Goal: Check status: Check status

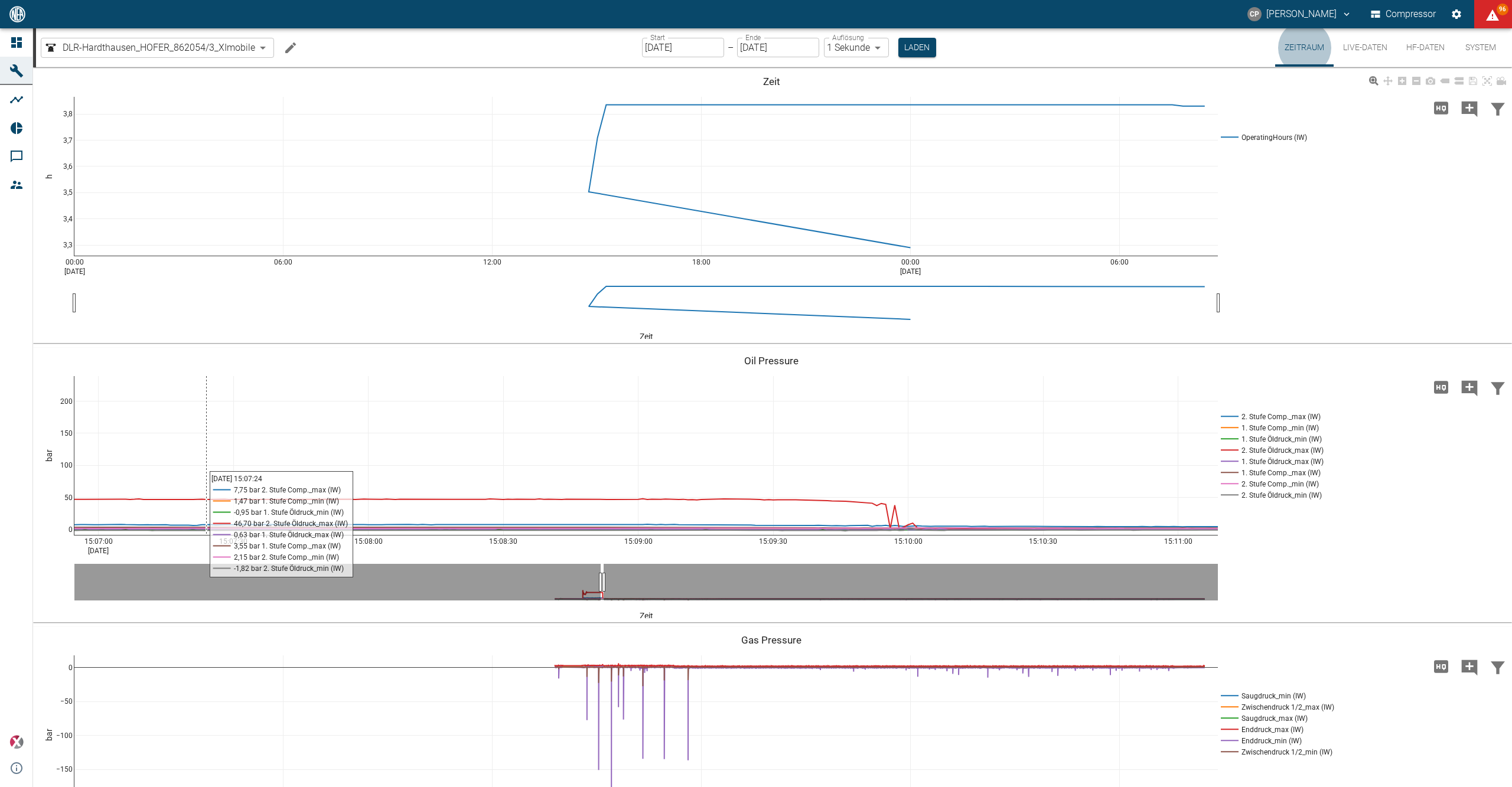
scroll to position [119, 0]
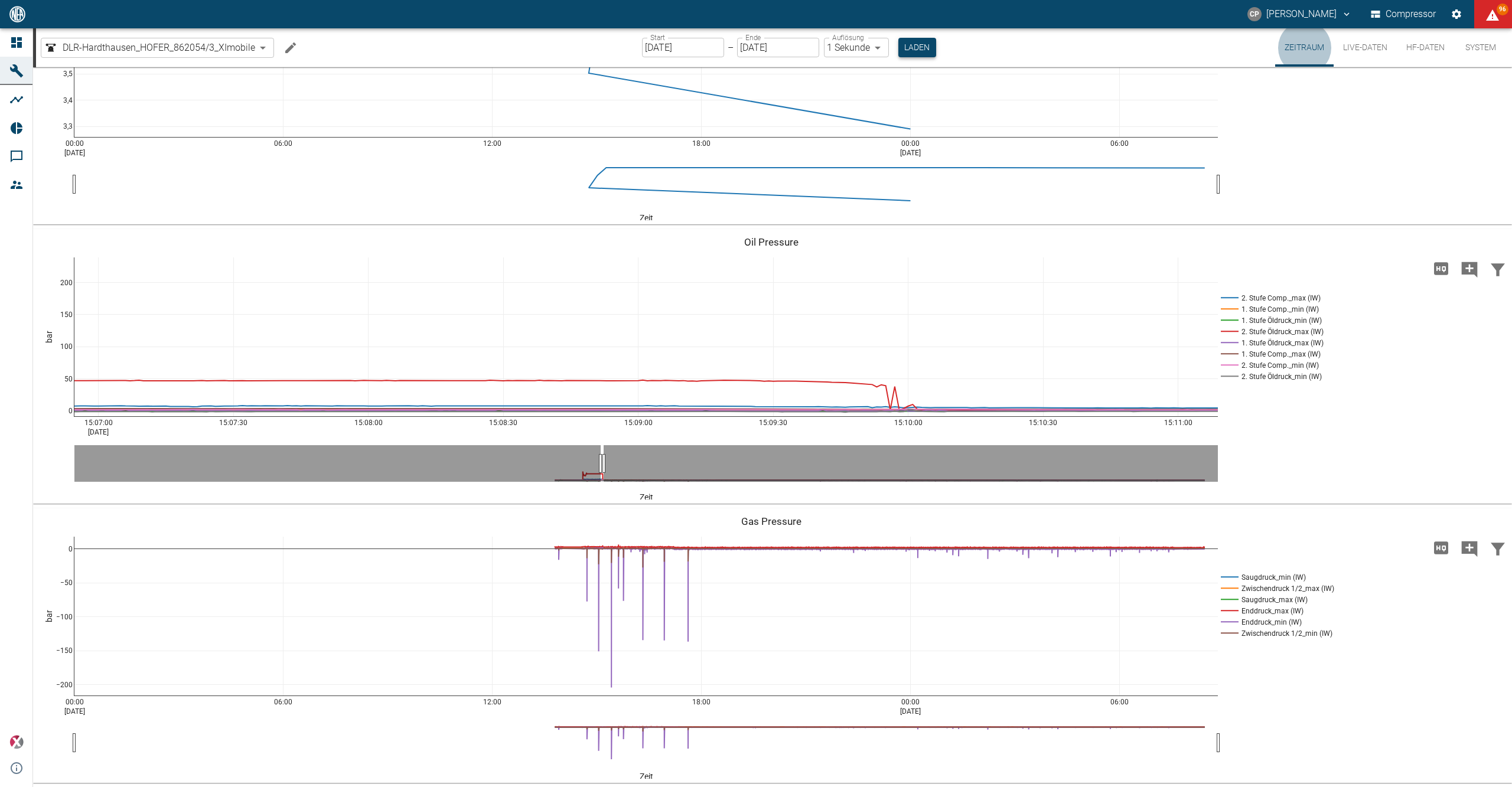
click at [916, 51] on button "Laden" at bounding box center [917, 47] width 37 height 19
click at [688, 43] on input "18.09.2025" at bounding box center [682, 47] width 82 height 19
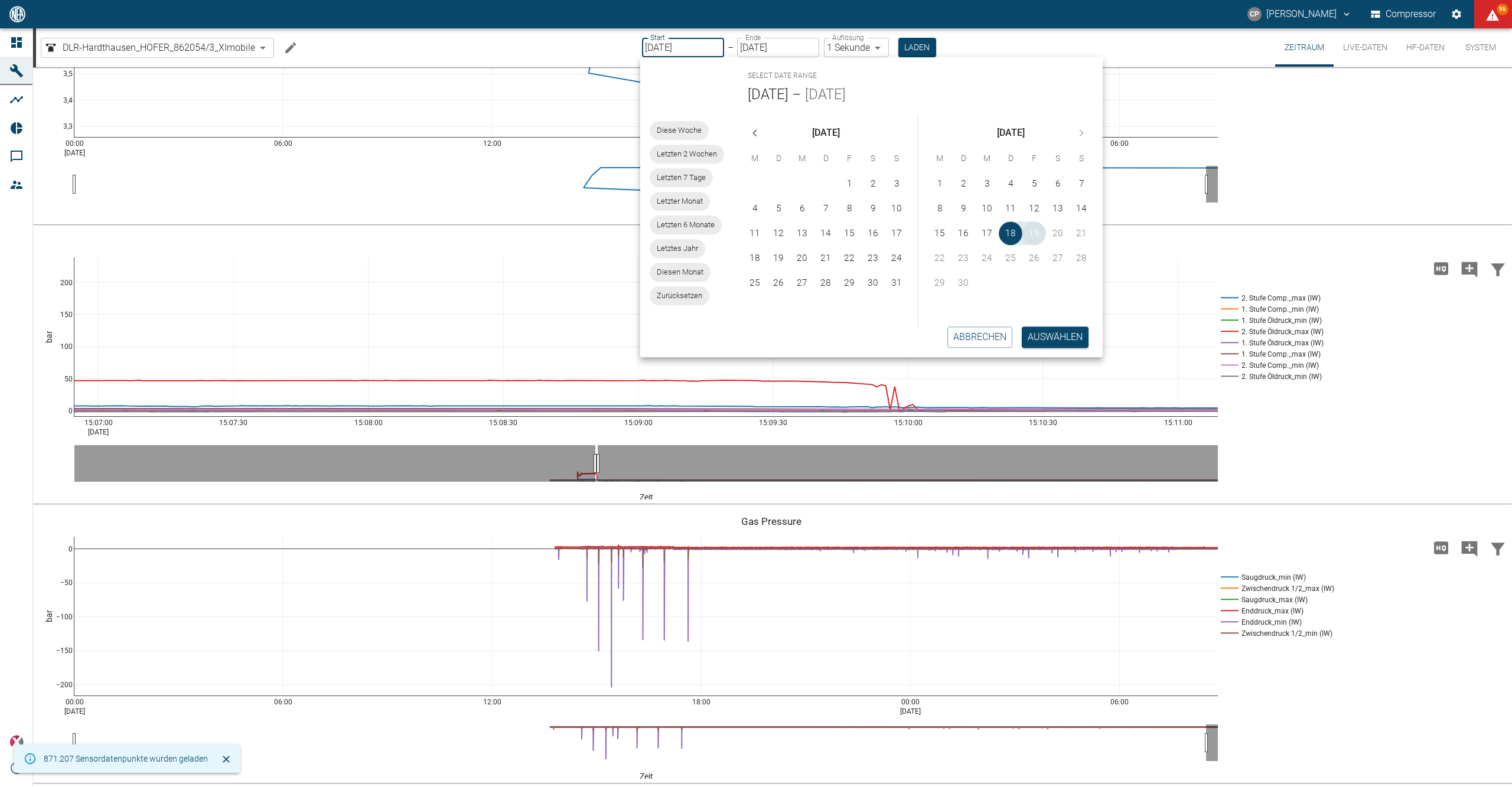
click at [1041, 235] on button "19" at bounding box center [1034, 233] width 23 height 23
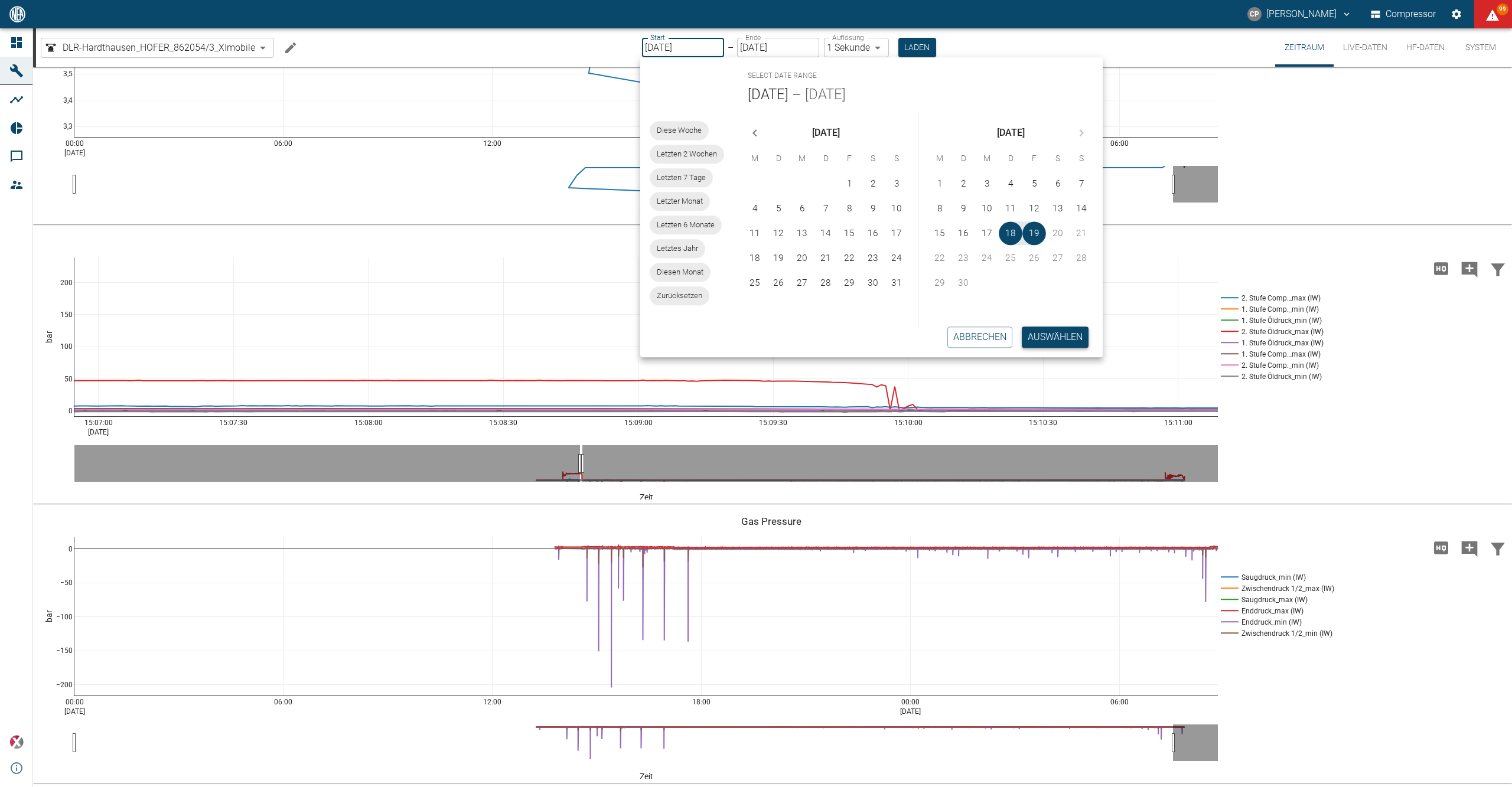
type input "18.09.2025"
click at [1056, 339] on button "Auswählen" at bounding box center [1055, 337] width 66 height 22
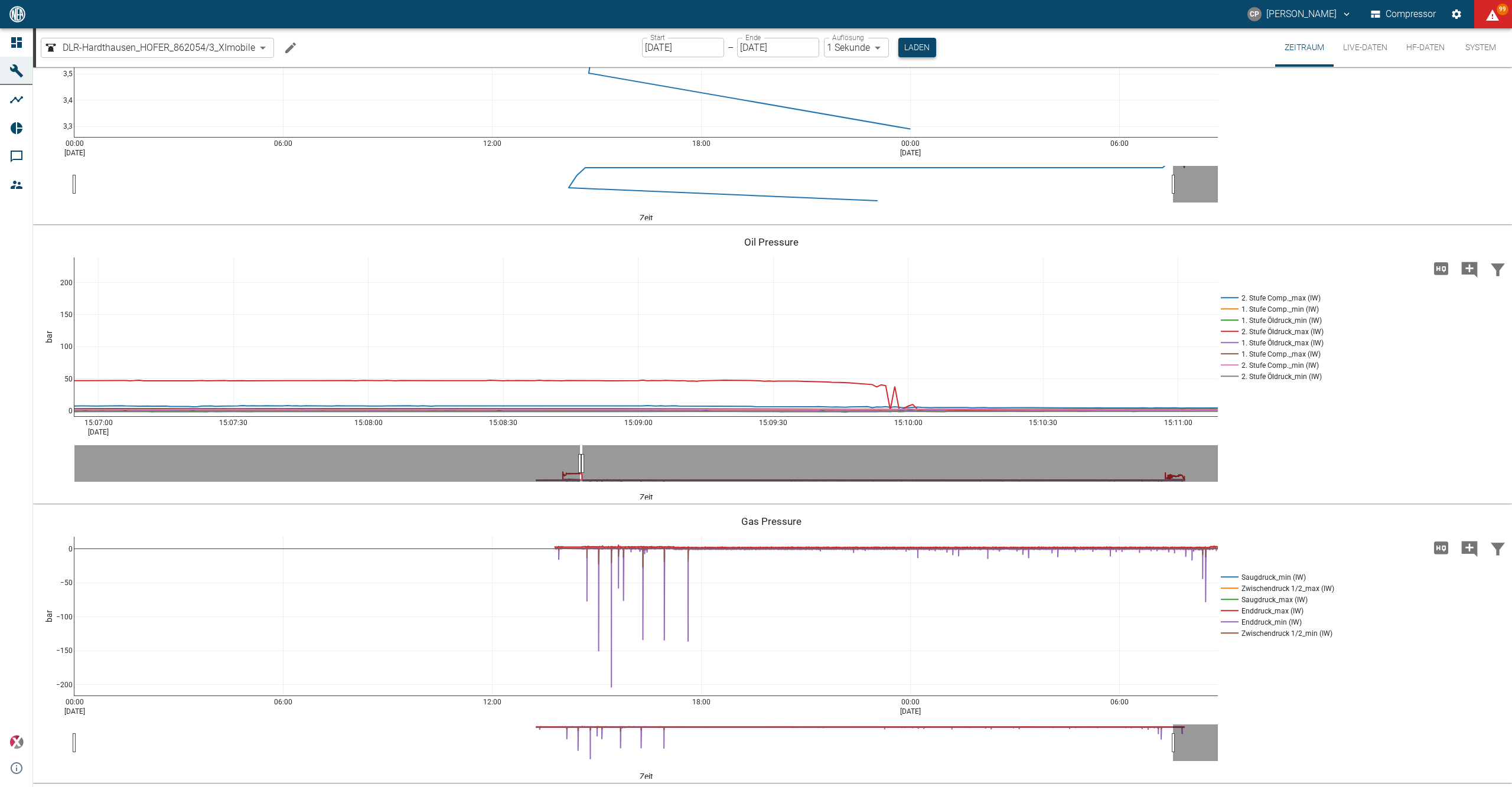
click at [905, 46] on button "Laden" at bounding box center [917, 47] width 37 height 19
drag, startPoint x: 905, startPoint y: 46, endPoint x: 1041, endPoint y: 41, distance: 136.1
click at [1041, 41] on div "DLR-Hardthausen_HOFER_862054/3_XImobile 6a824e10-dda1-494e-a717-2bb9560b64a4 ​ …" at bounding box center [774, 47] width 1476 height 38
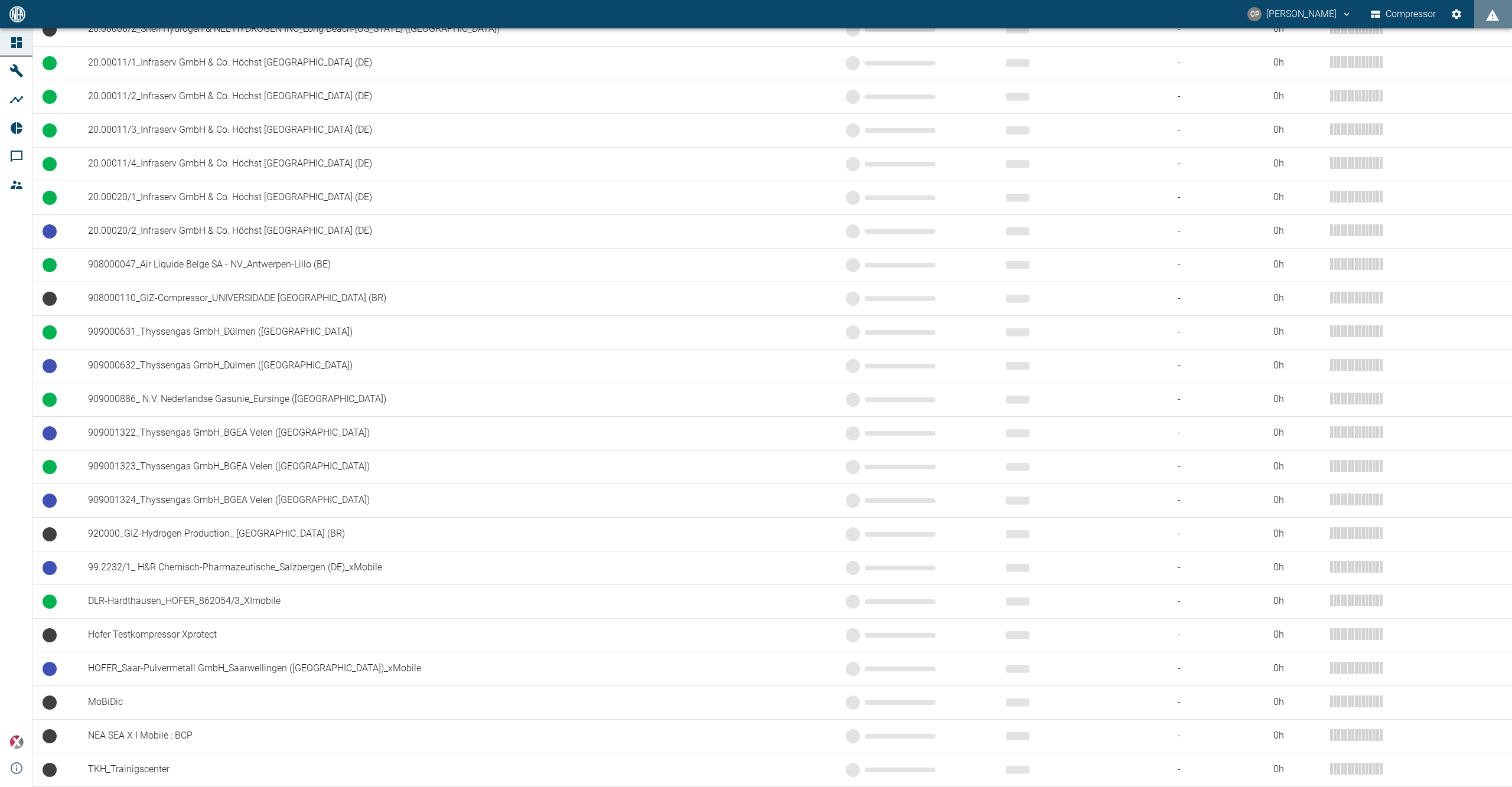
scroll to position [656, 0]
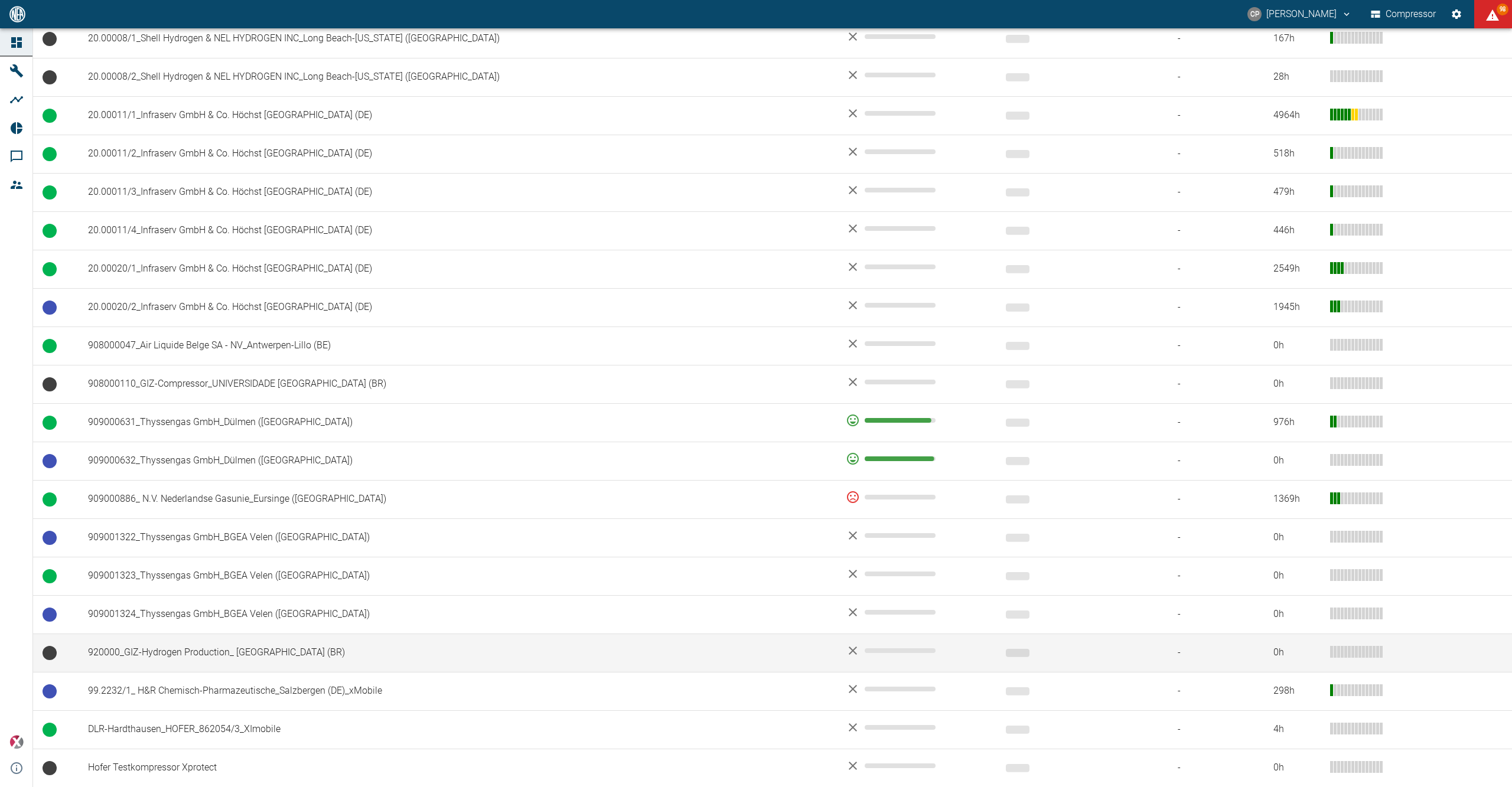
click at [214, 605] on tbody "01.2163_V6_Messer Austria GmbH_Gumpoldskirchen (AT) - 0 h 02.2294_V7_Messer Aus…" at bounding box center [773, 288] width 1480 height 1306
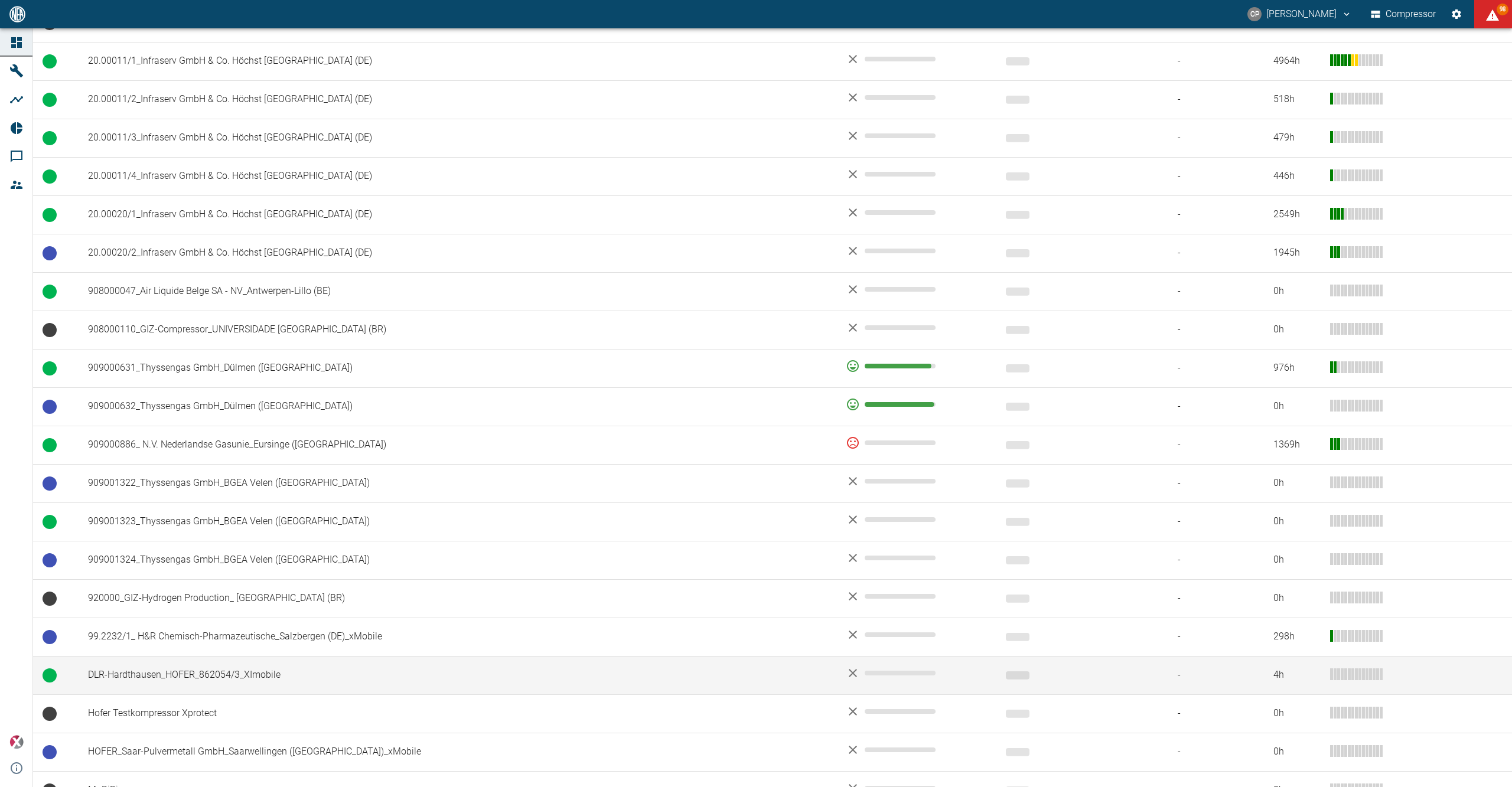
click at [193, 676] on td "DLR-Hardthausen_HOFER_862054/3_XImobile" at bounding box center [458, 676] width 758 height 38
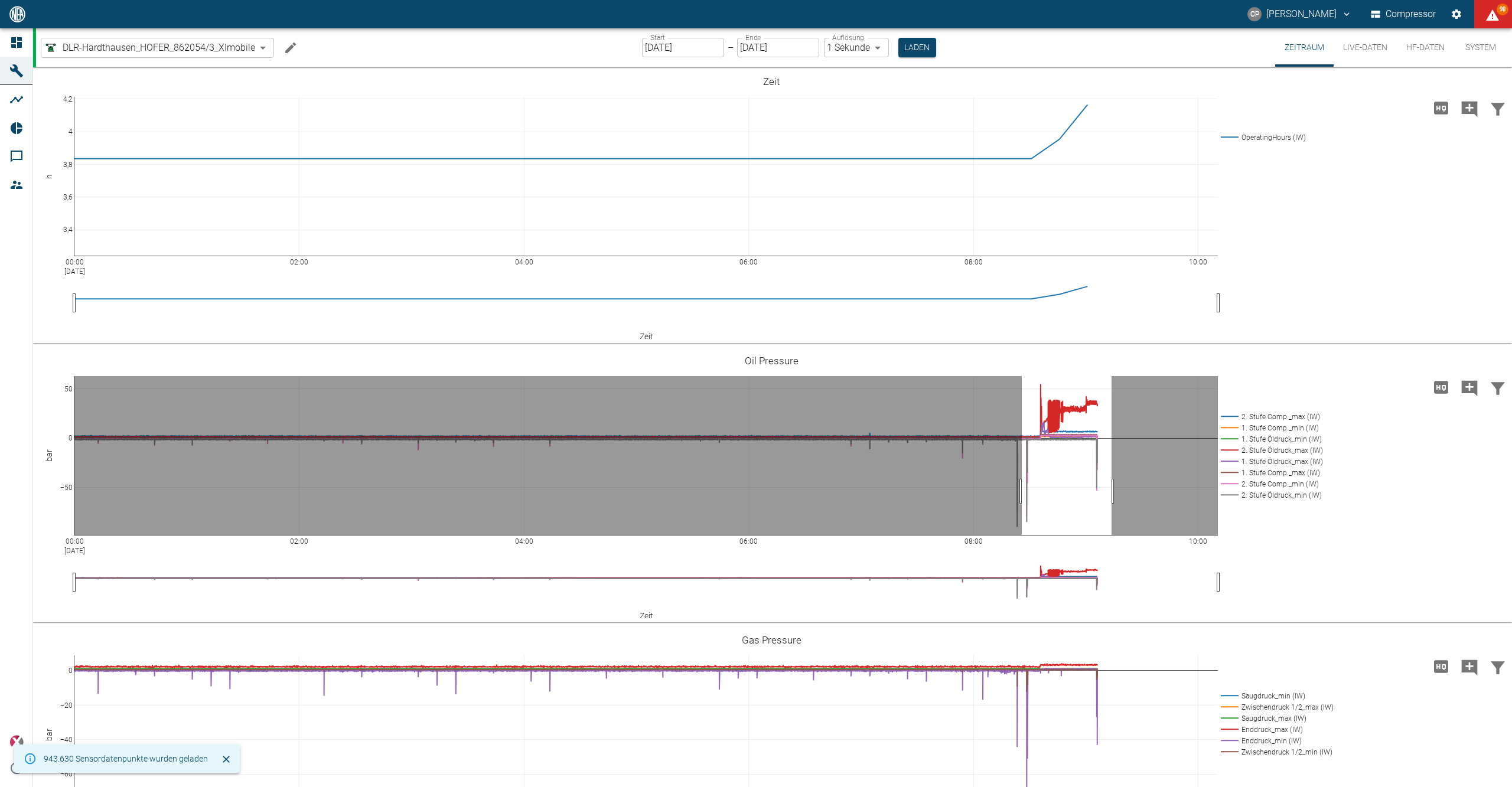
drag, startPoint x: 1022, startPoint y: 491, endPoint x: 1116, endPoint y: 493, distance: 94.0
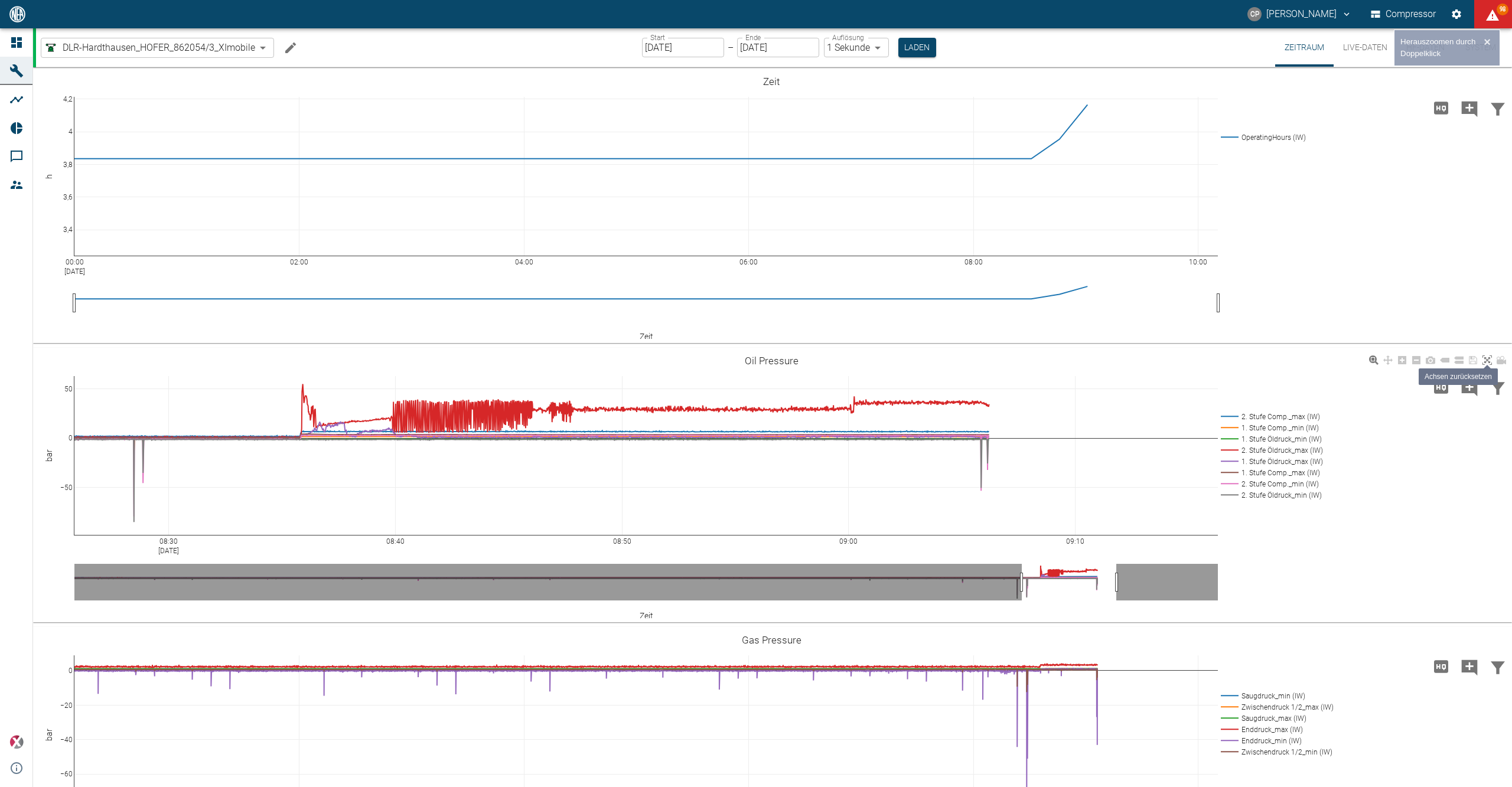
click at [1487, 357] on icon at bounding box center [1487, 360] width 9 height 9
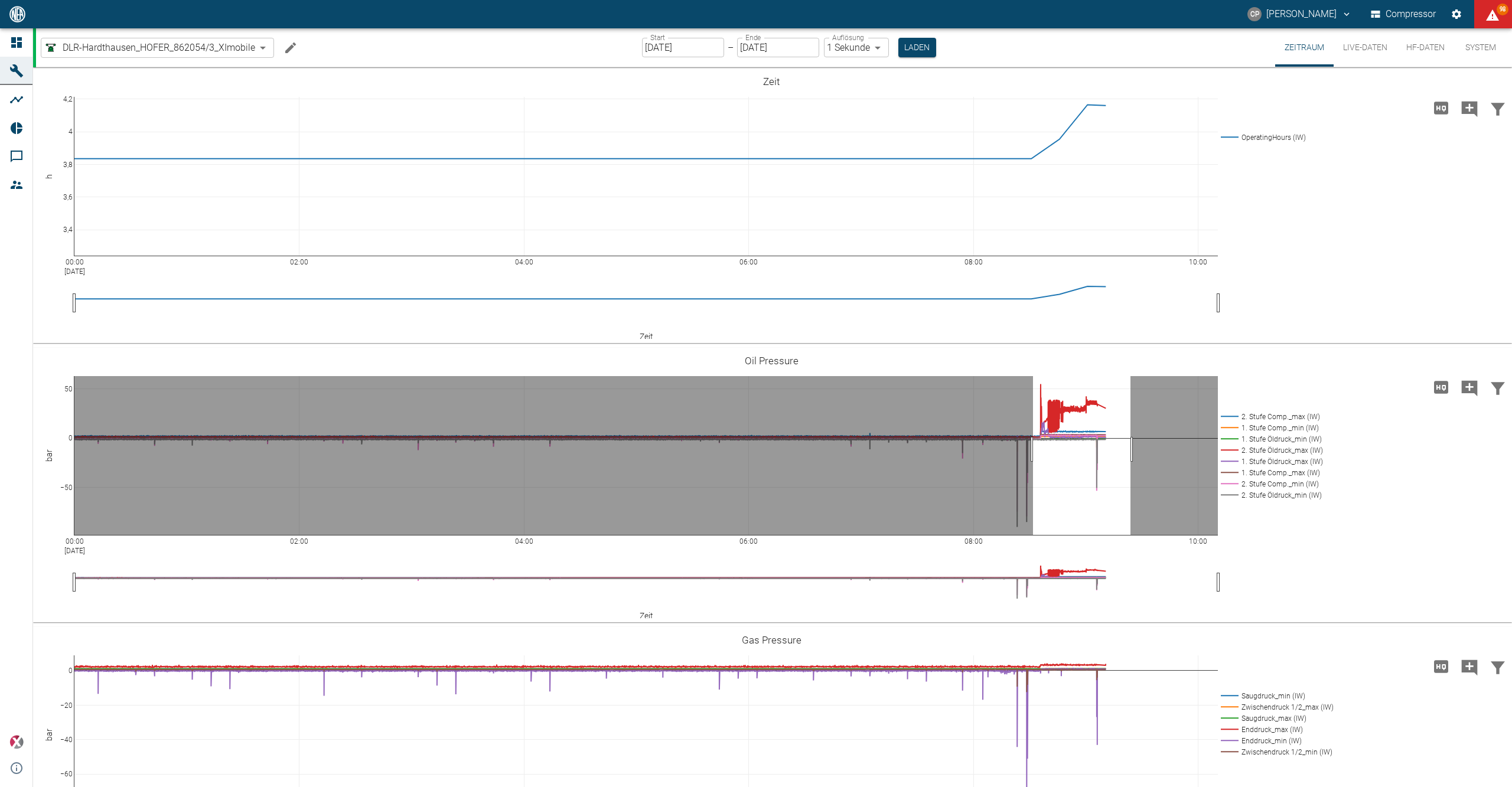
drag, startPoint x: 1033, startPoint y: 450, endPoint x: 1130, endPoint y: 450, distance: 97.0
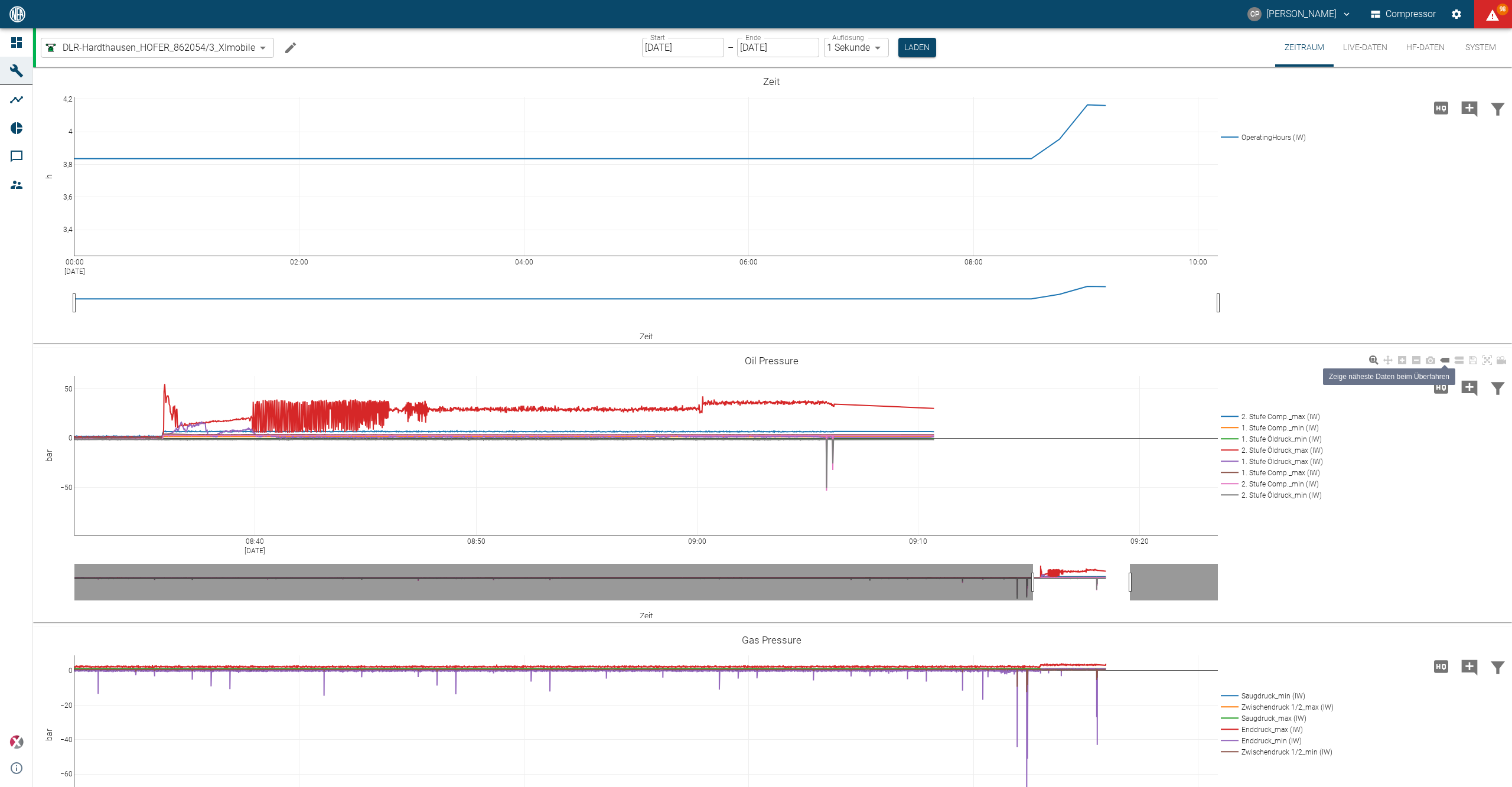
click at [1447, 362] on icon at bounding box center [1445, 361] width 9 height 5
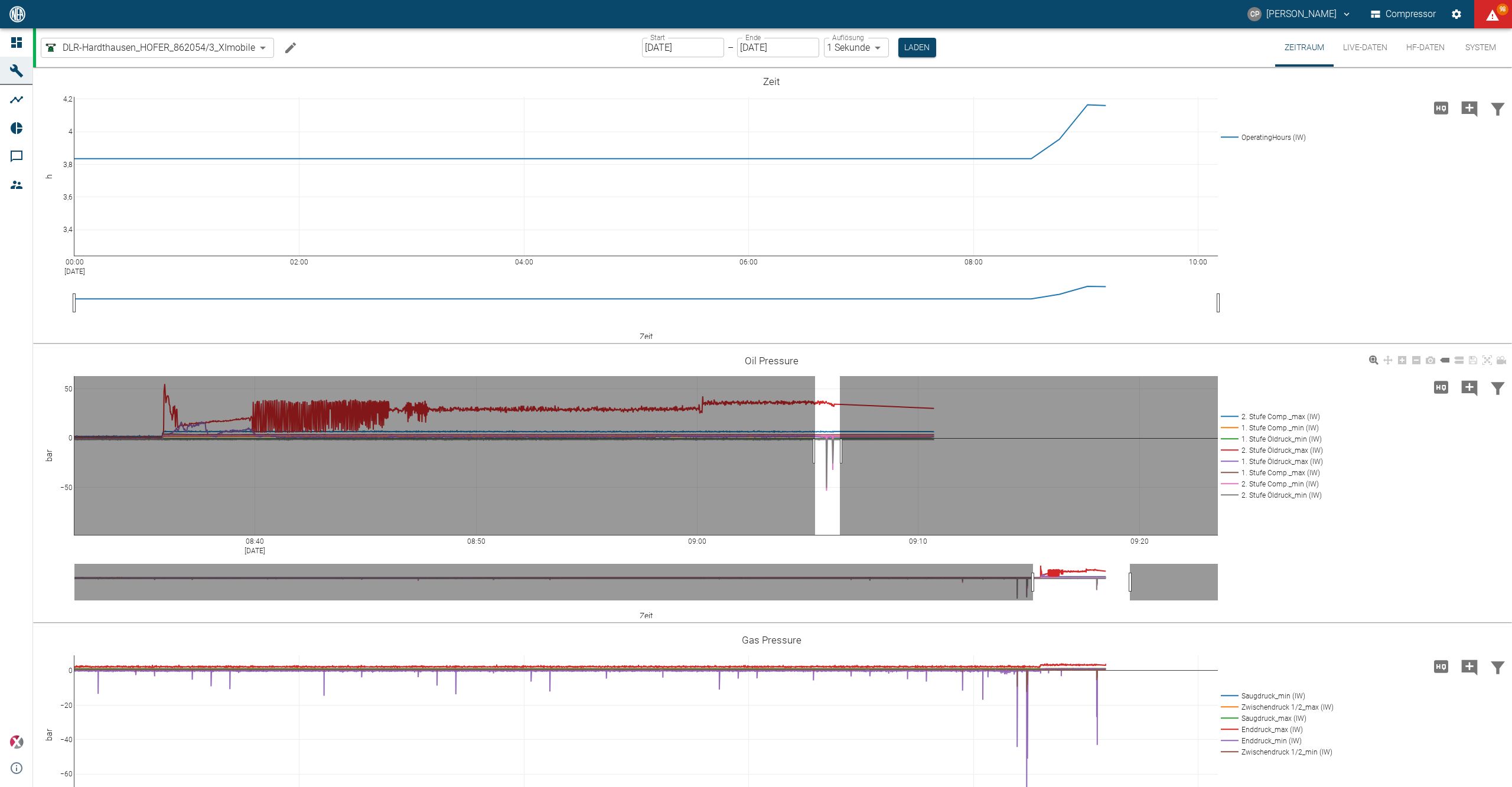
drag, startPoint x: 815, startPoint y: 451, endPoint x: 845, endPoint y: 455, distance: 30.3
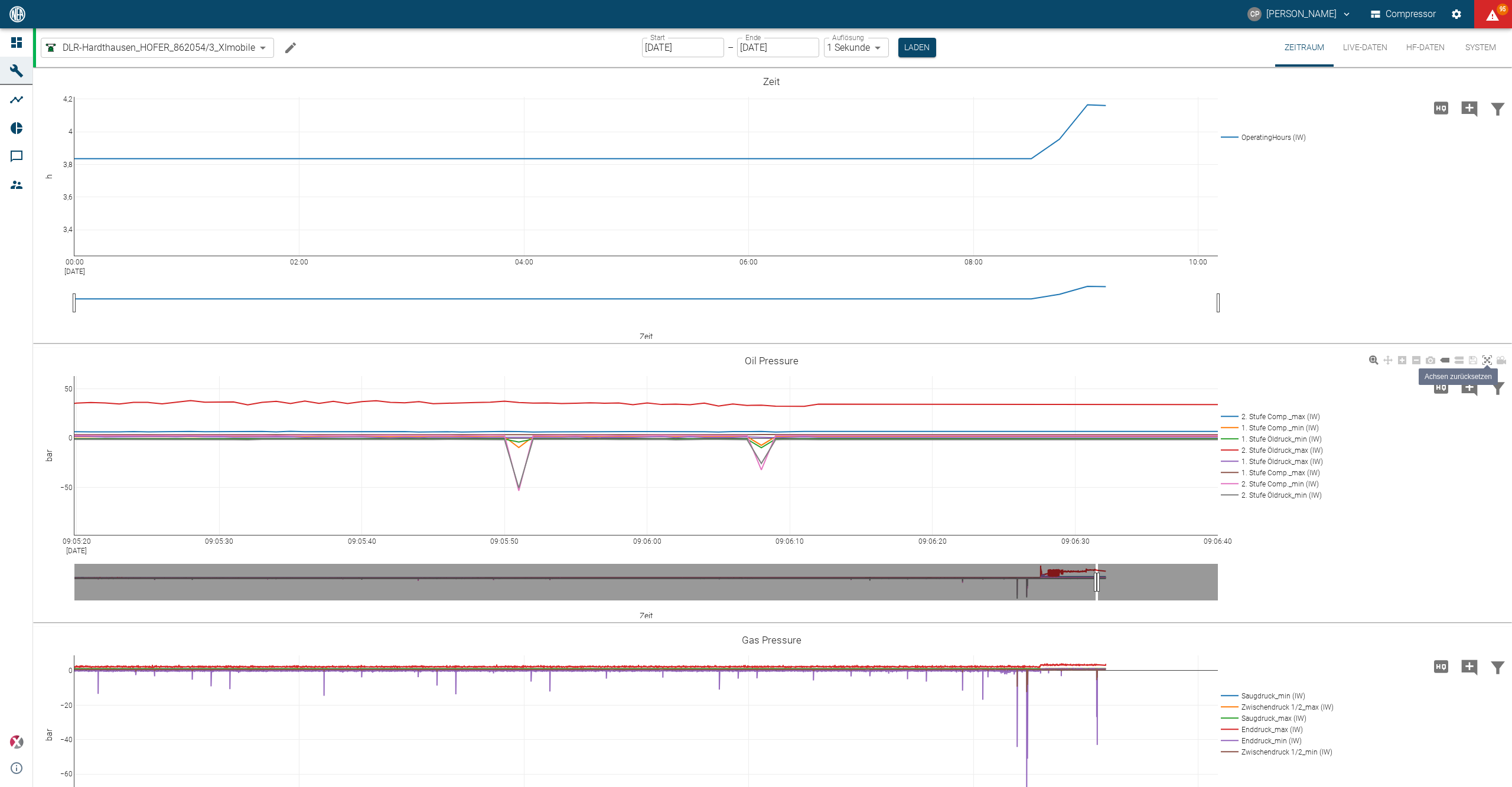
click at [1485, 361] on icon at bounding box center [1487, 360] width 9 height 9
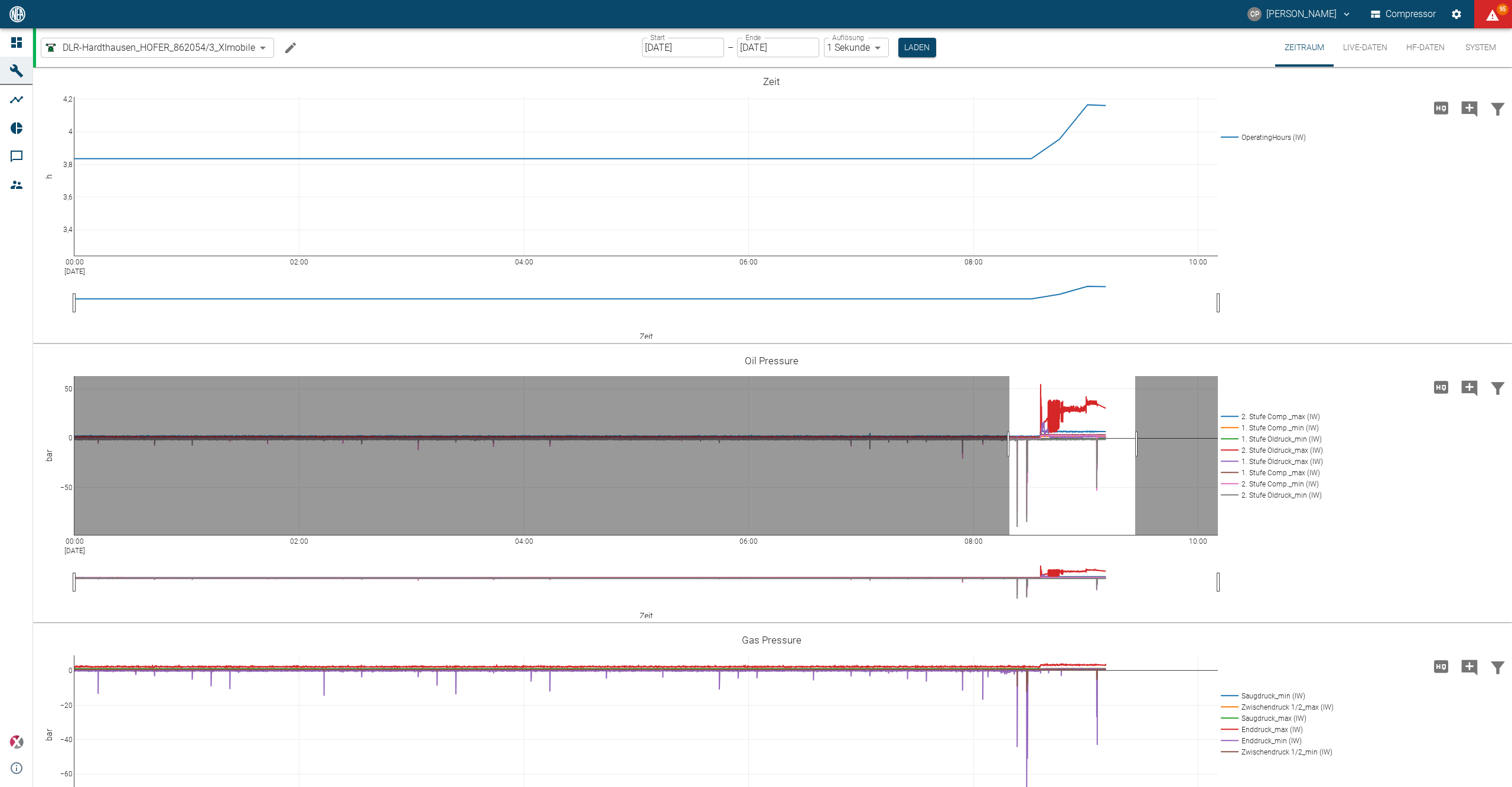
drag, startPoint x: 1010, startPoint y: 444, endPoint x: 1132, endPoint y: 444, distance: 122.0
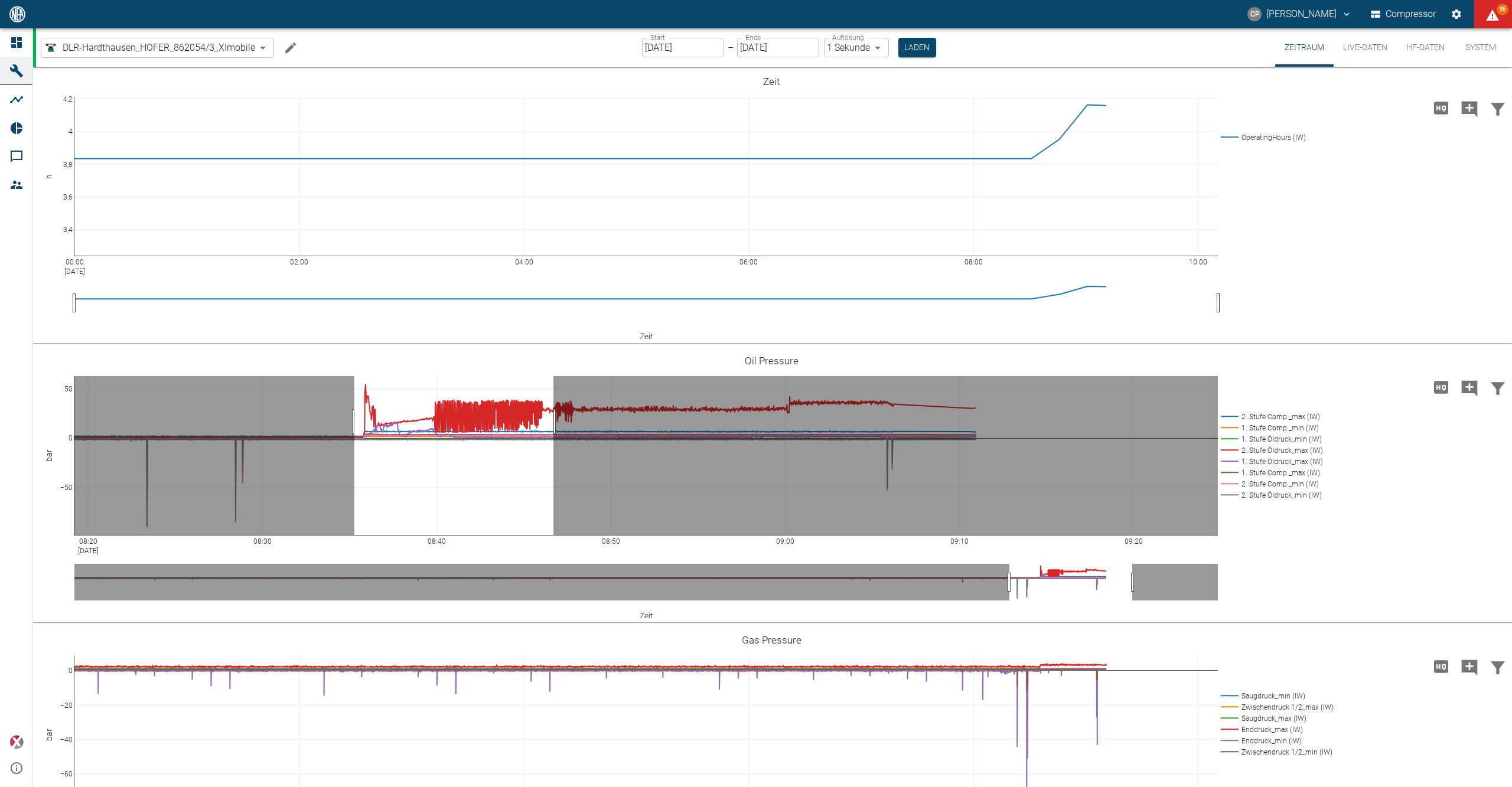
drag, startPoint x: 354, startPoint y: 421, endPoint x: 554, endPoint y: 432, distance: 200.3
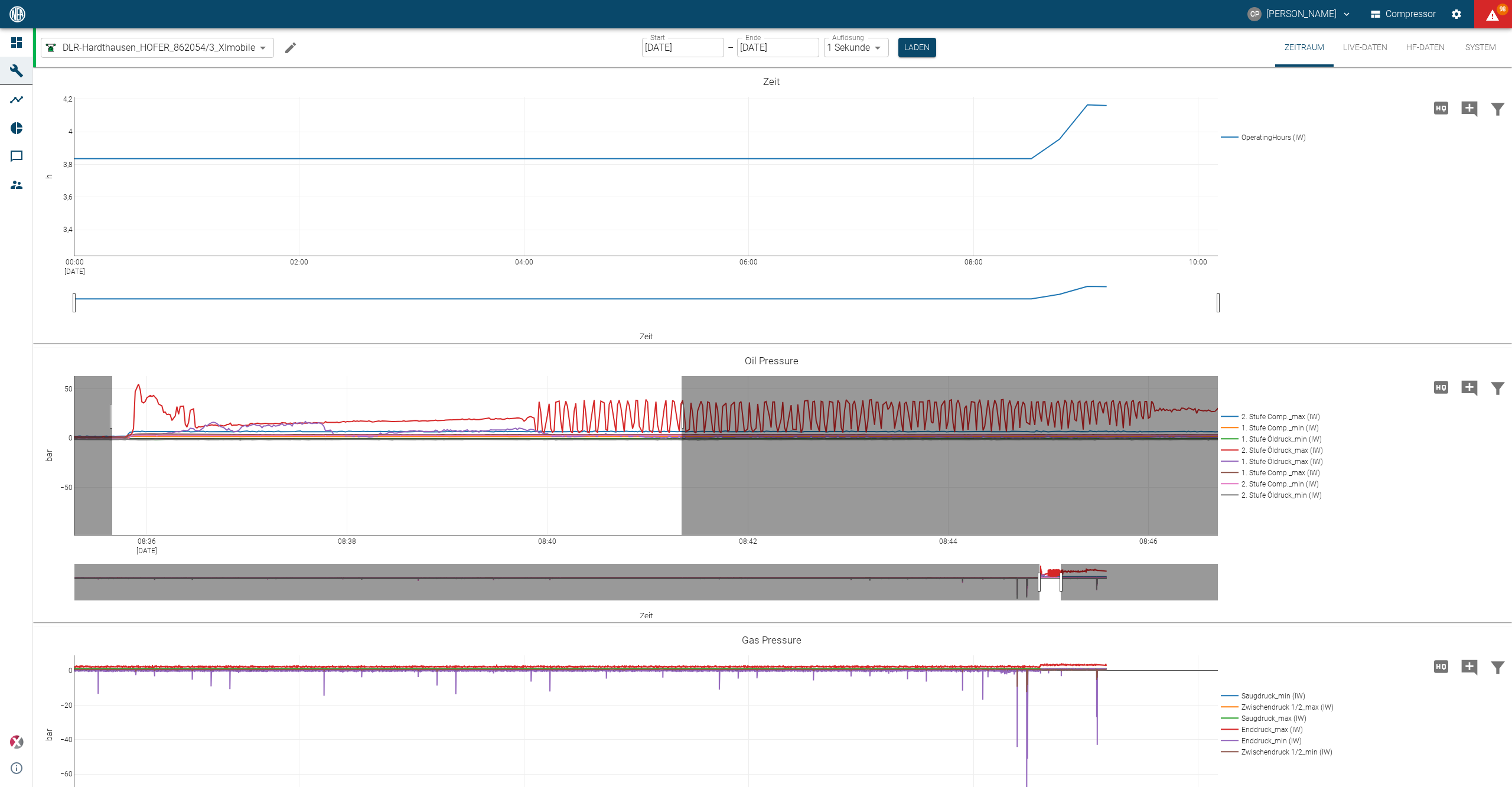
drag, startPoint x: 112, startPoint y: 416, endPoint x: 682, endPoint y: 418, distance: 570.0
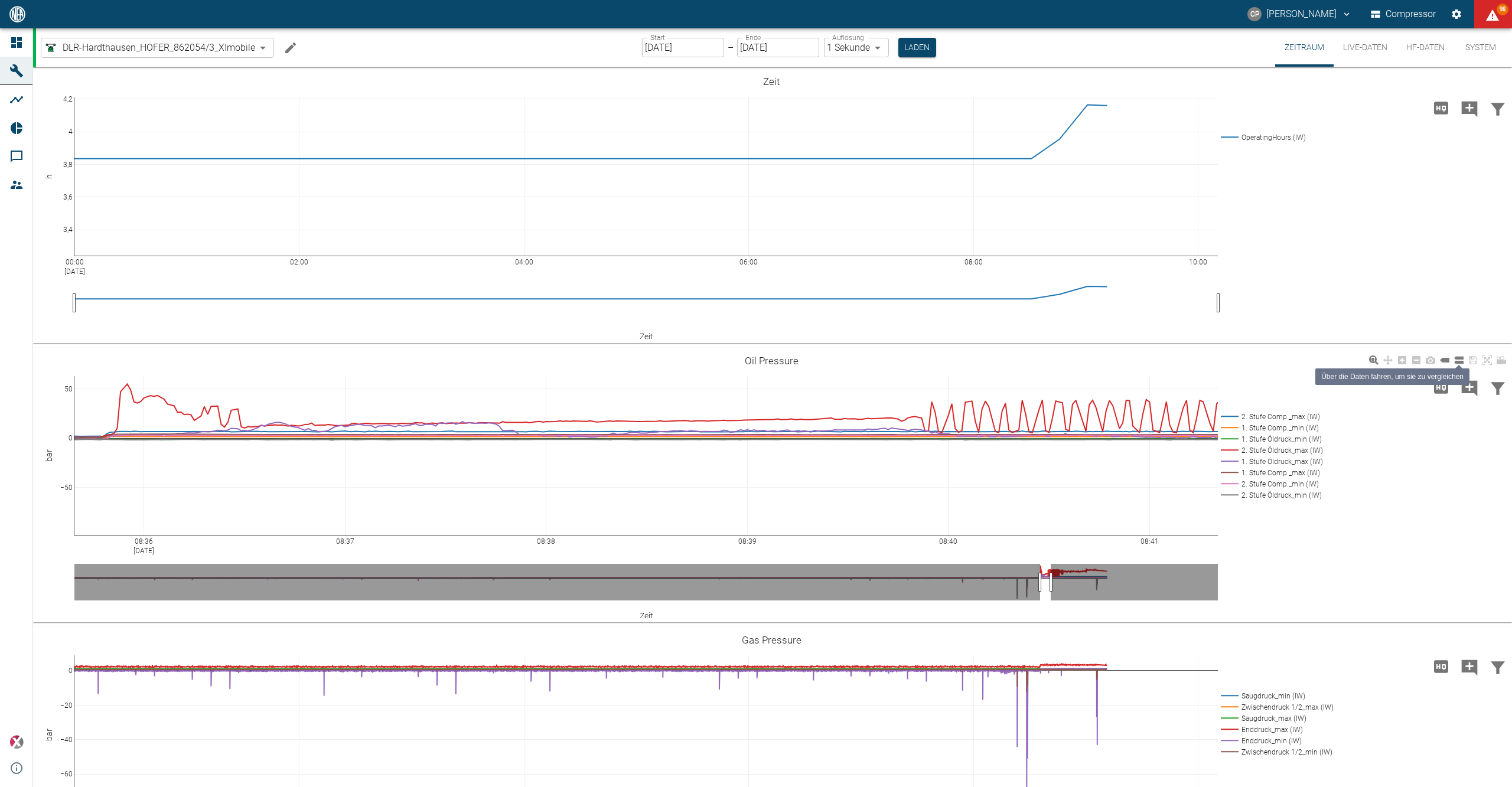
click at [1461, 364] on icon at bounding box center [1459, 360] width 9 height 7
click at [1416, 37] on button "HF-Daten" at bounding box center [1426, 47] width 57 height 38
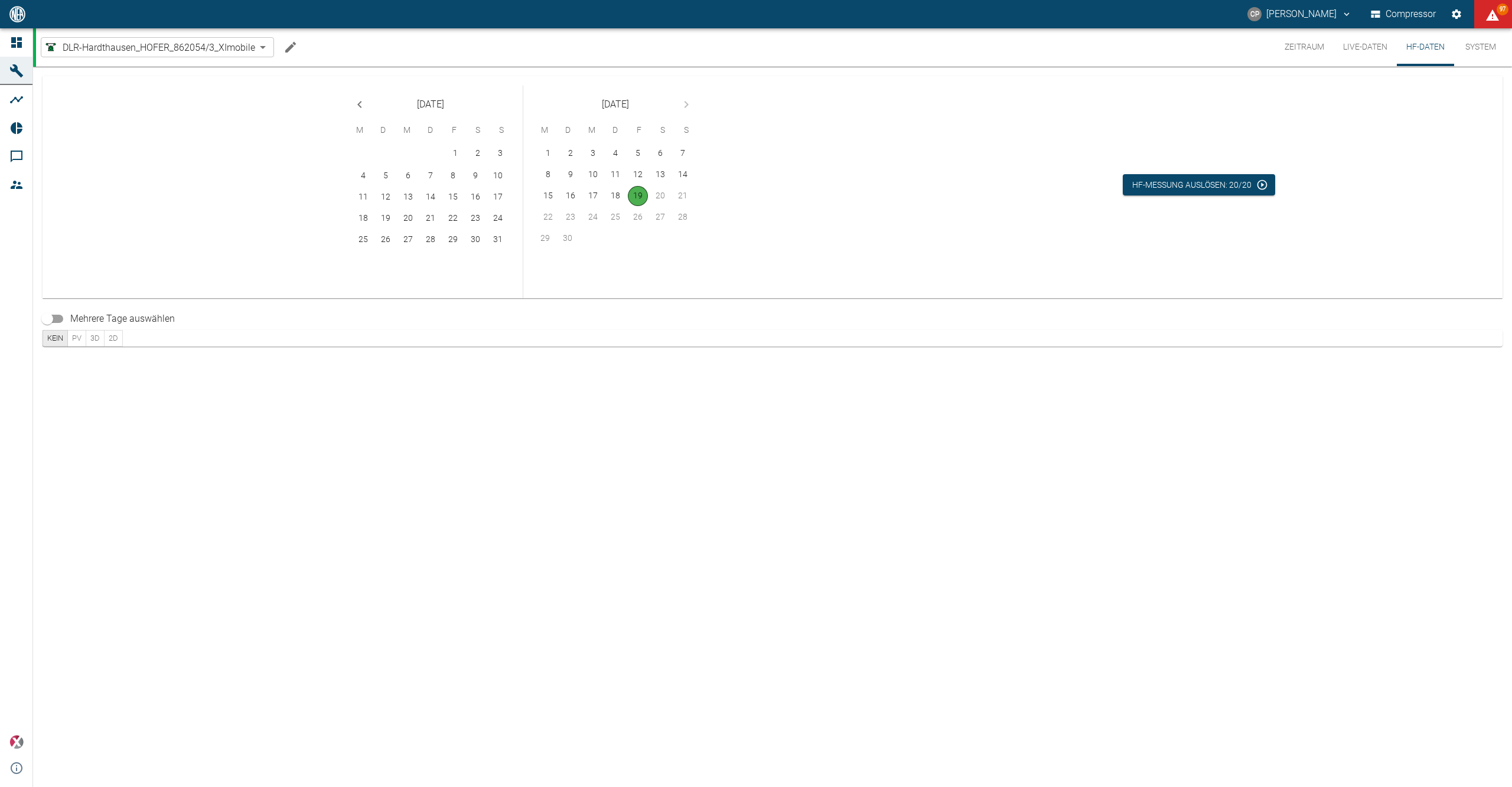
click at [1357, 53] on button "Live-Daten" at bounding box center [1366, 47] width 63 height 37
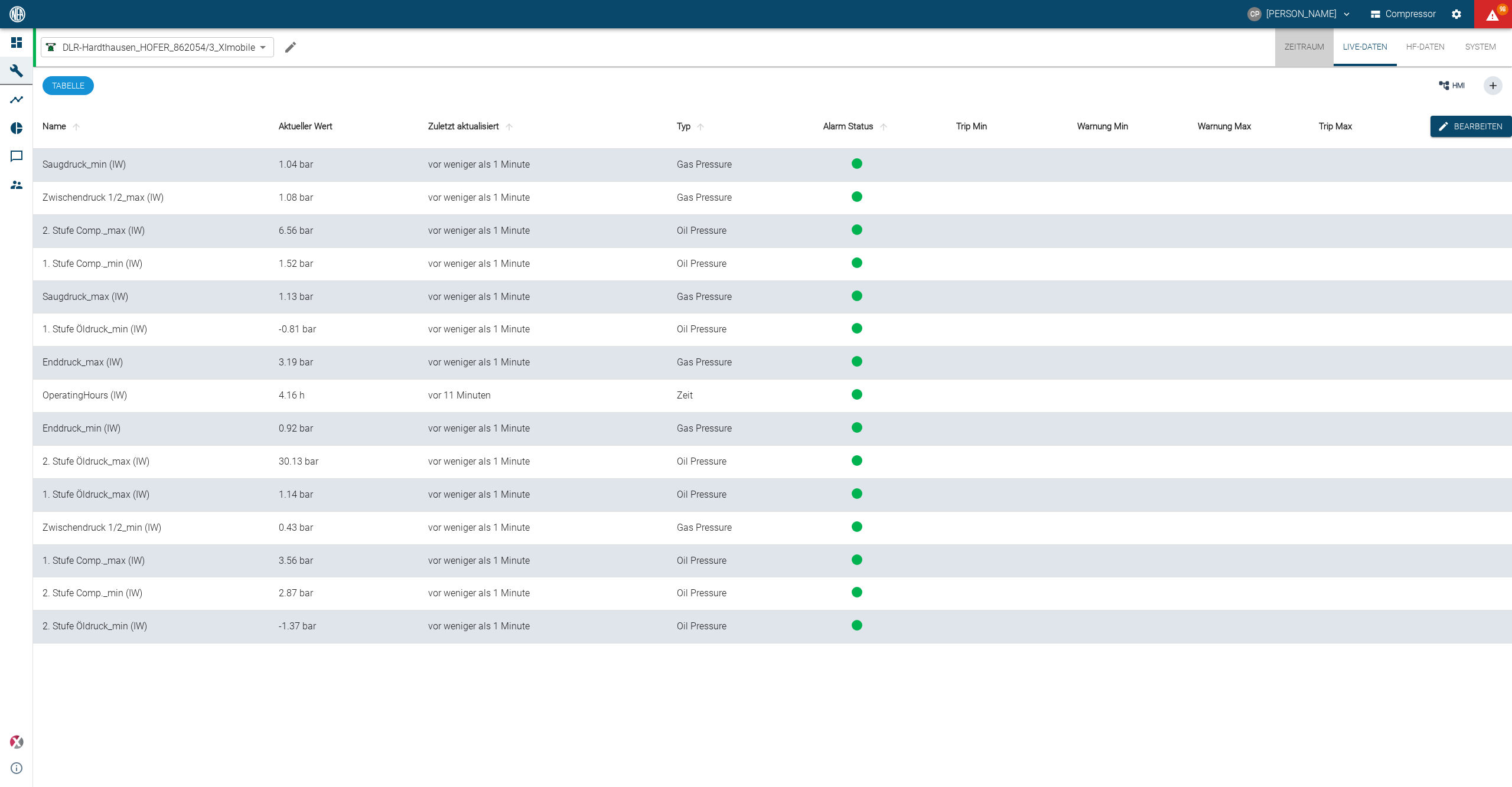
click at [1321, 50] on button "Zeitraum" at bounding box center [1304, 47] width 58 height 37
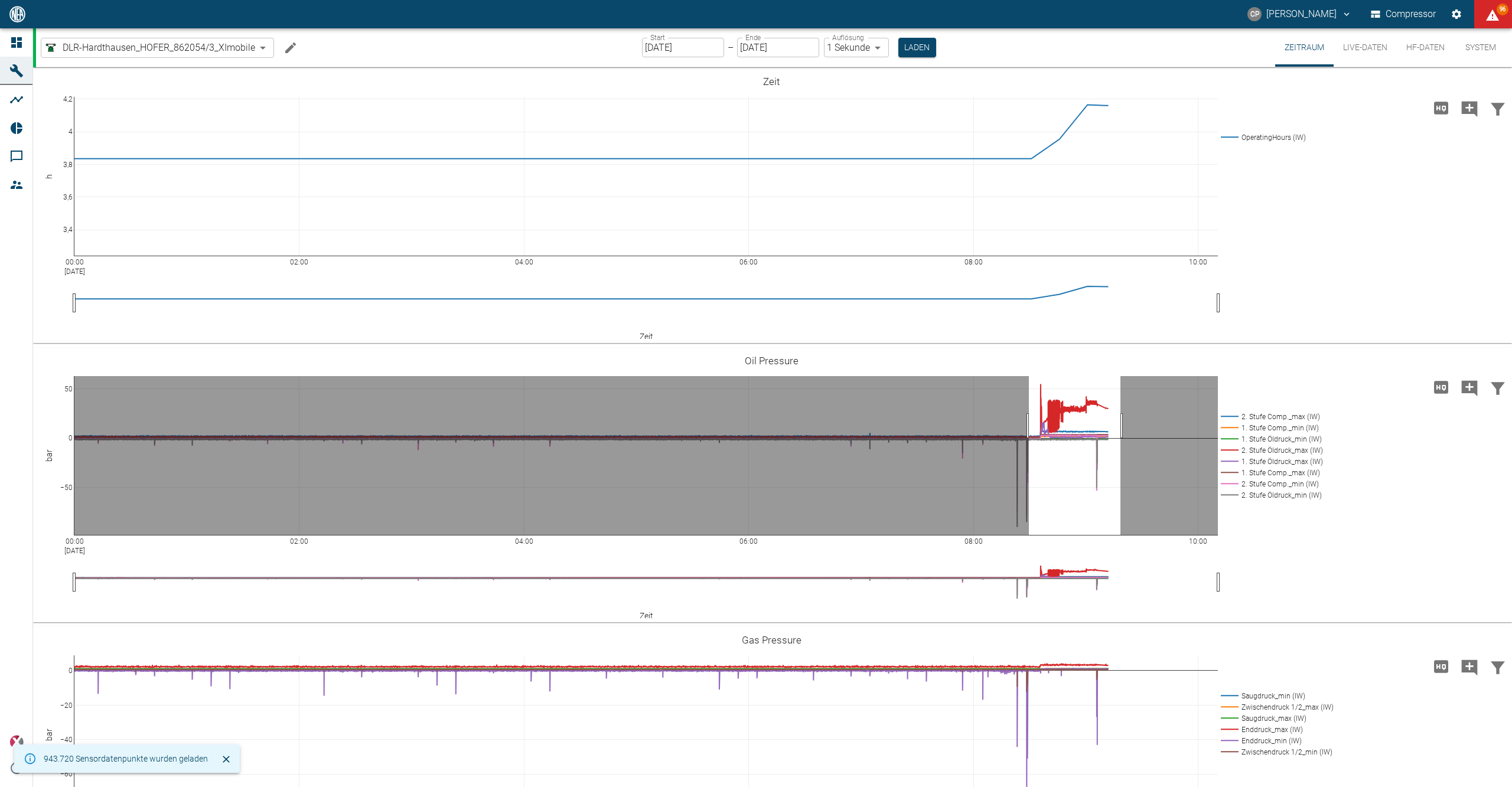
drag, startPoint x: 1029, startPoint y: 425, endPoint x: 1120, endPoint y: 429, distance: 91.1
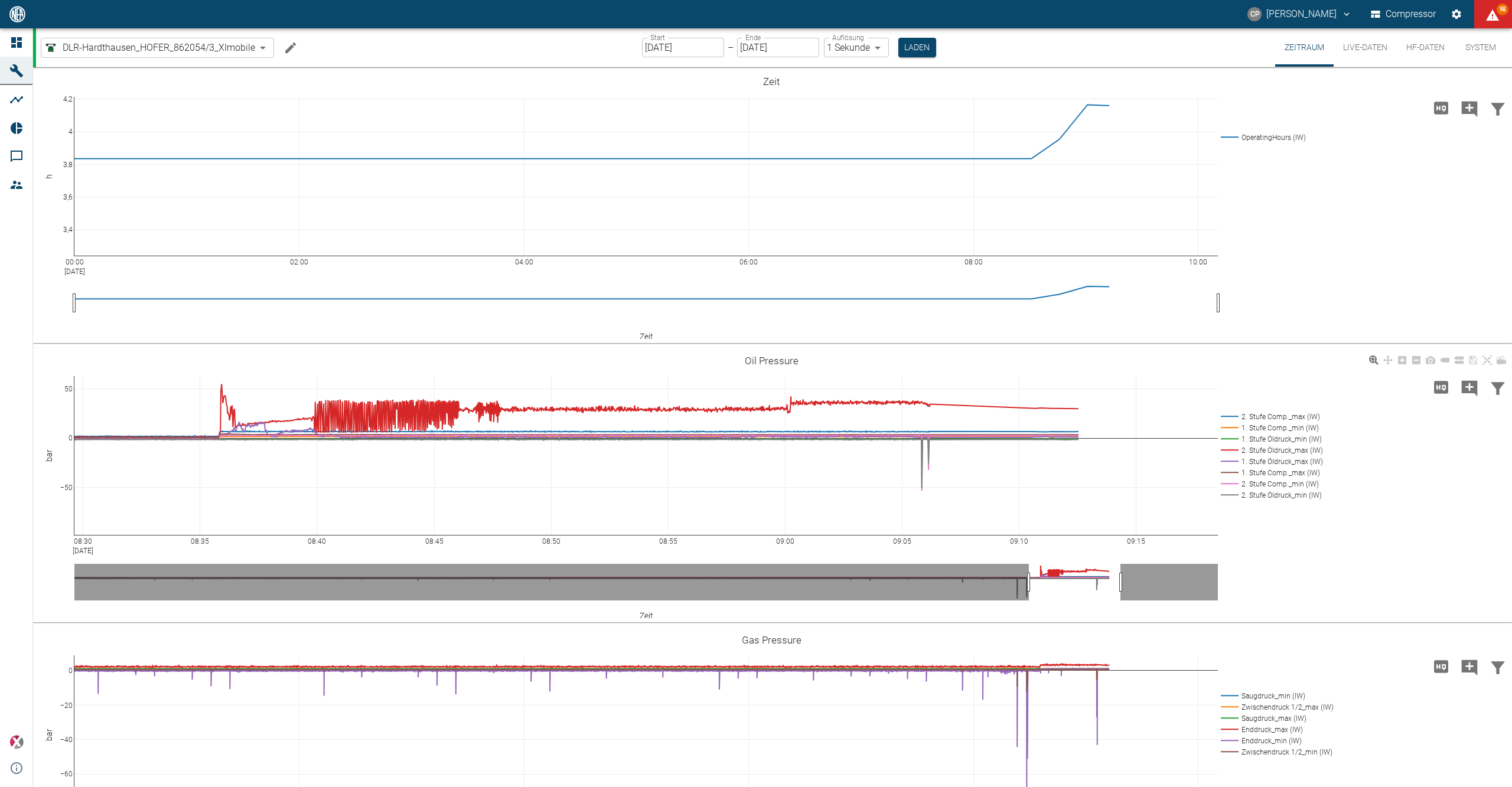
drag, startPoint x: 904, startPoint y: 415, endPoint x: 899, endPoint y: 372, distance: 43.3
click at [899, 372] on div "08:30 Sep 19, 2025 08:35 08:40 08:45 08:50 08:55 09:00 09:05 09:10 09:15 −50 0 …" at bounding box center [771, 485] width 1477 height 266
click at [300, 46] on button "Machine bearbeiten" at bounding box center [290, 47] width 23 height 23
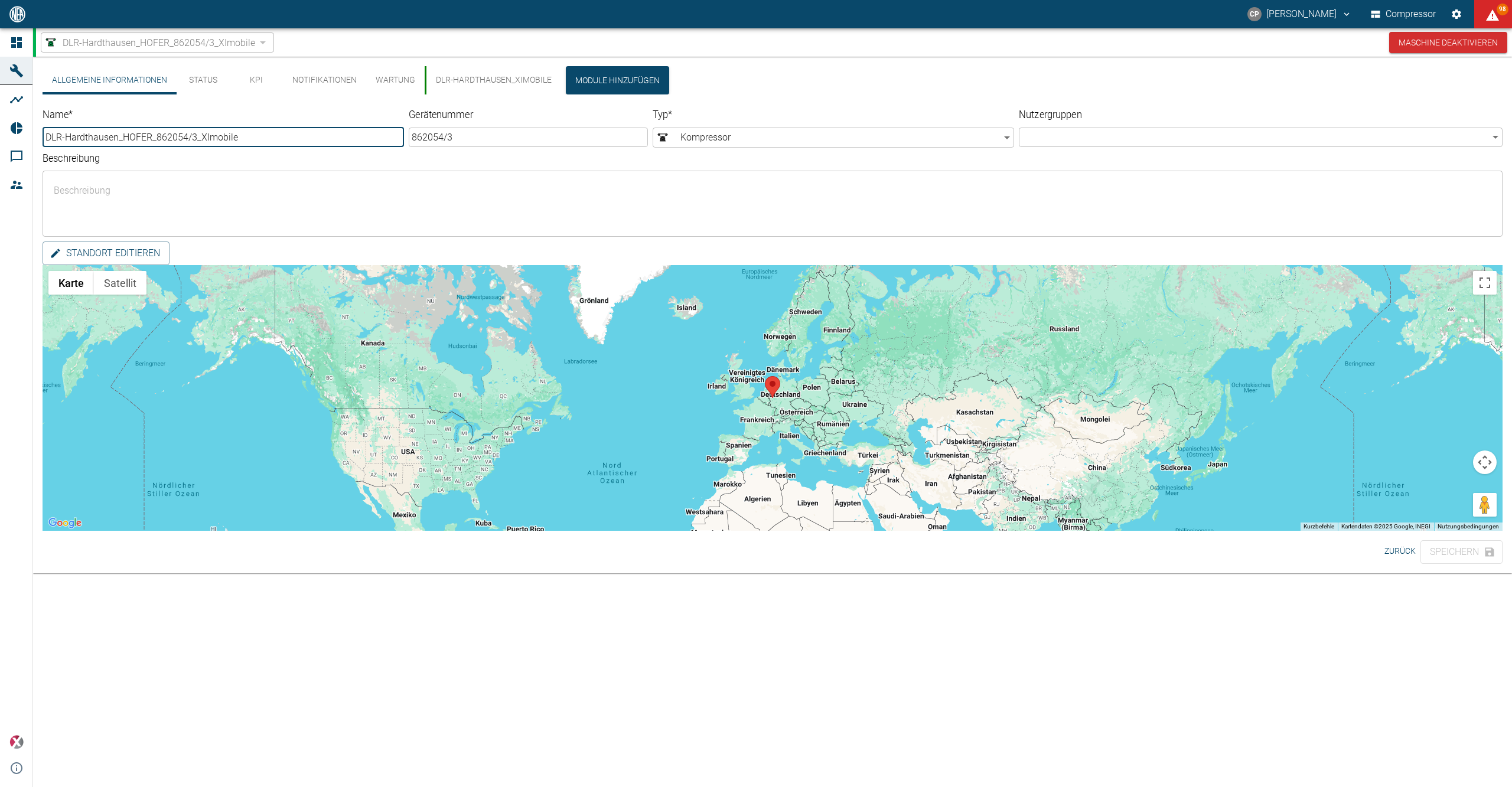
click at [451, 81] on button "DLR-Hardthausen_XImobile" at bounding box center [493, 81] width 136 height 28
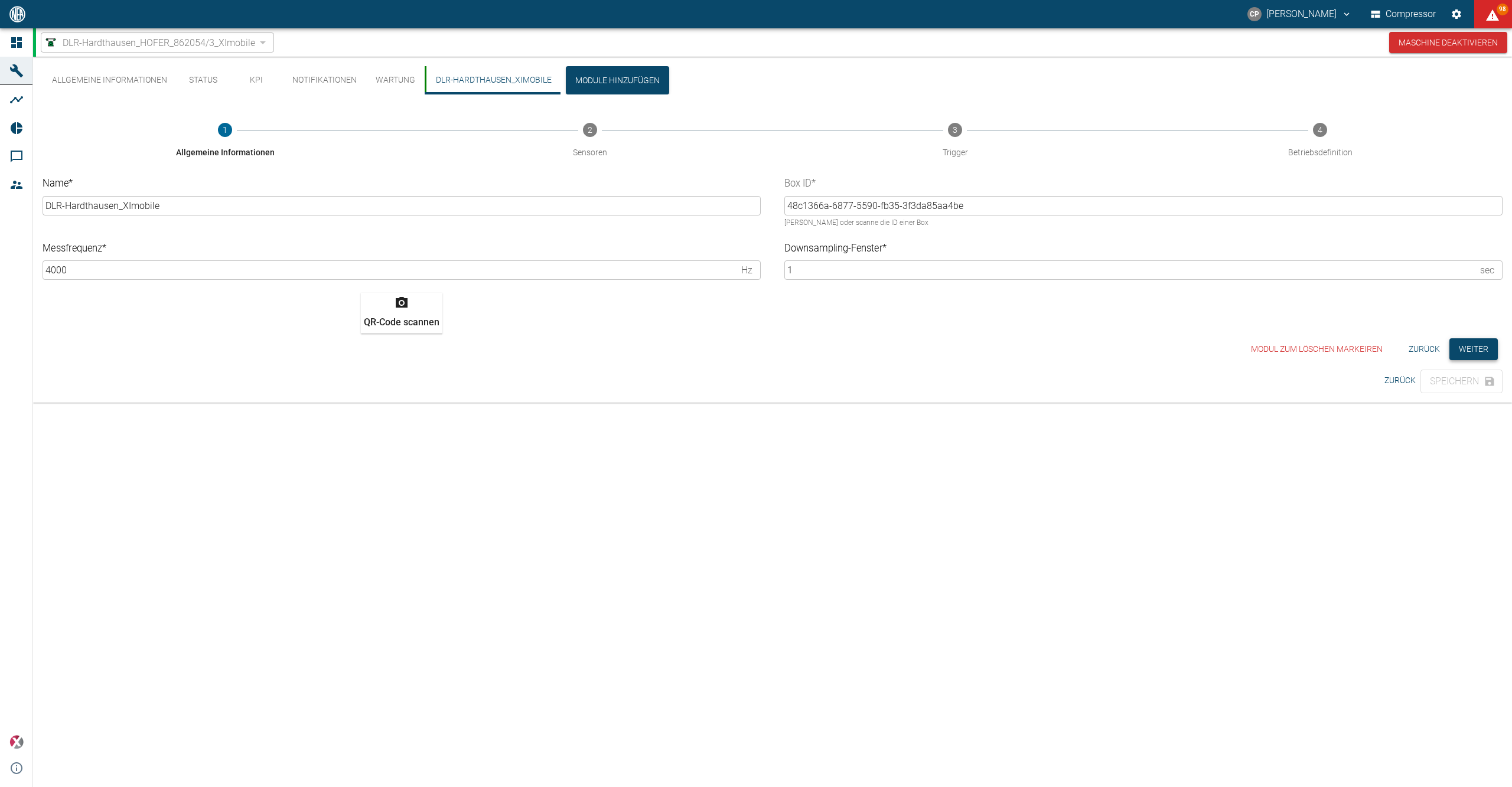
click at [1481, 353] on button "Weiter" at bounding box center [1474, 349] width 48 height 22
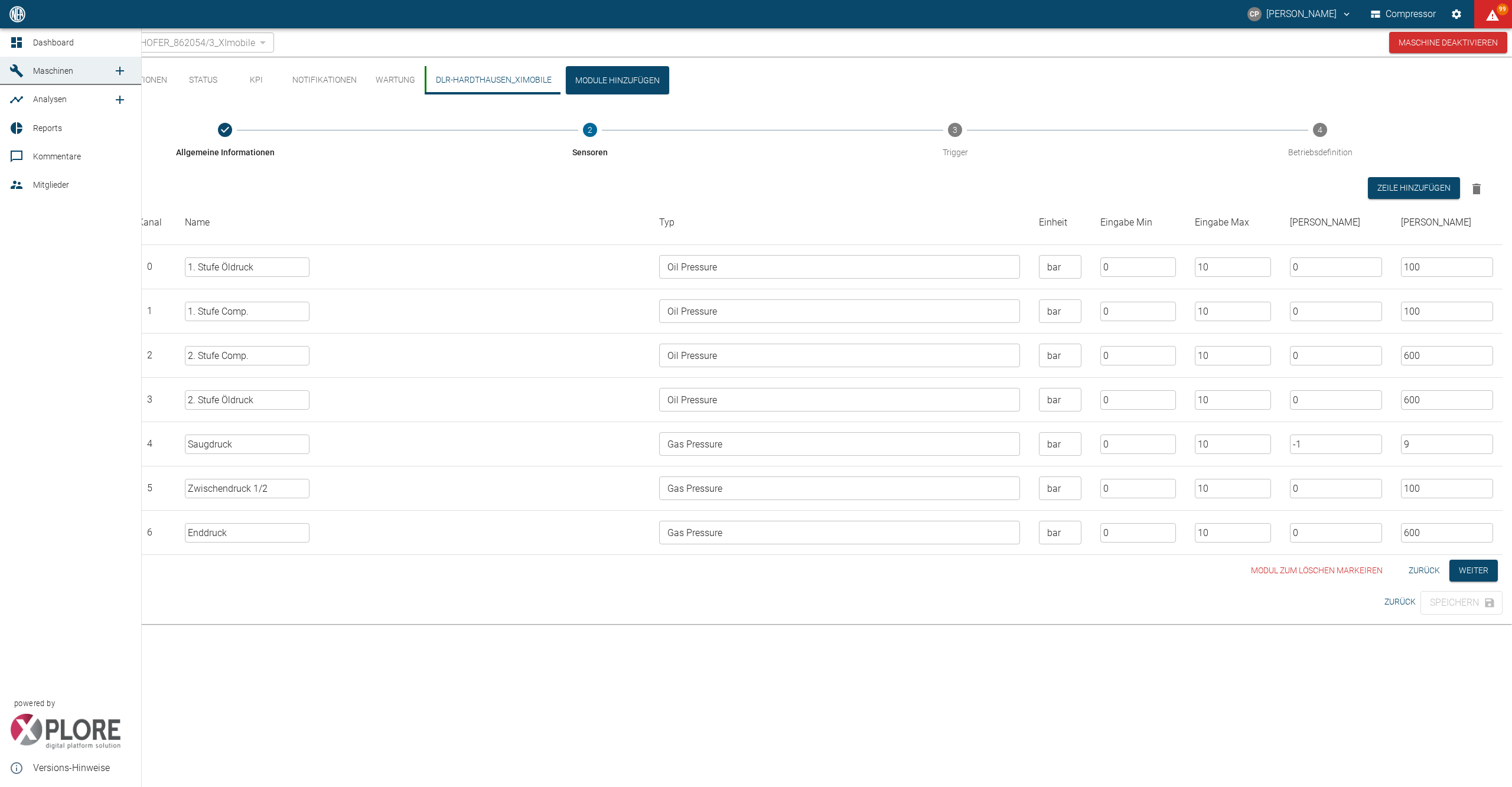
click at [12, 37] on icon at bounding box center [17, 42] width 11 height 11
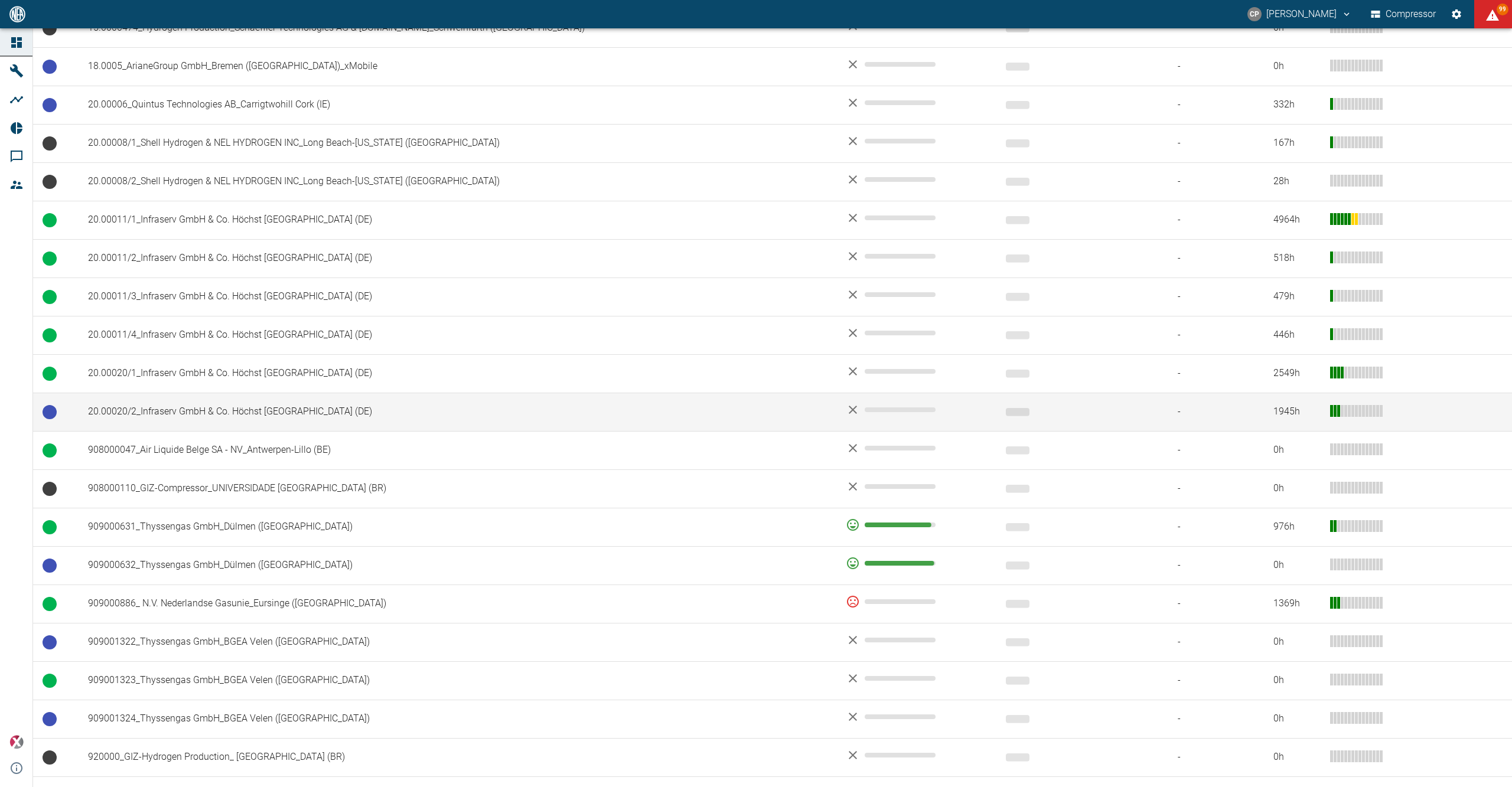
scroll to position [787, 0]
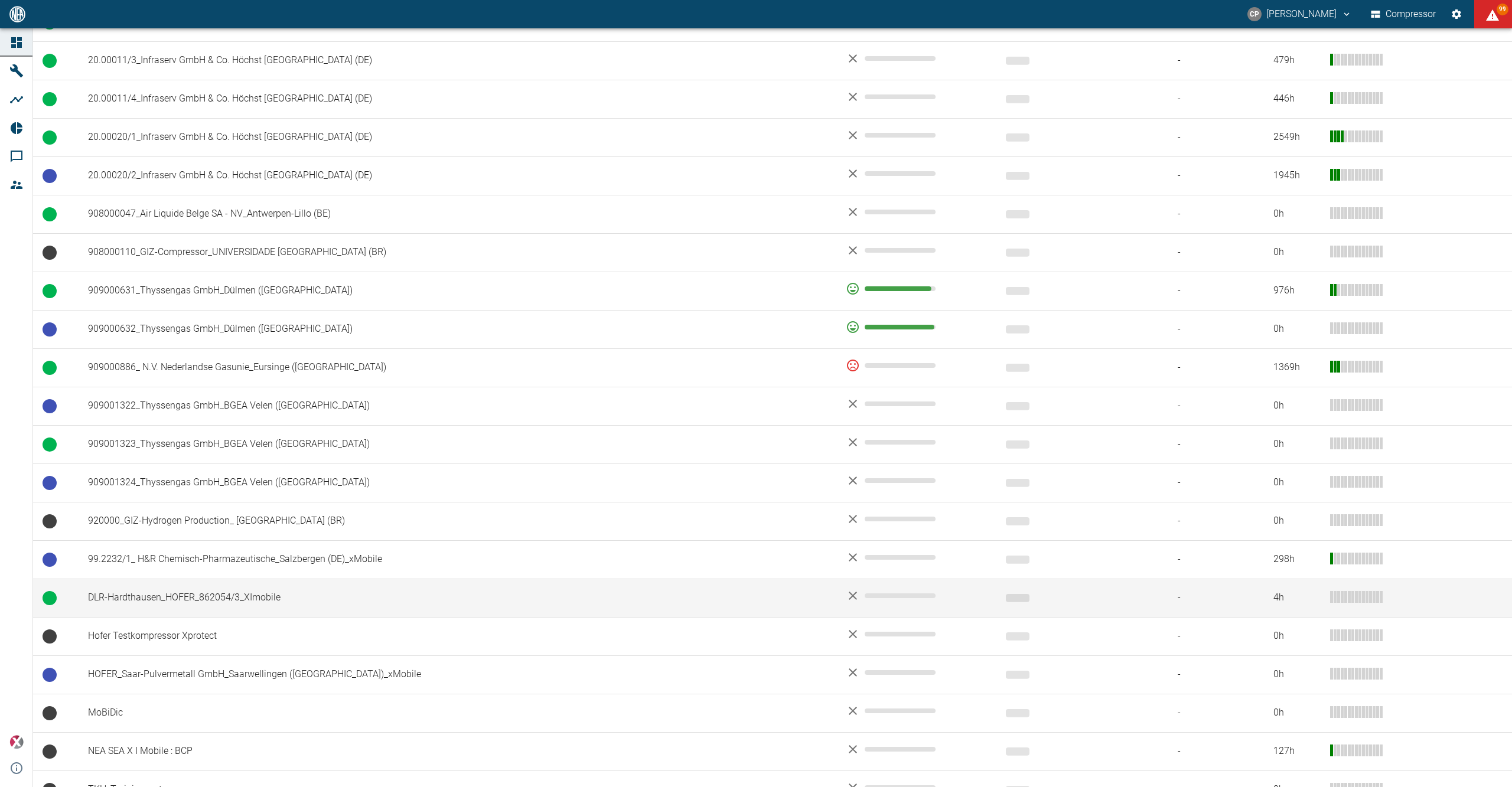
click at [197, 598] on td "DLR-Hardthausen_HOFER_862054/3_XImobile" at bounding box center [458, 598] width 758 height 38
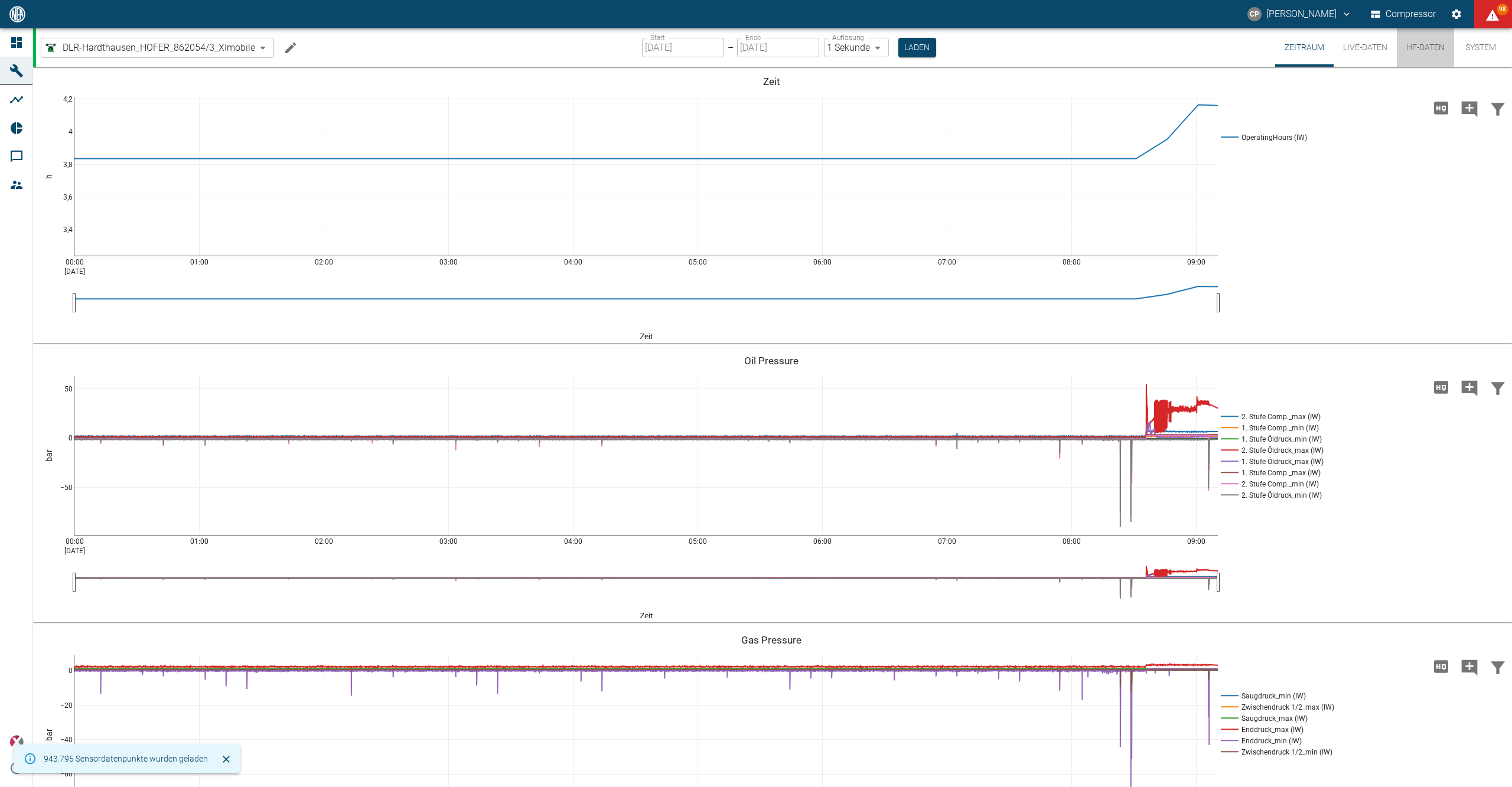
click at [1410, 46] on button "HF-Daten" at bounding box center [1426, 47] width 57 height 38
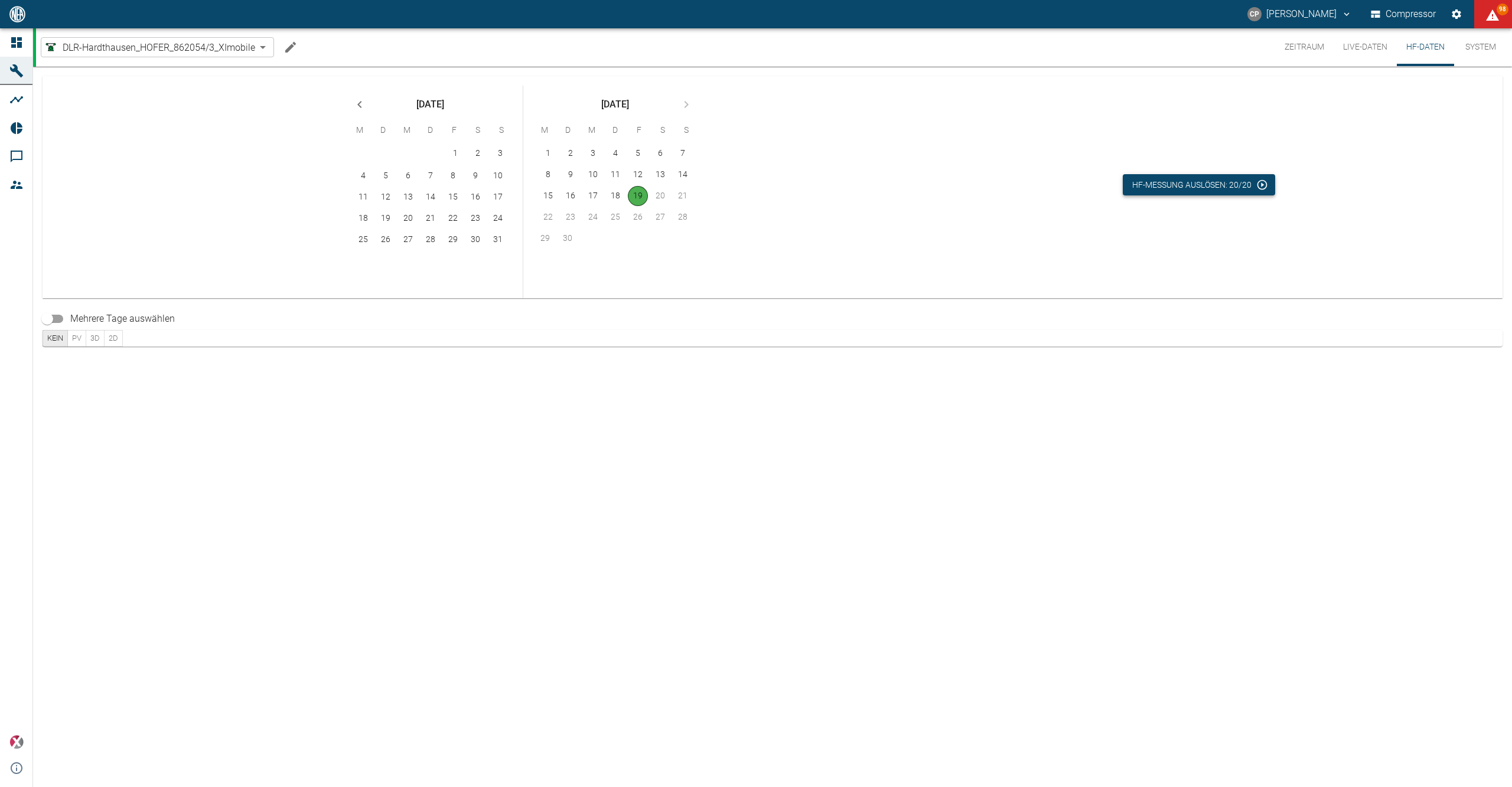
click at [1234, 178] on button "HF-Messung auslösen: 20/20" at bounding box center [1199, 185] width 152 height 22
click at [1362, 50] on button "Live-Daten" at bounding box center [1366, 47] width 63 height 37
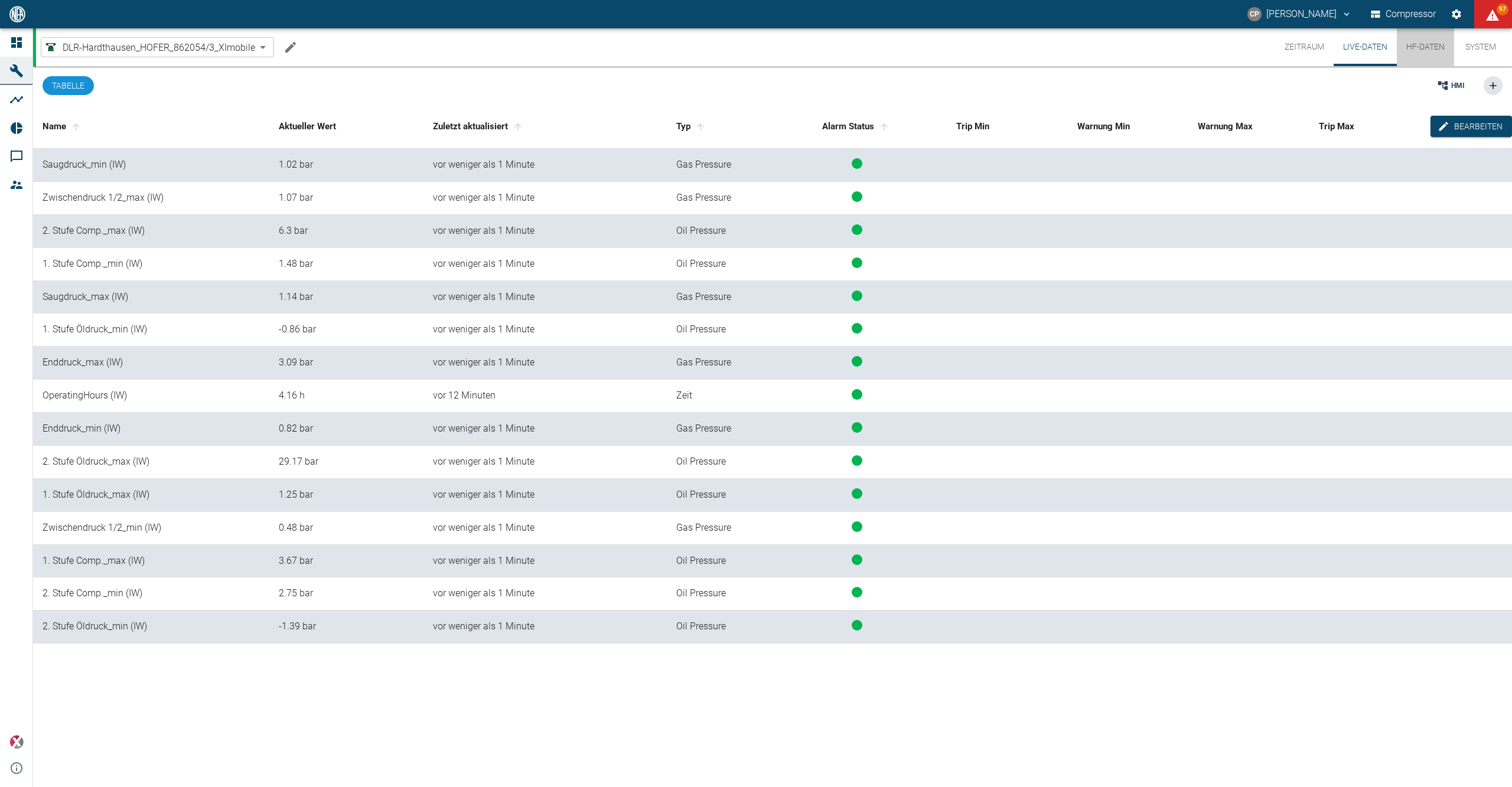
click at [1430, 45] on button "HF-Daten" at bounding box center [1426, 47] width 57 height 37
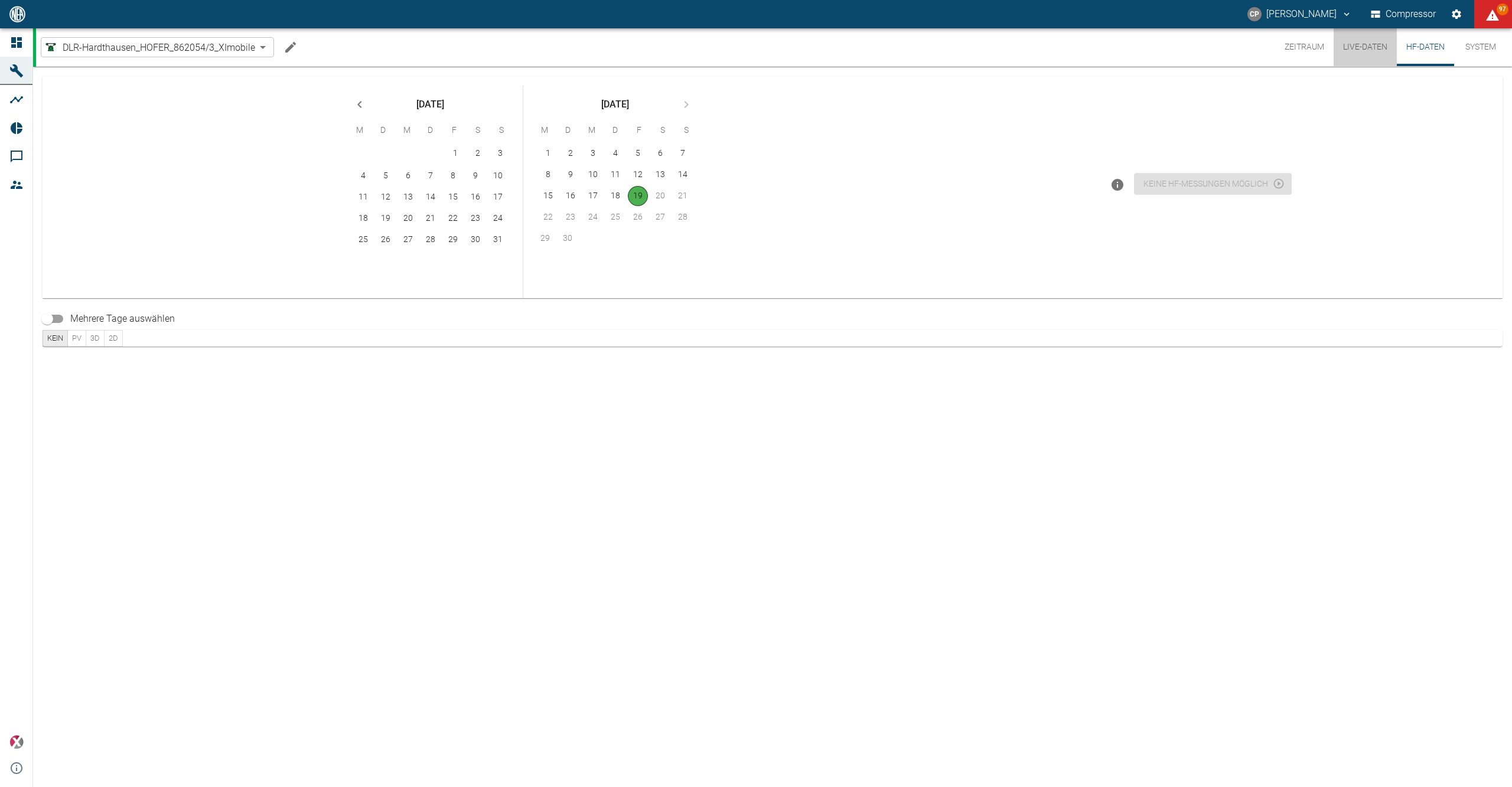
click at [1365, 46] on button "Live-Daten" at bounding box center [1366, 47] width 63 height 37
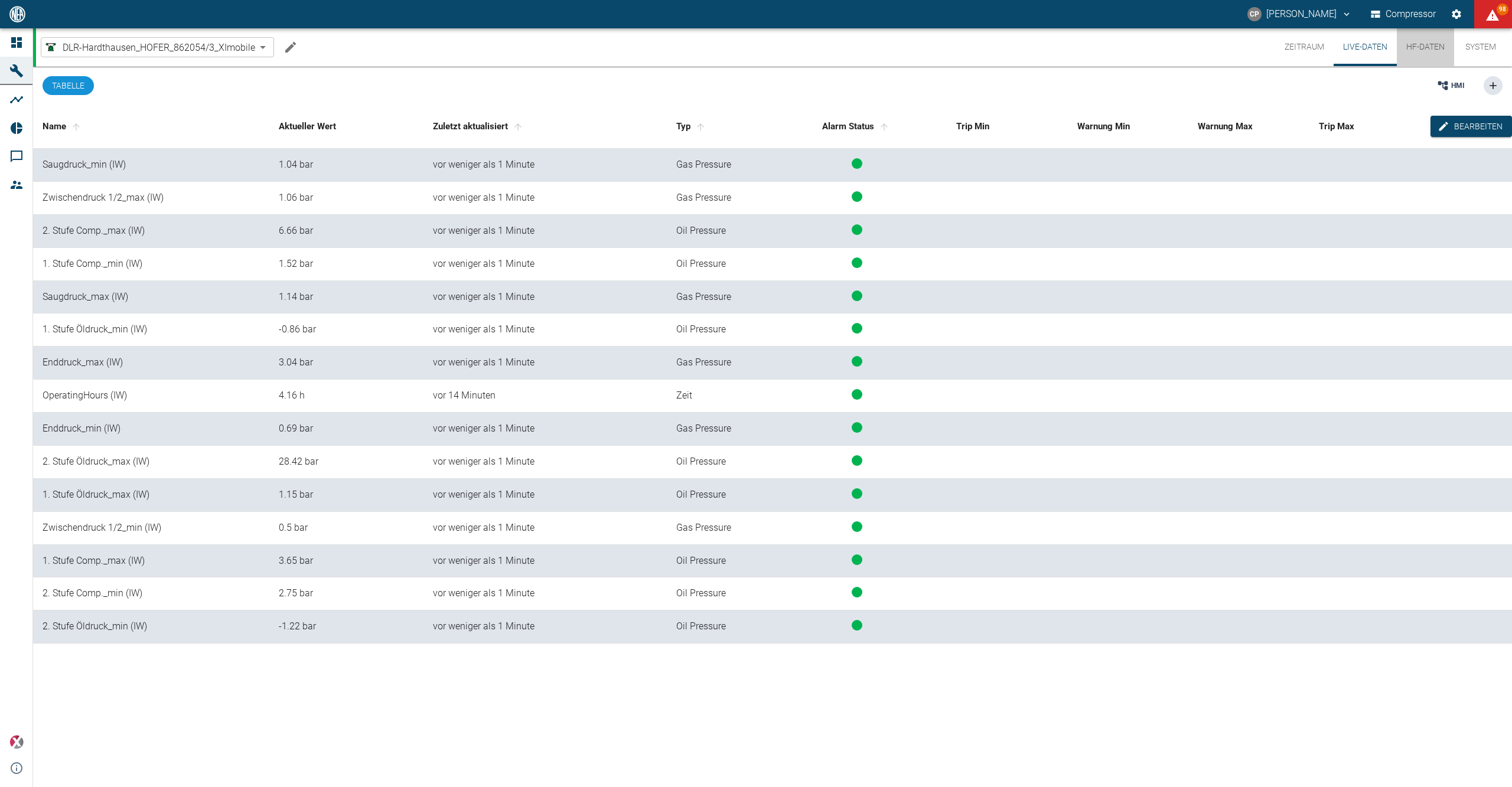
click at [1421, 42] on button "HF-Daten" at bounding box center [1426, 47] width 57 height 37
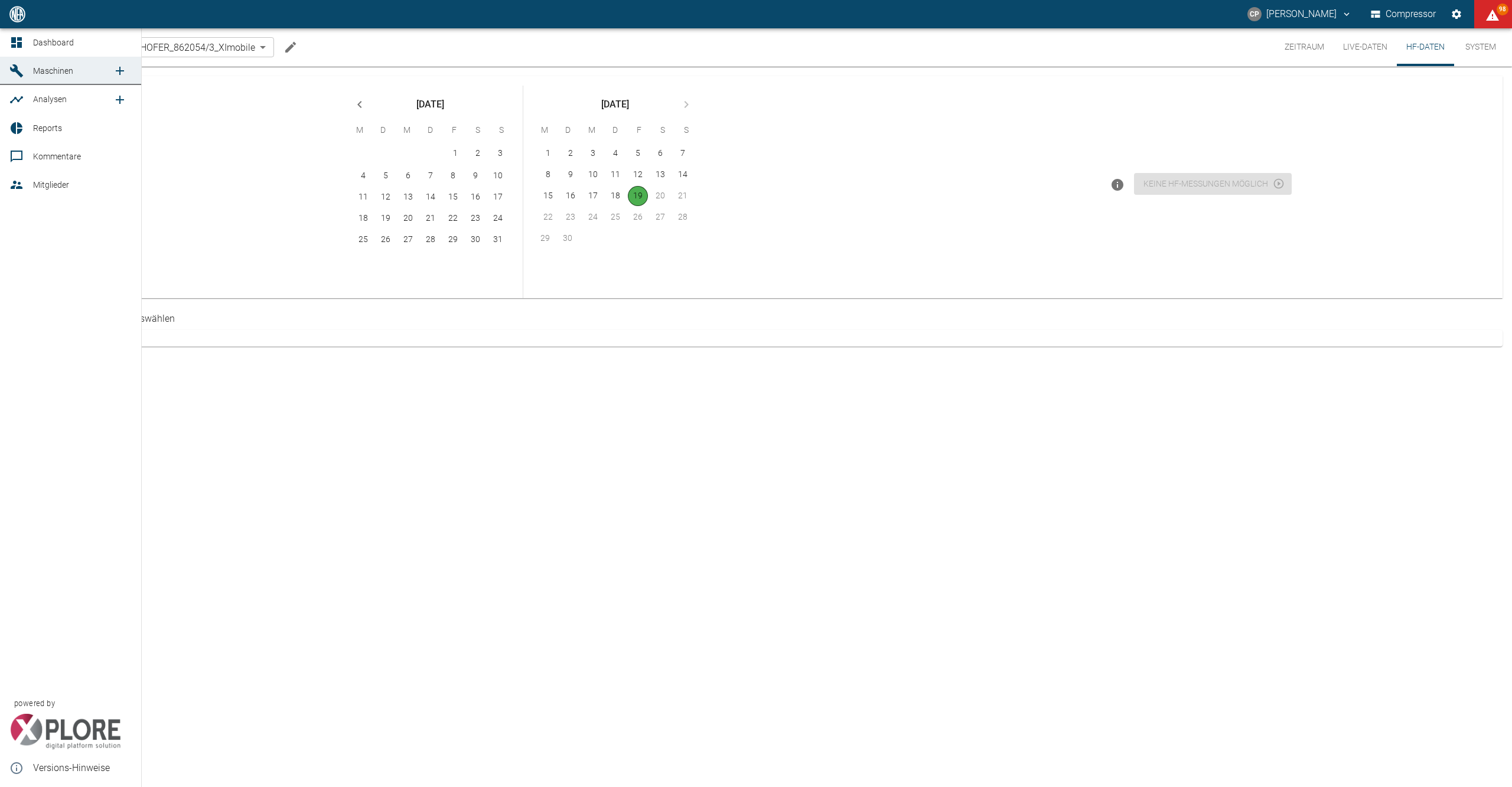
click at [23, 41] on div at bounding box center [17, 42] width 17 height 14
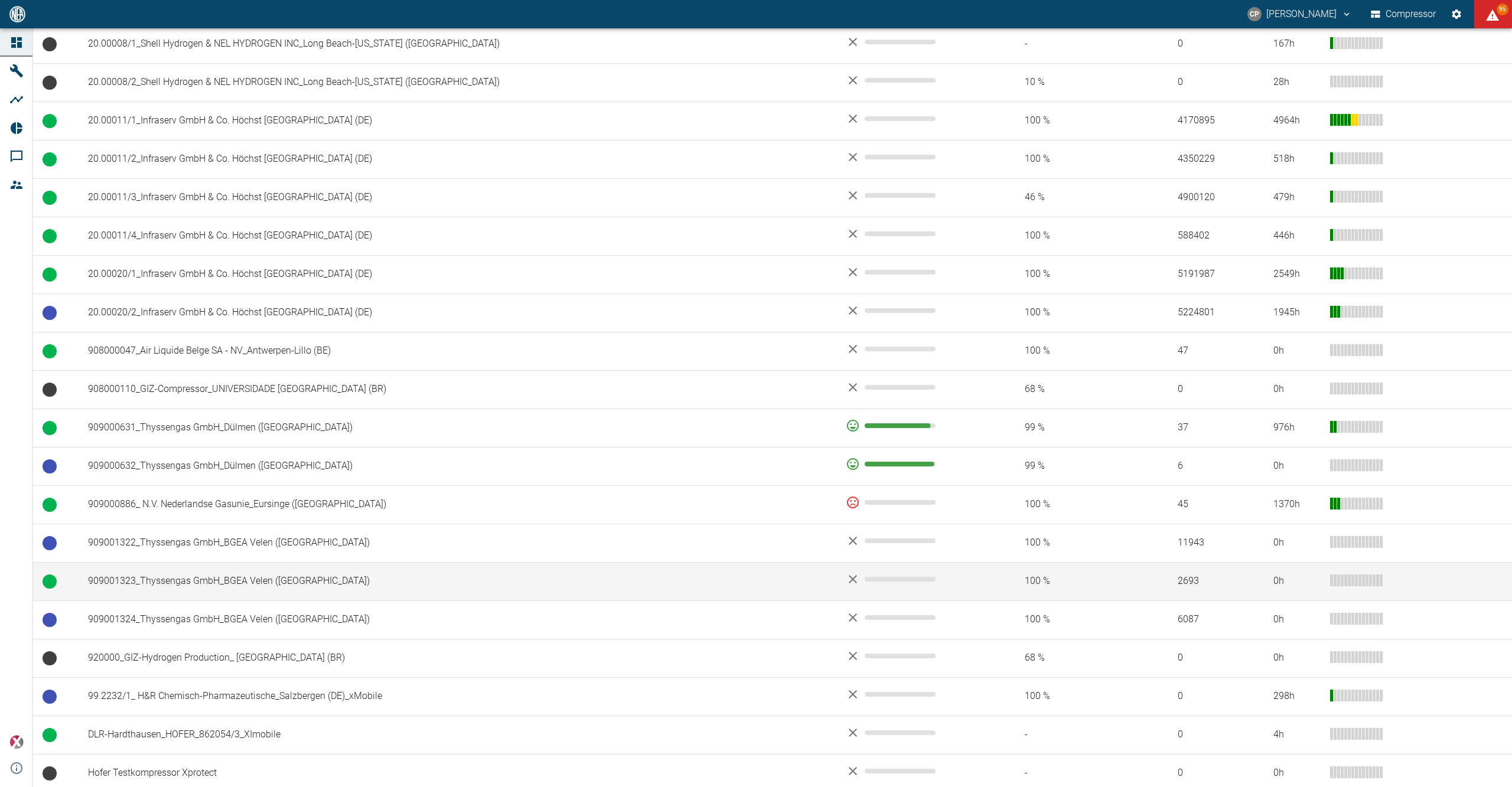
scroll to position [787, 0]
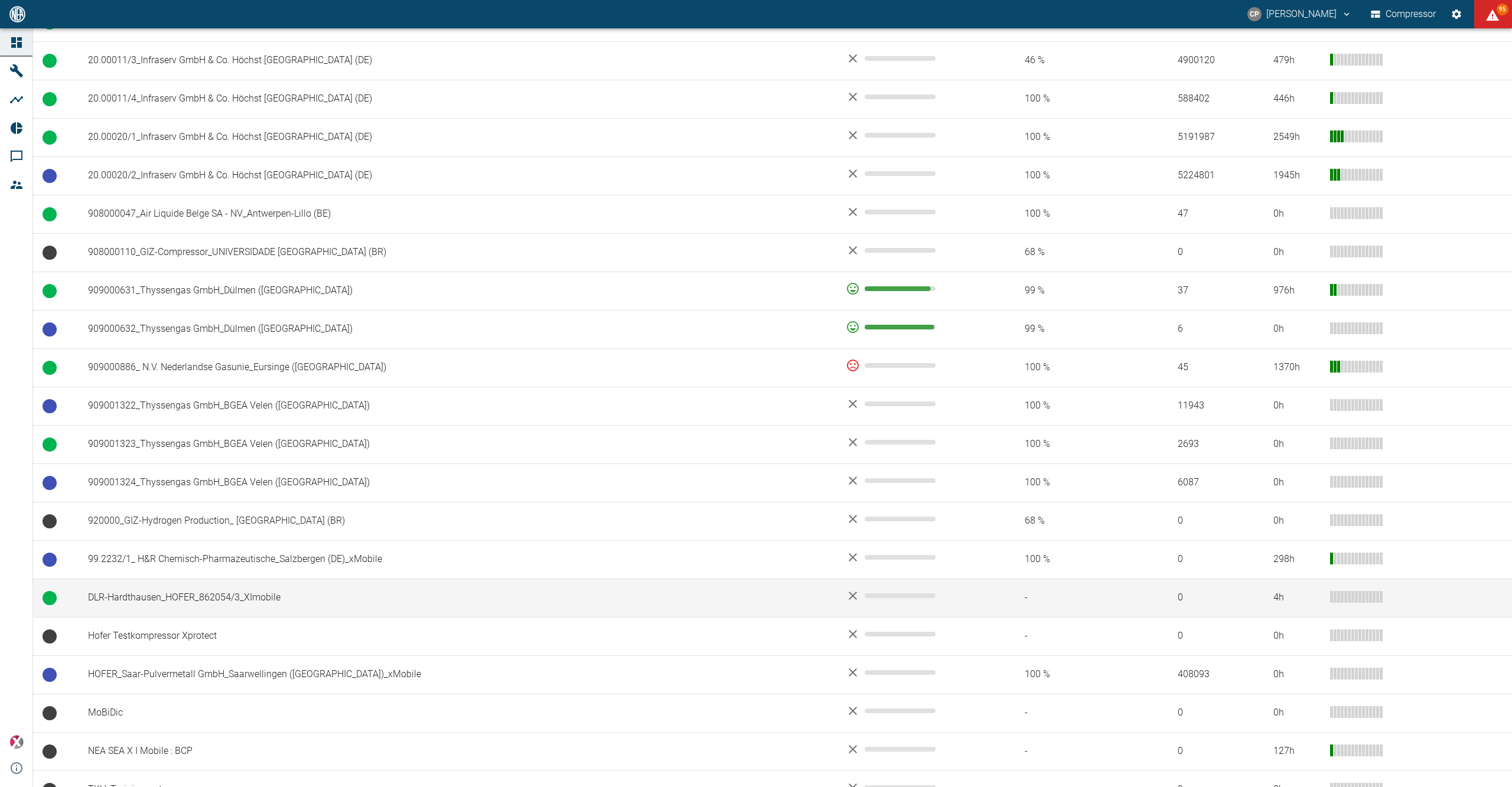
click at [230, 605] on td "DLR-Hardthausen_HOFER_862054/3_XImobile" at bounding box center [458, 598] width 758 height 38
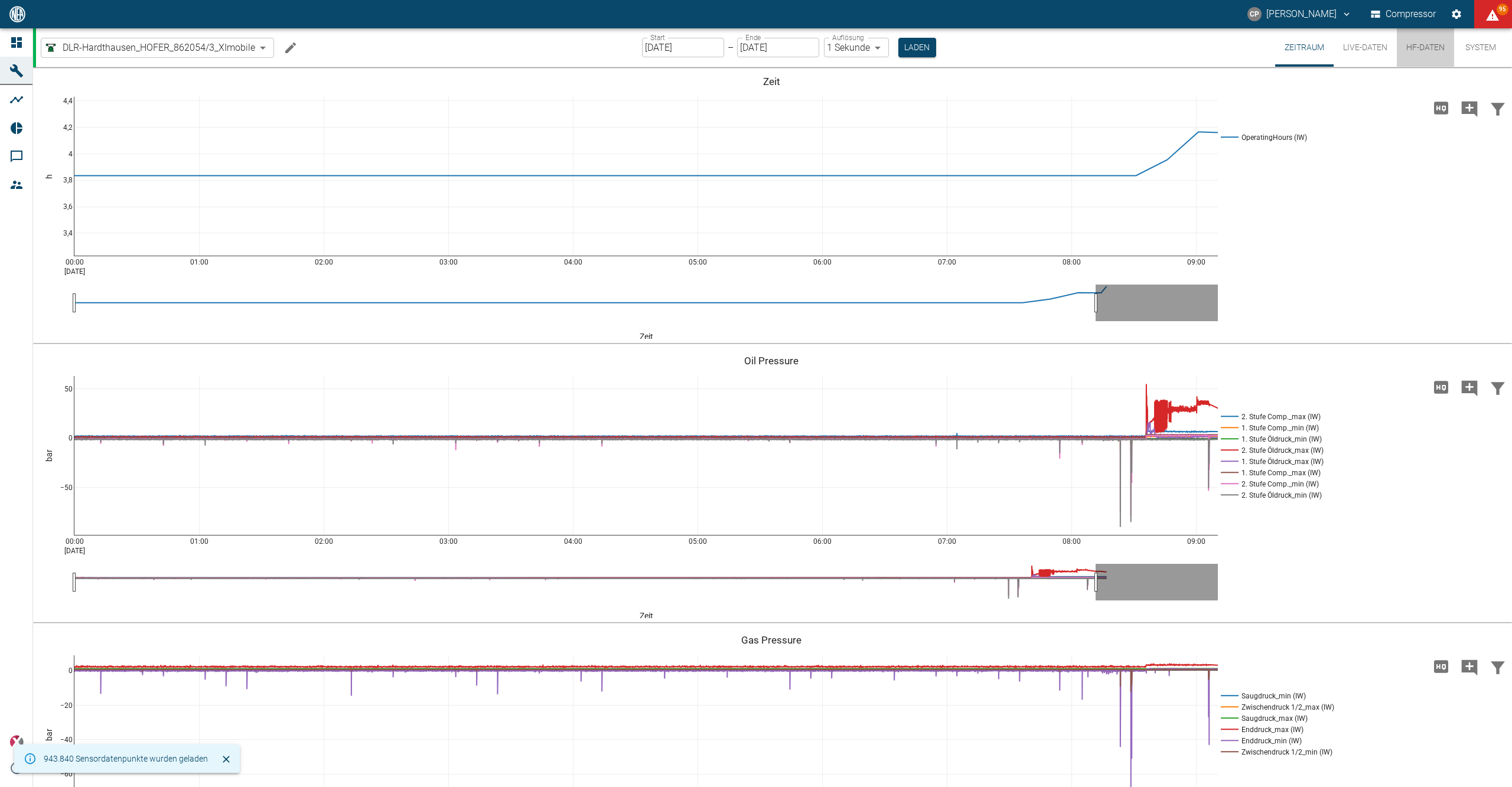
click at [1401, 48] on button "HF-Daten" at bounding box center [1426, 47] width 57 height 38
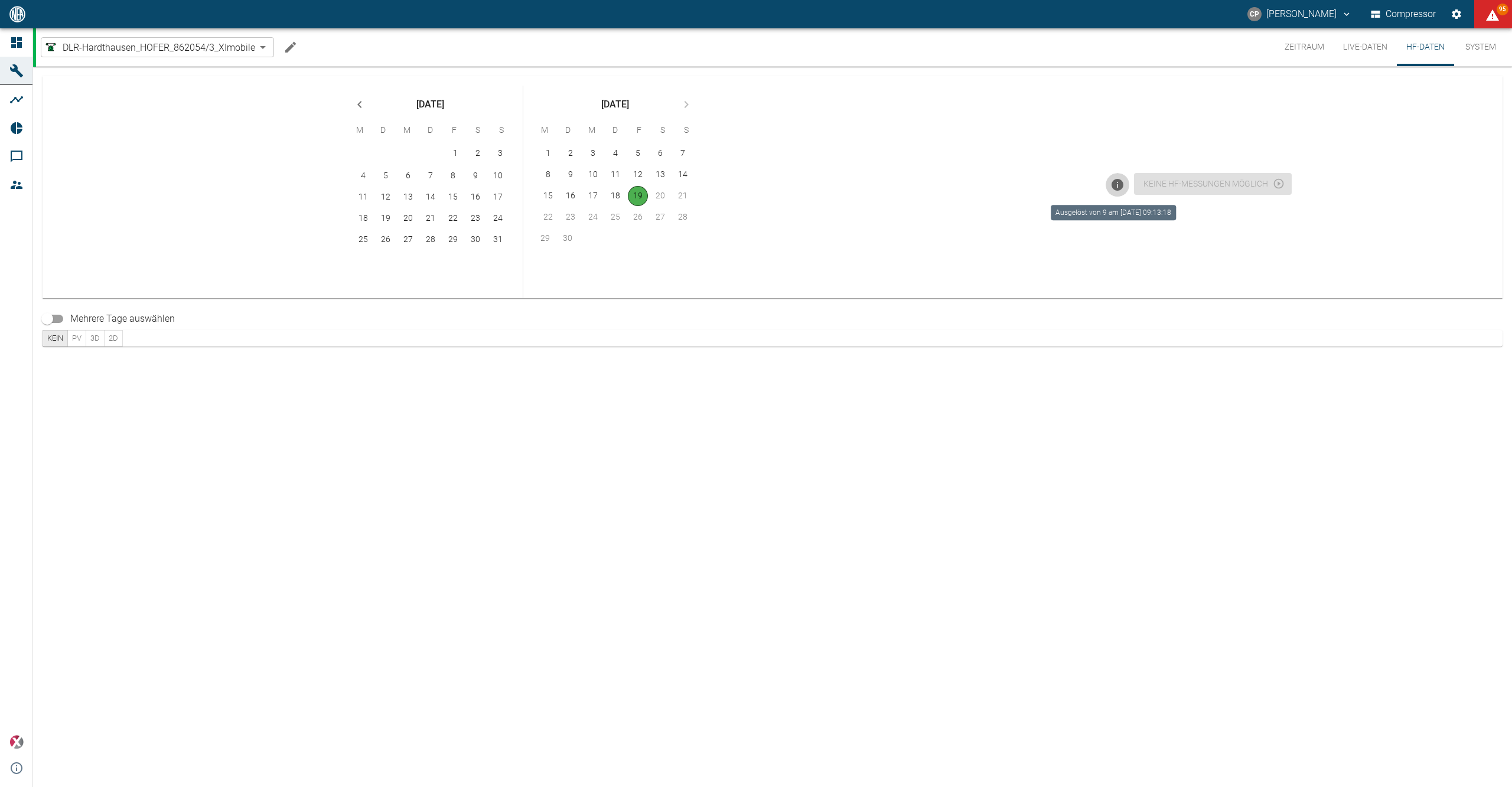
click at [1116, 184] on icon "Ausgelöst von 9 am 19.9.2025, 09:13:18" at bounding box center [1117, 184] width 12 height 12
click at [1183, 179] on div "Keine HF-Messungen möglich" at bounding box center [1210, 183] width 162 height 28
click at [1364, 46] on button "Live-Daten" at bounding box center [1366, 47] width 63 height 37
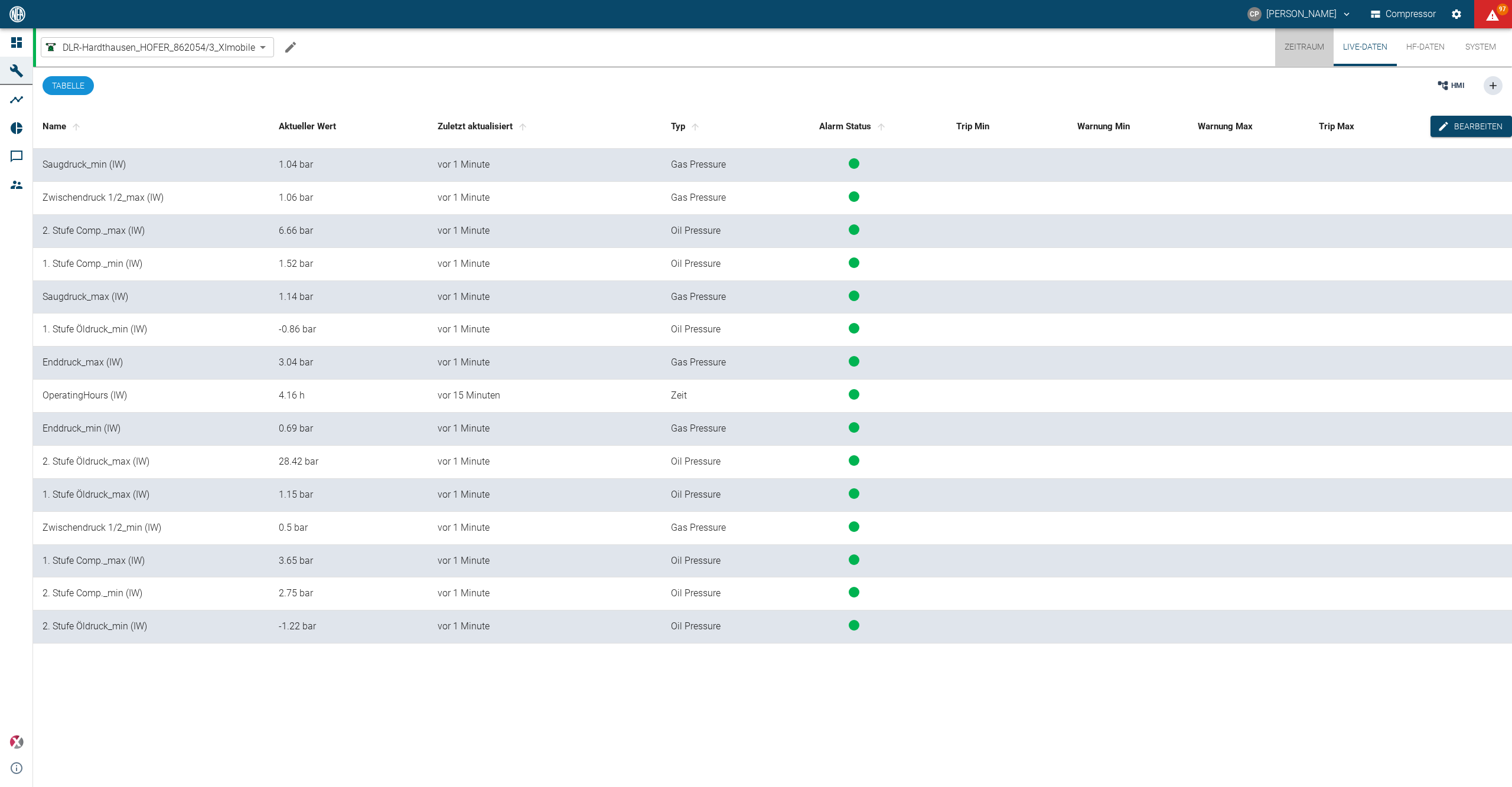
click at [1314, 52] on button "Zeitraum" at bounding box center [1304, 47] width 58 height 37
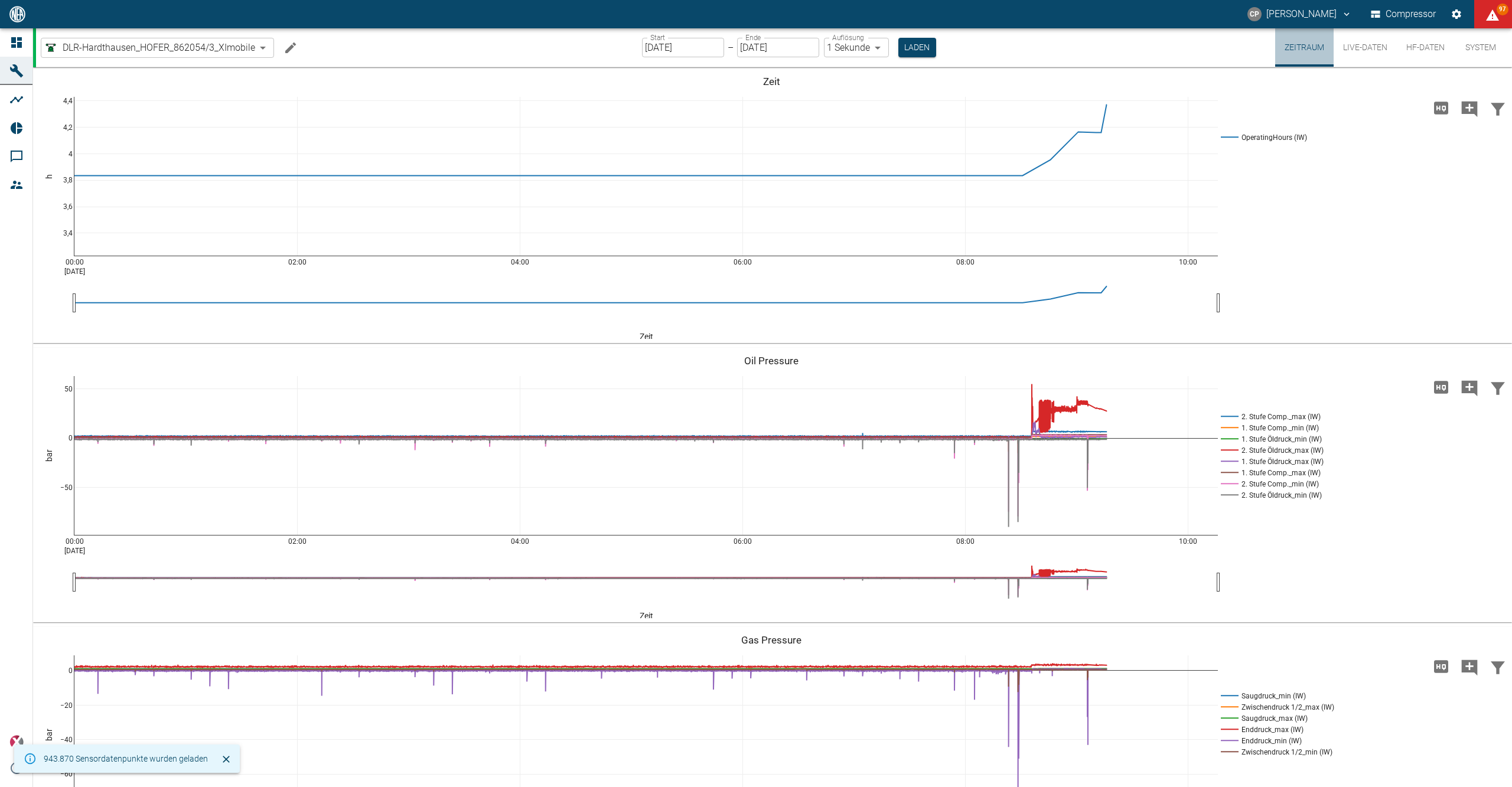
drag, startPoint x: 1314, startPoint y: 52, endPoint x: 1314, endPoint y: 46, distance: 6.0
click at [1314, 46] on button "Zeitraum" at bounding box center [1304, 47] width 58 height 38
click at [927, 50] on button "Laden" at bounding box center [917, 47] width 37 height 19
click at [1367, 48] on button "Live-Daten" at bounding box center [1366, 47] width 63 height 38
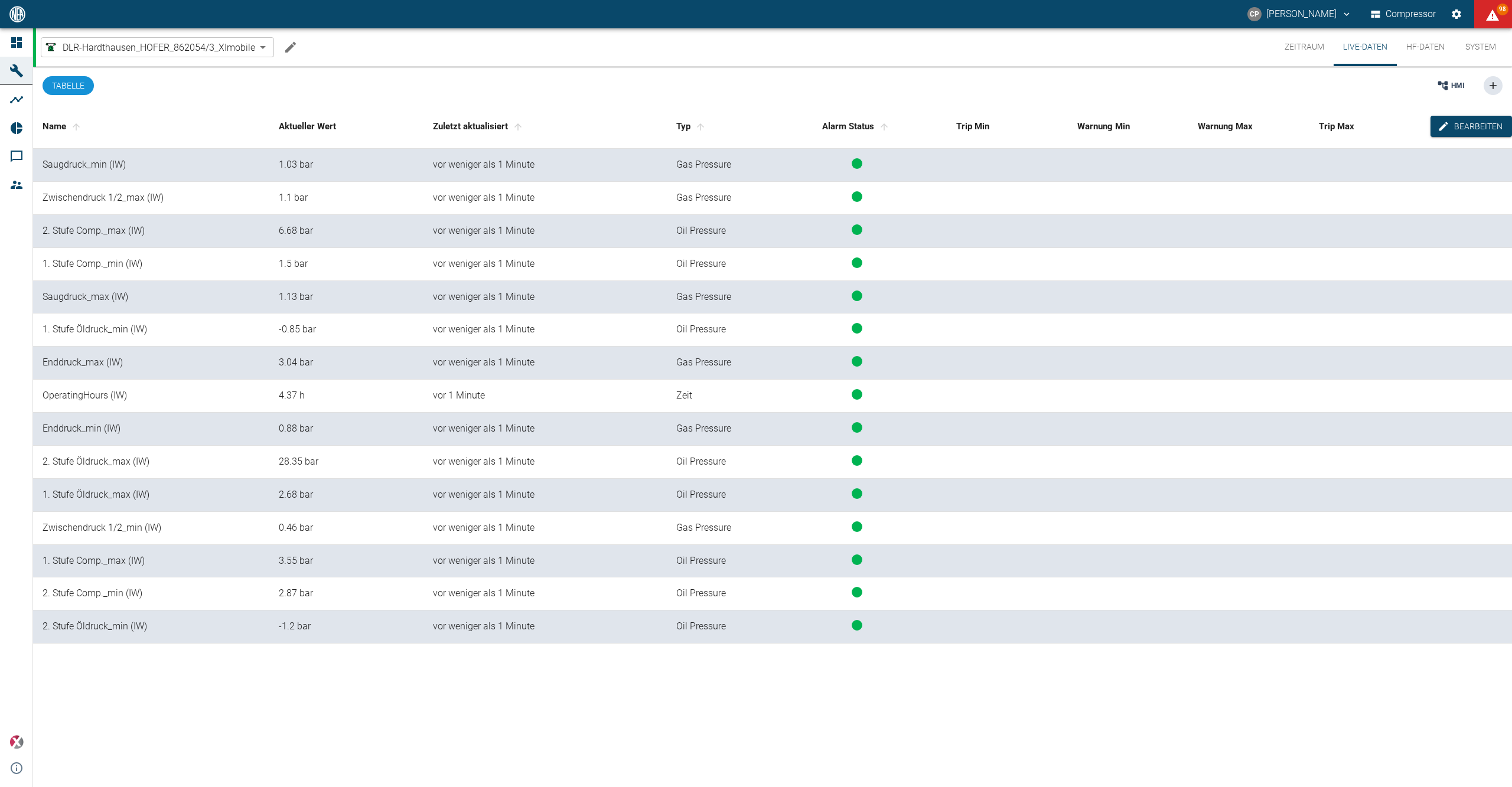
drag, startPoint x: 1319, startPoint y: 50, endPoint x: 1362, endPoint y: 54, distance: 43.2
click at [1319, 50] on button "Zeitraum" at bounding box center [1304, 47] width 58 height 37
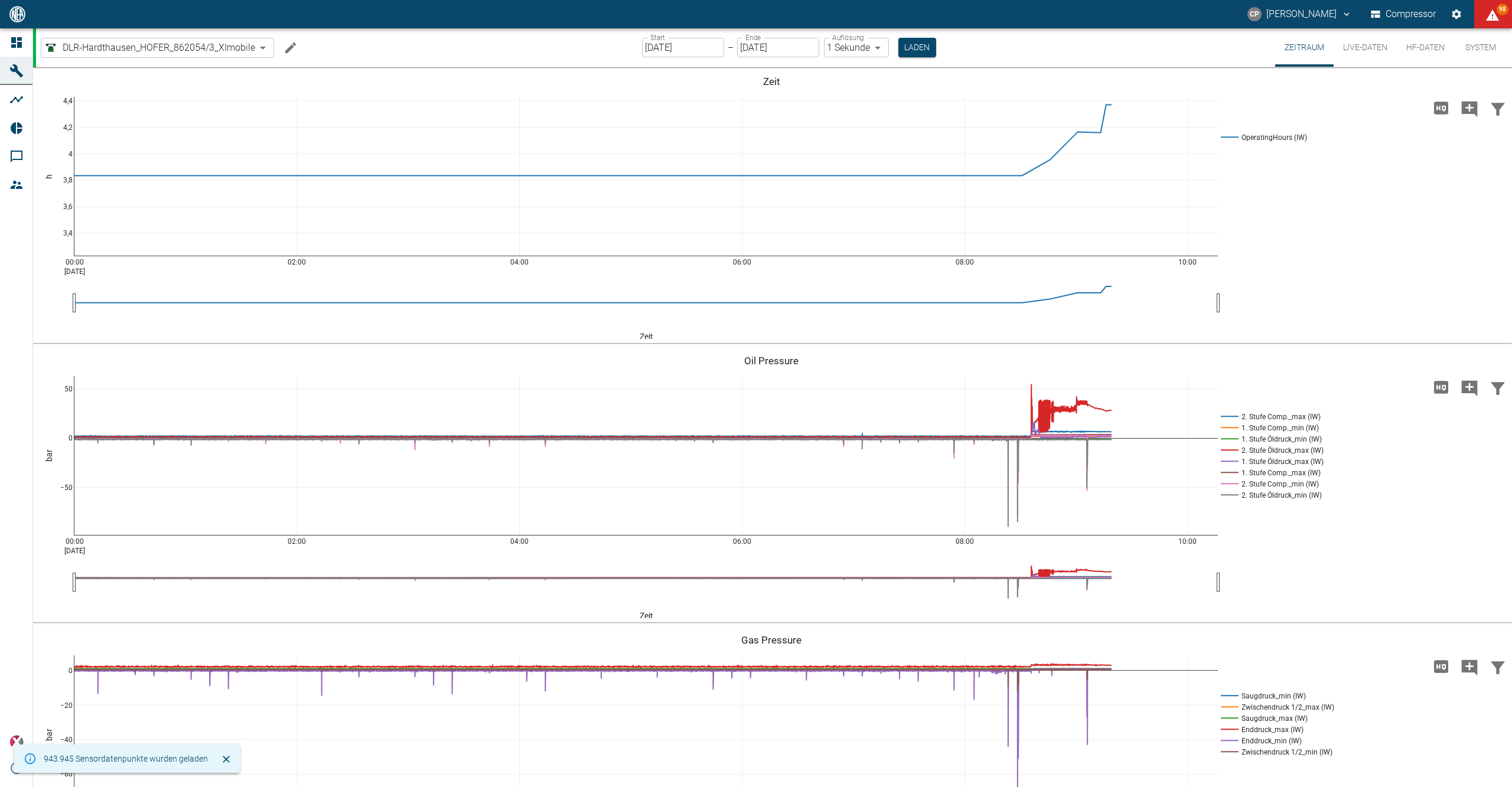
click at [1362, 54] on button "Live-Daten" at bounding box center [1366, 47] width 63 height 38
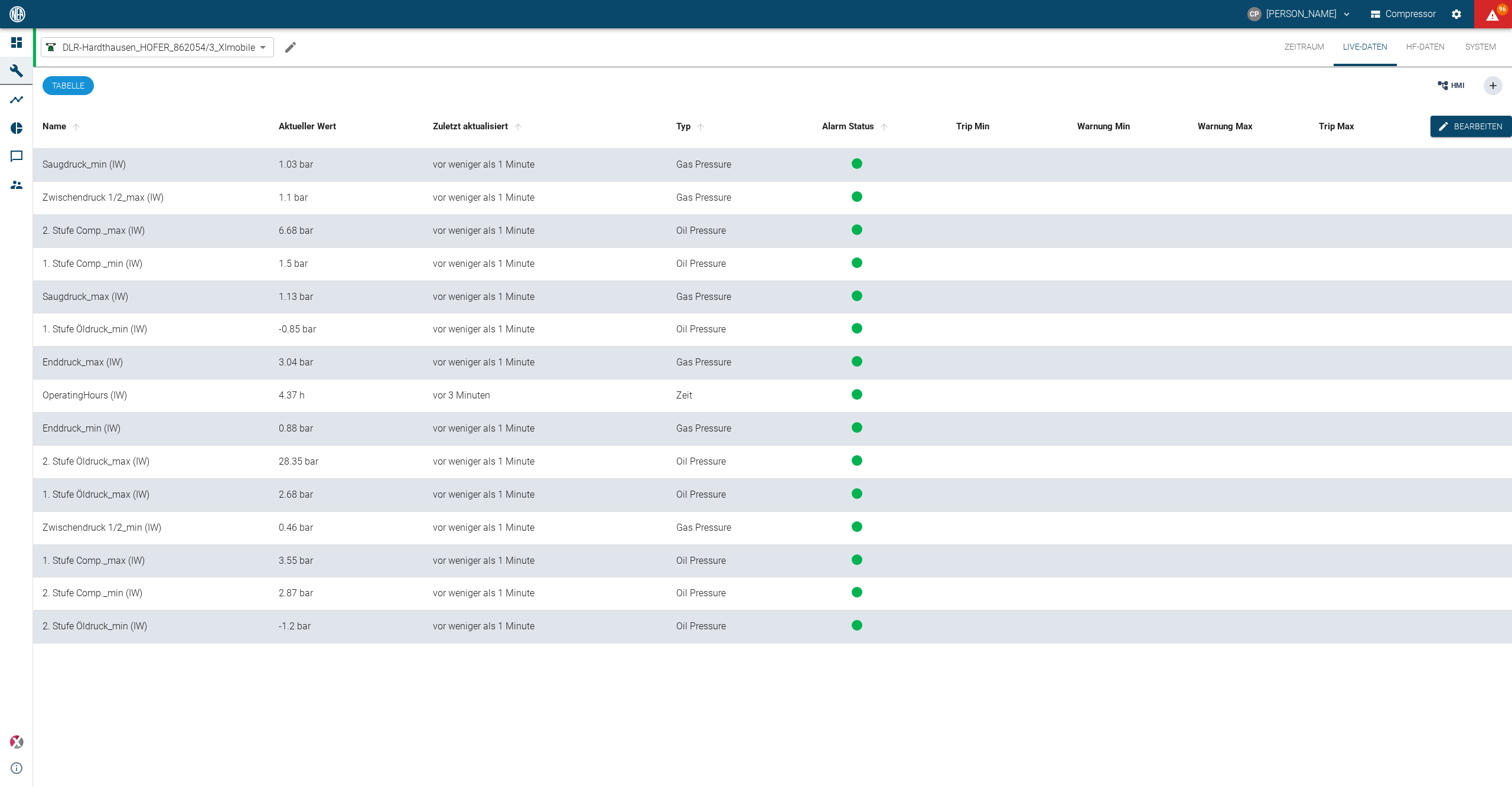
click at [1435, 50] on button "HF-Daten" at bounding box center [1426, 47] width 57 height 37
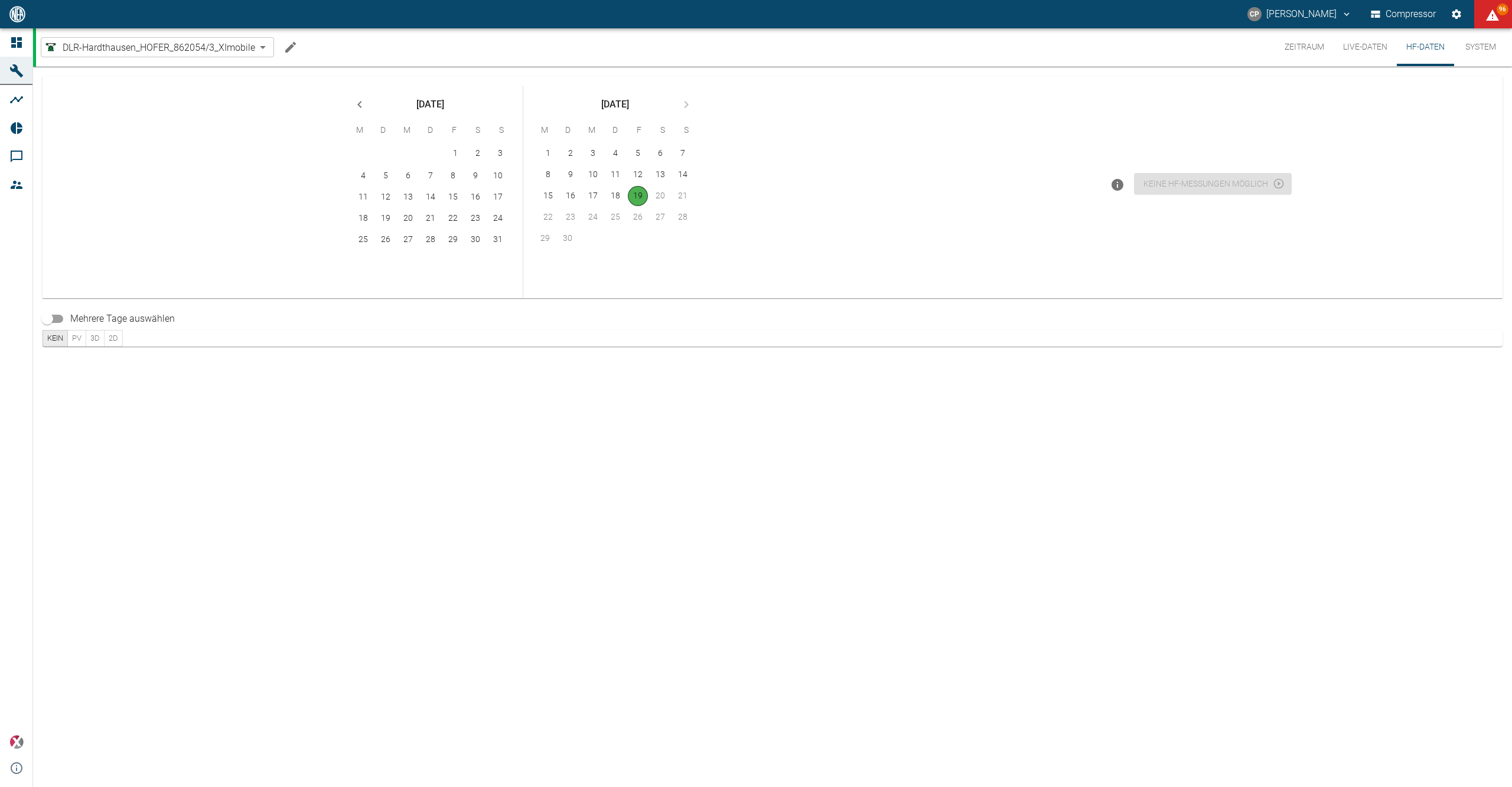
click at [1181, 183] on div "Keine HF-Messungen möglich" at bounding box center [1210, 183] width 162 height 28
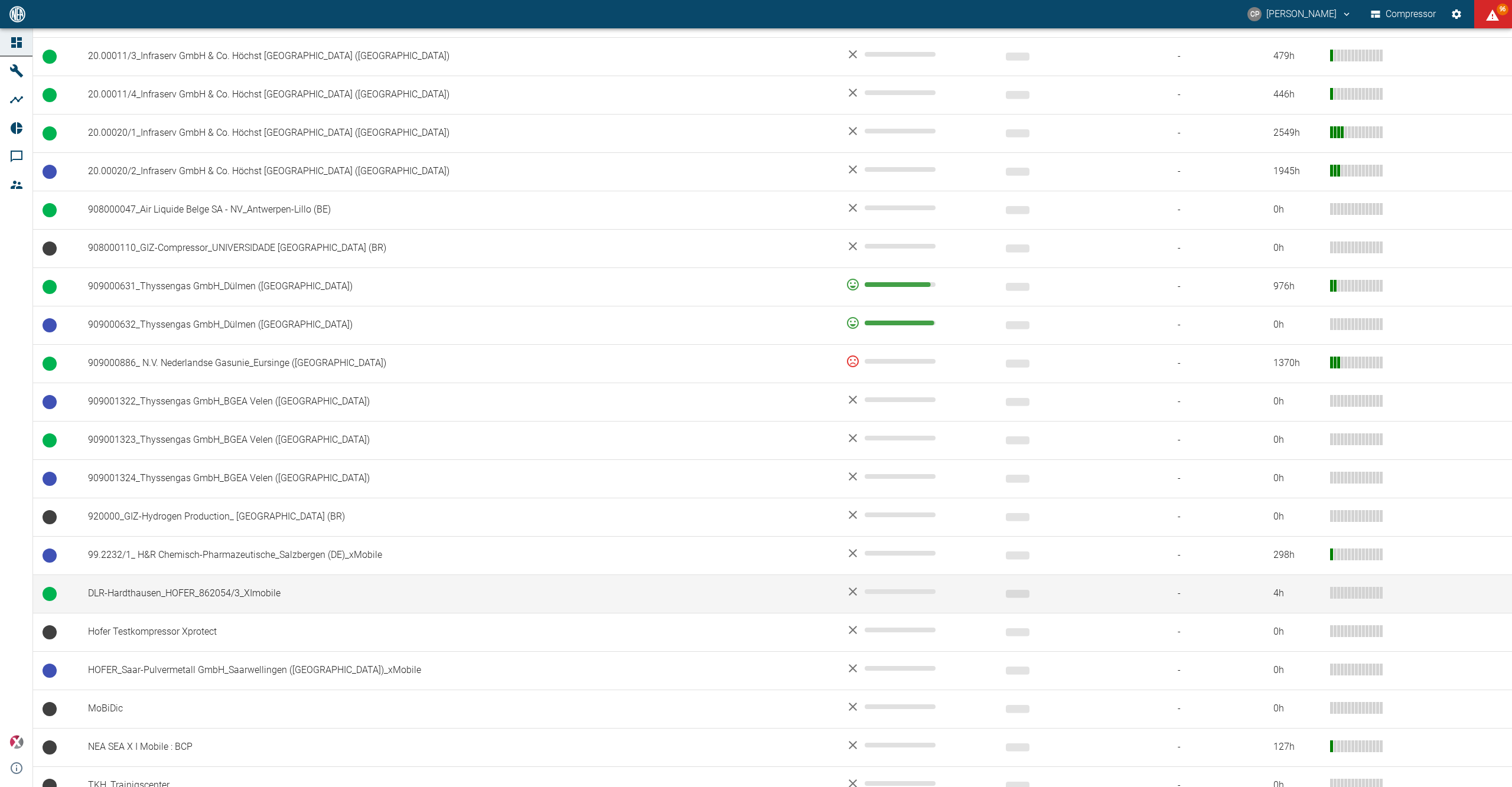
scroll to position [816, 0]
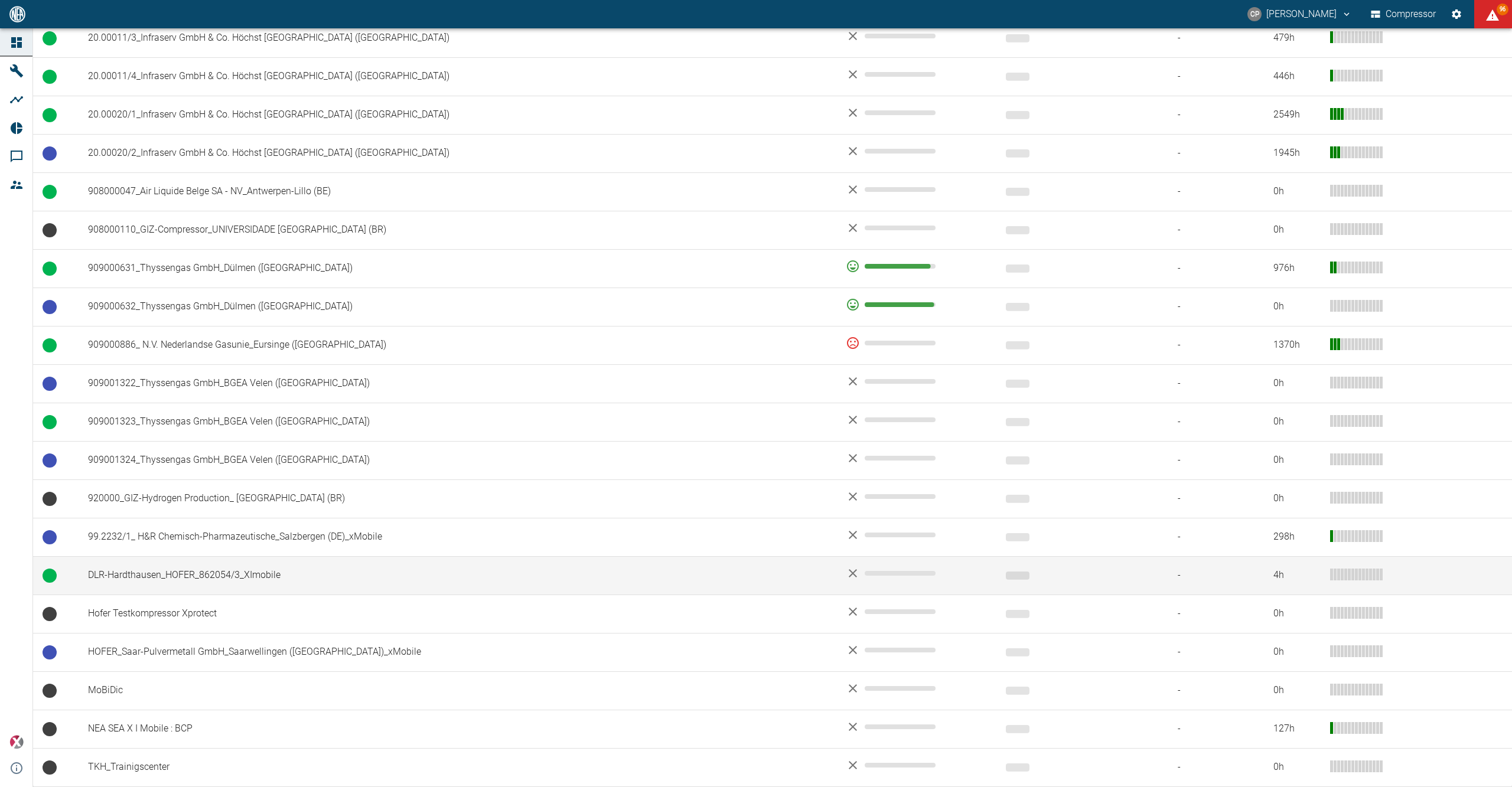
click at [221, 567] on td "DLR-Hardthausen_HOFER_862054/3_XImobile" at bounding box center [458, 575] width 758 height 38
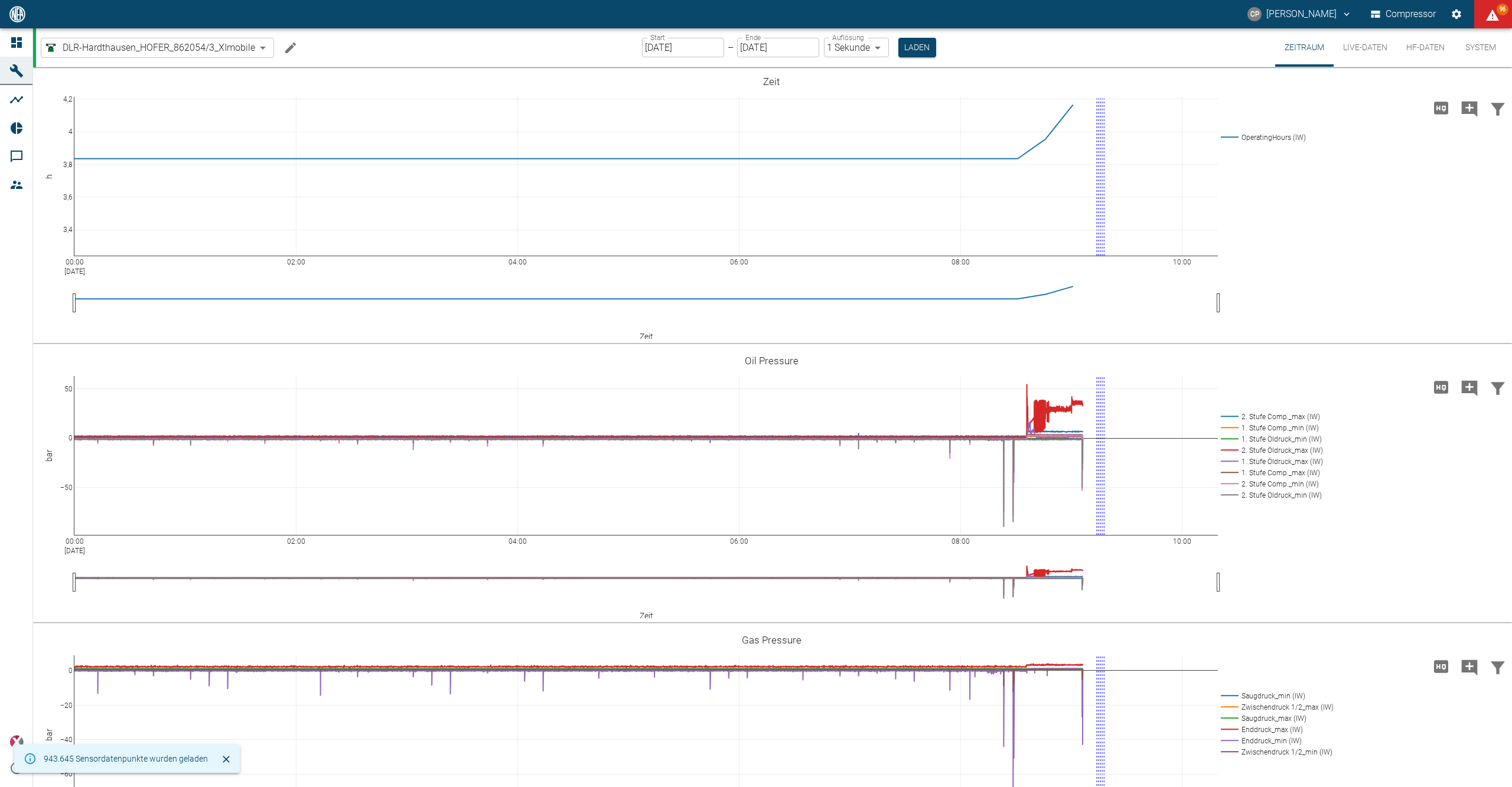
click at [1435, 51] on button "HF-Daten" at bounding box center [1426, 47] width 57 height 38
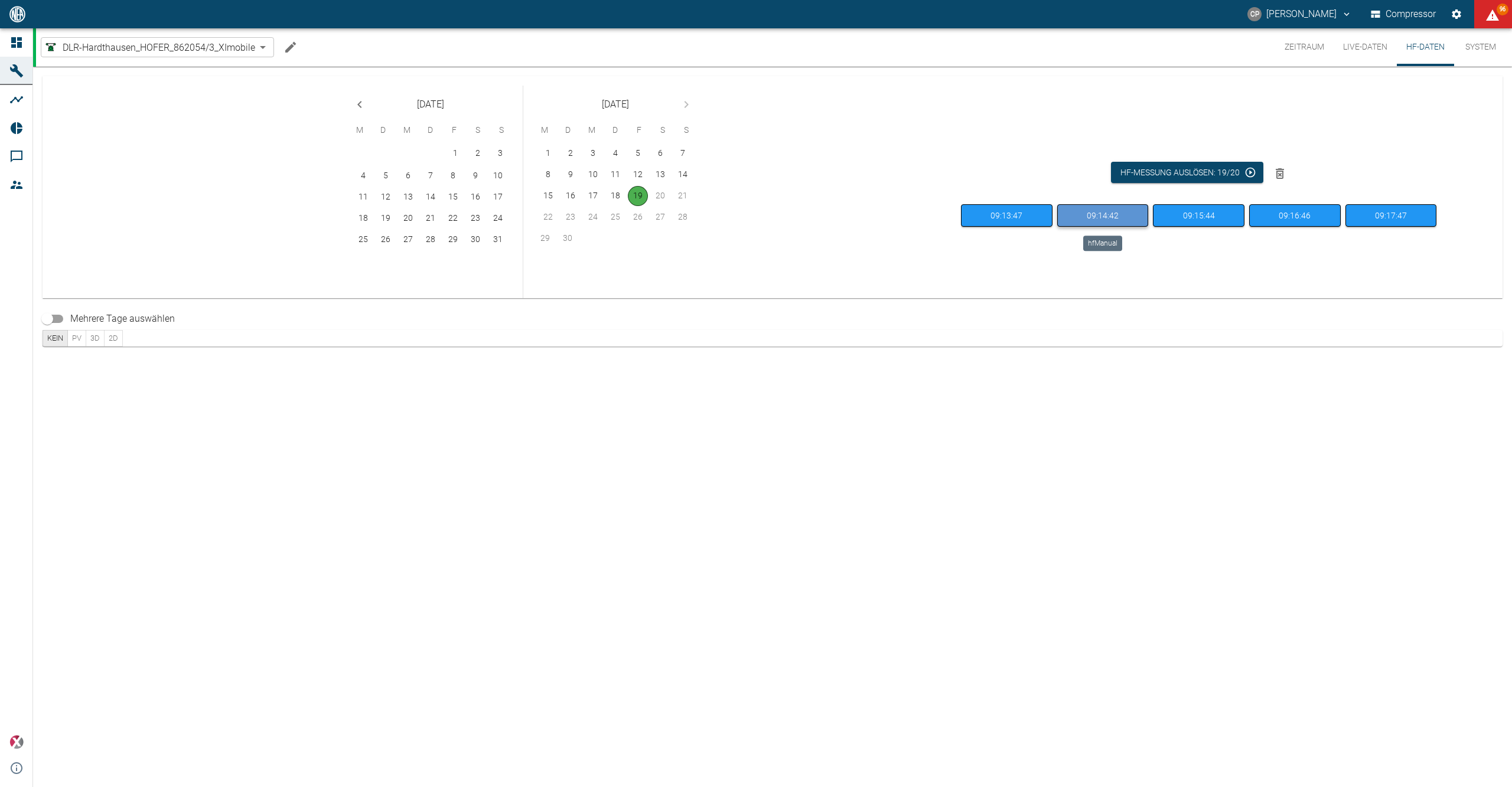
click at [1120, 221] on button "09:14:42" at bounding box center [1103, 216] width 91 height 23
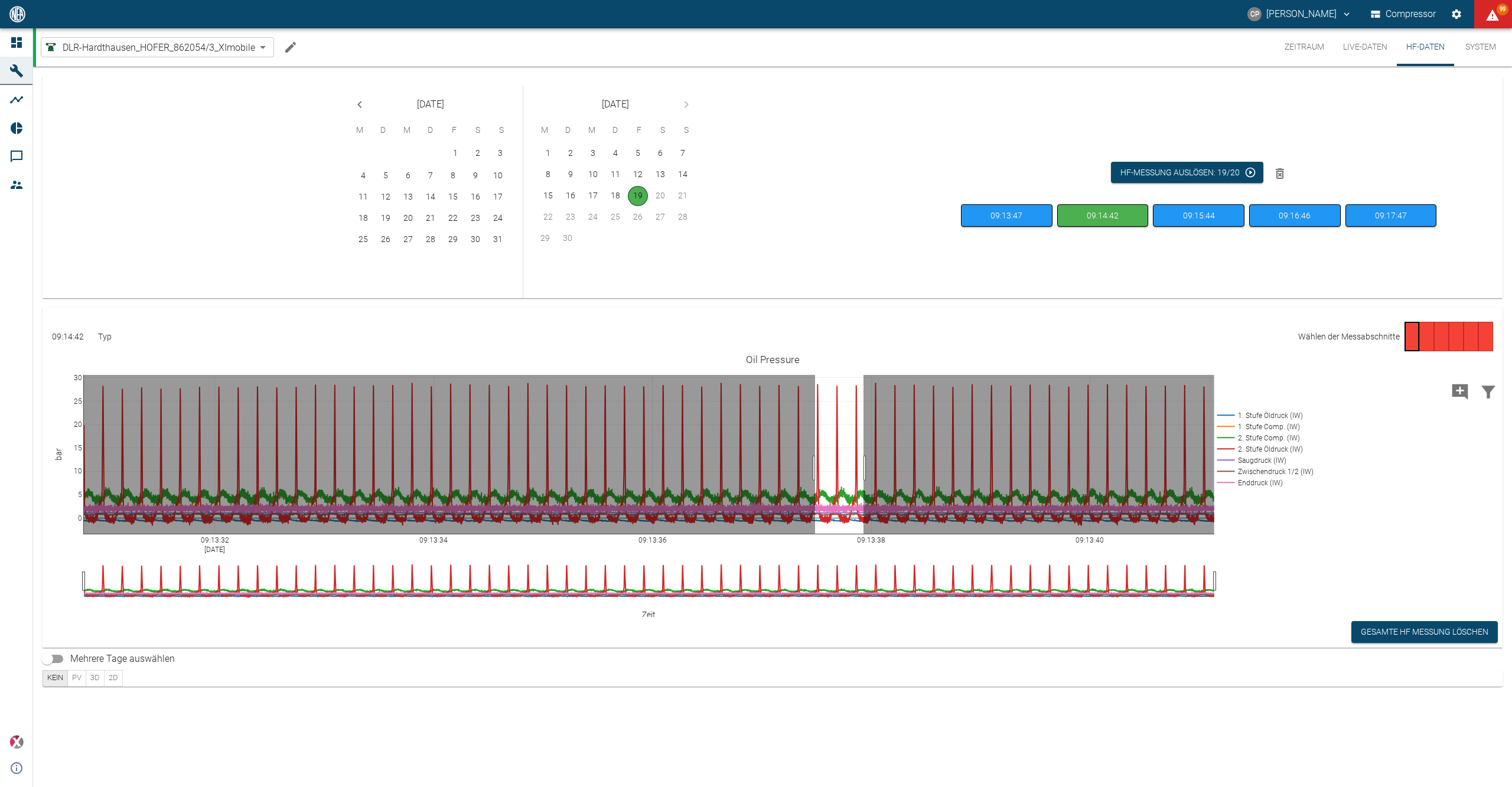
drag, startPoint x: 815, startPoint y: 469, endPoint x: 867, endPoint y: 466, distance: 52.1
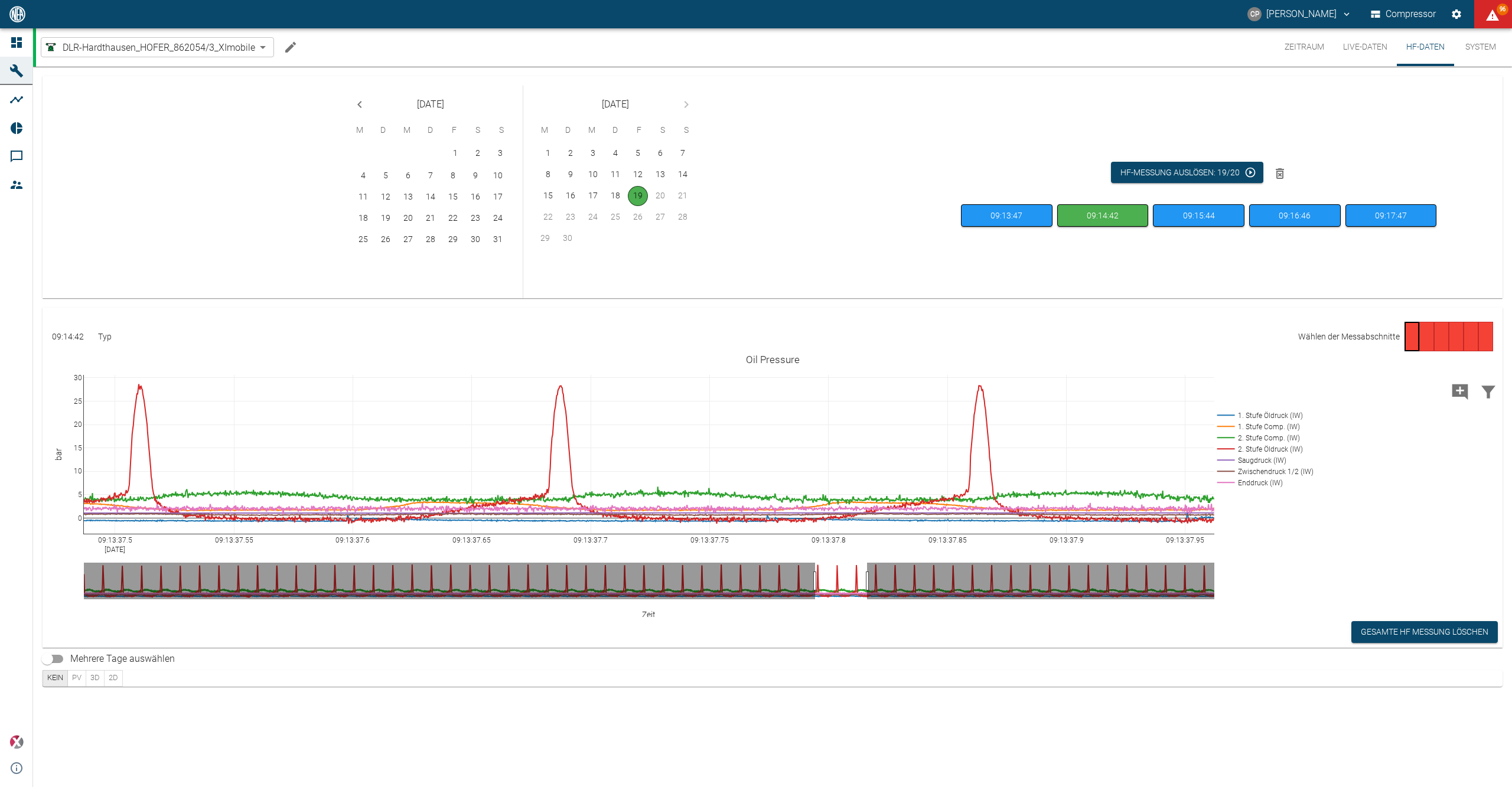
click at [1457, 337] on div "Gehe zu Seite 4" at bounding box center [1456, 337] width 15 height 30
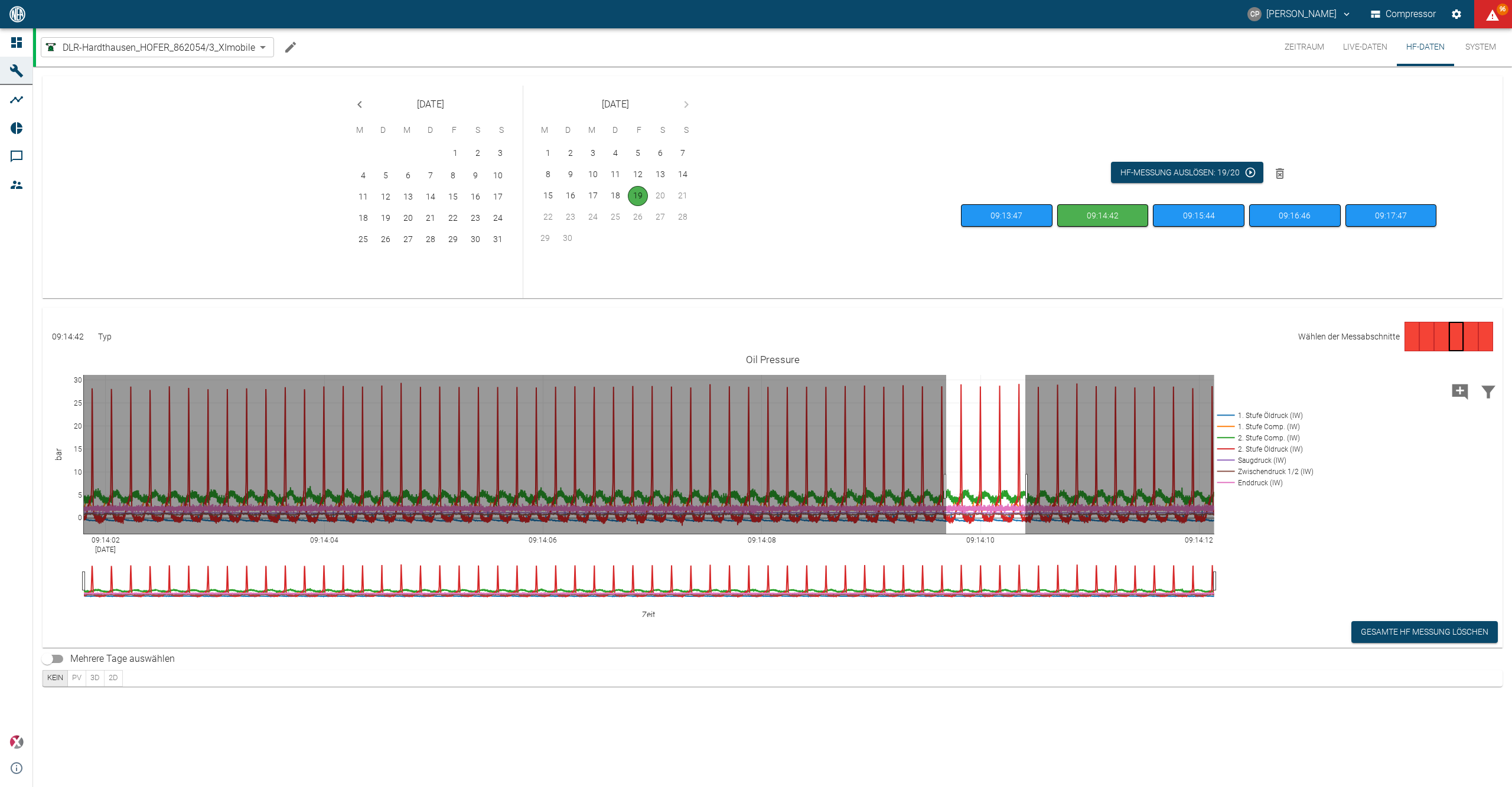
drag, startPoint x: 946, startPoint y: 487, endPoint x: 1028, endPoint y: 482, distance: 82.2
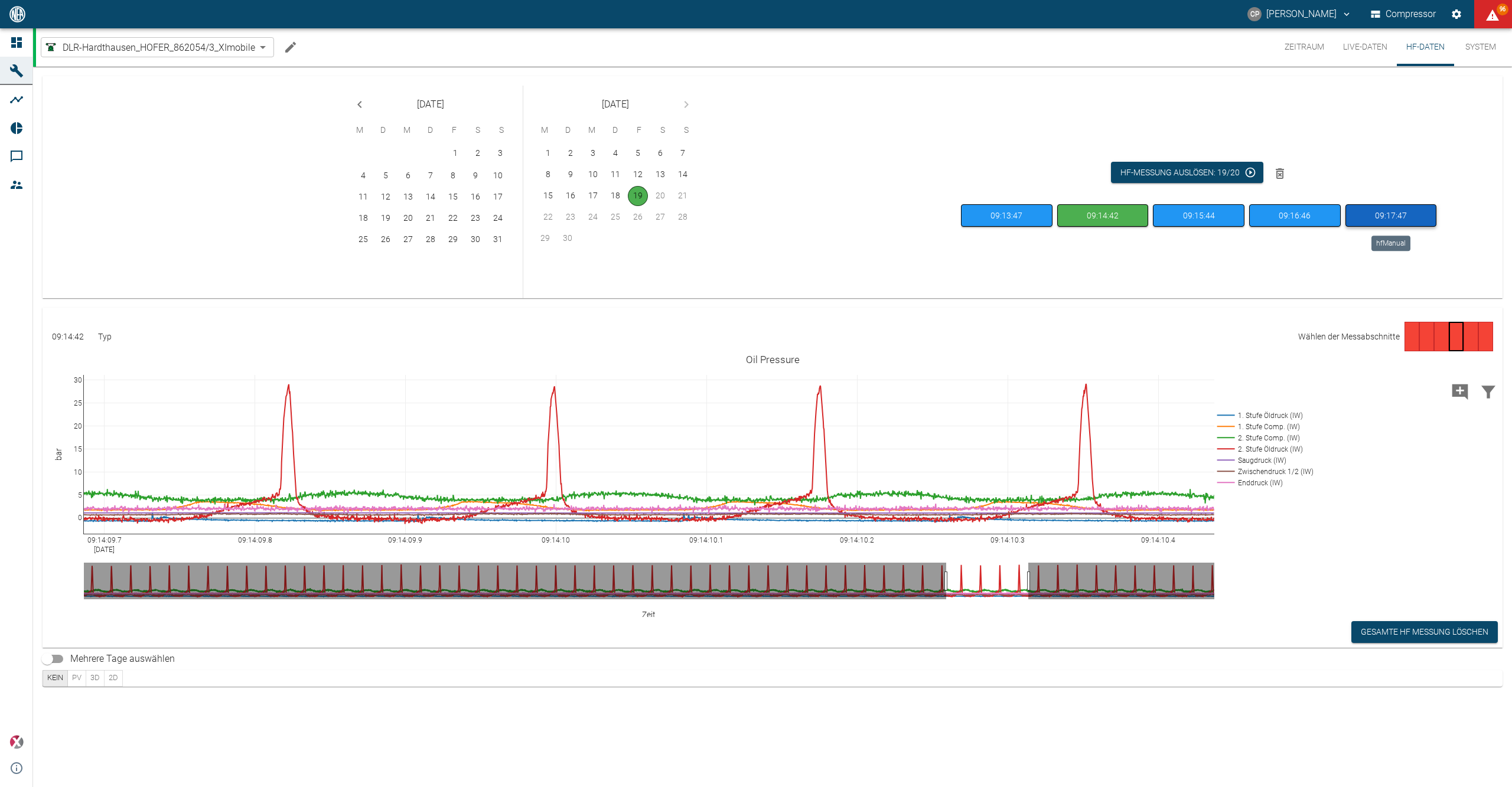
click at [1381, 215] on button "09:17:47" at bounding box center [1391, 216] width 91 height 23
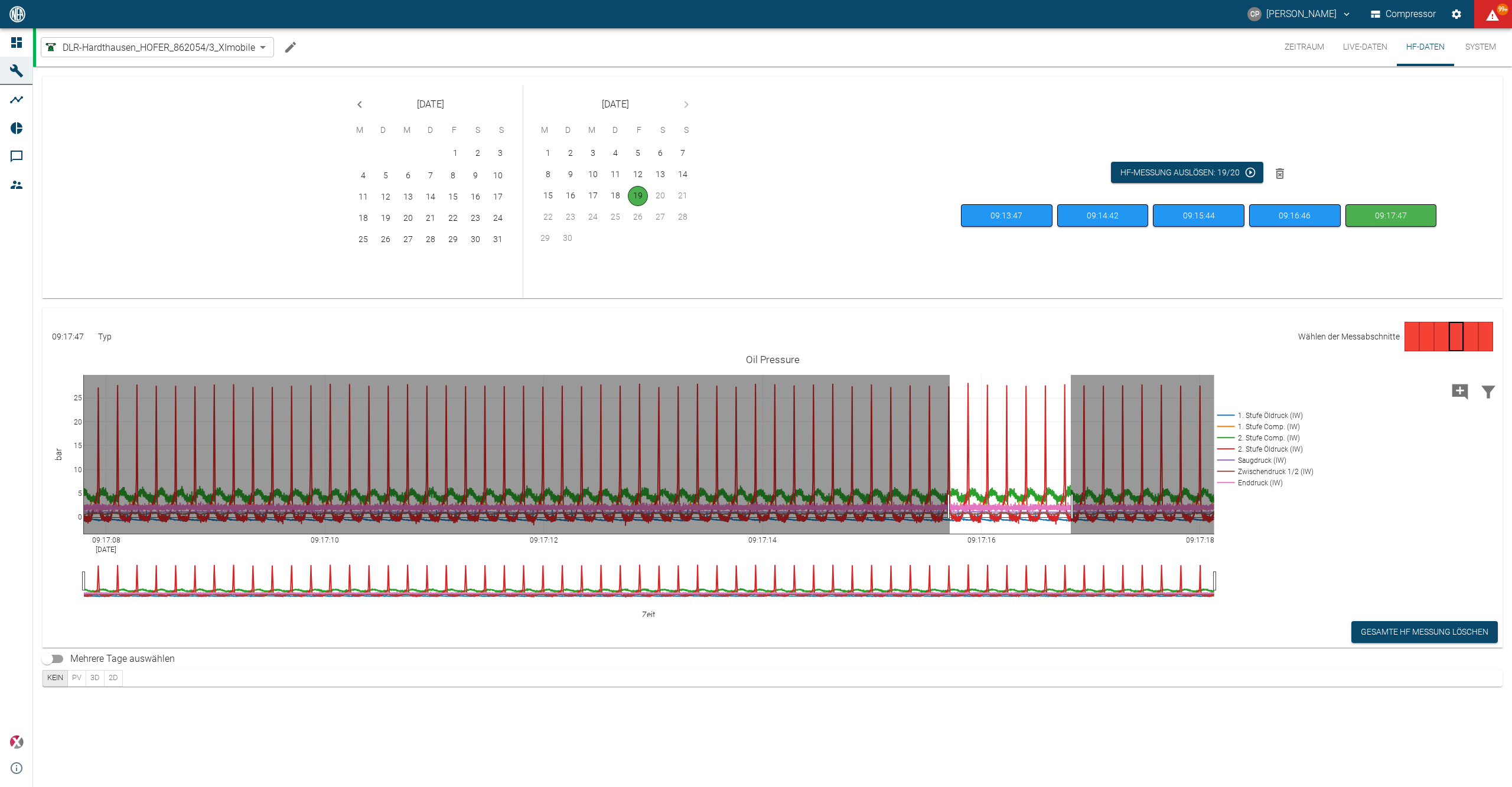
drag, startPoint x: 950, startPoint y: 507, endPoint x: 1071, endPoint y: 510, distance: 121.0
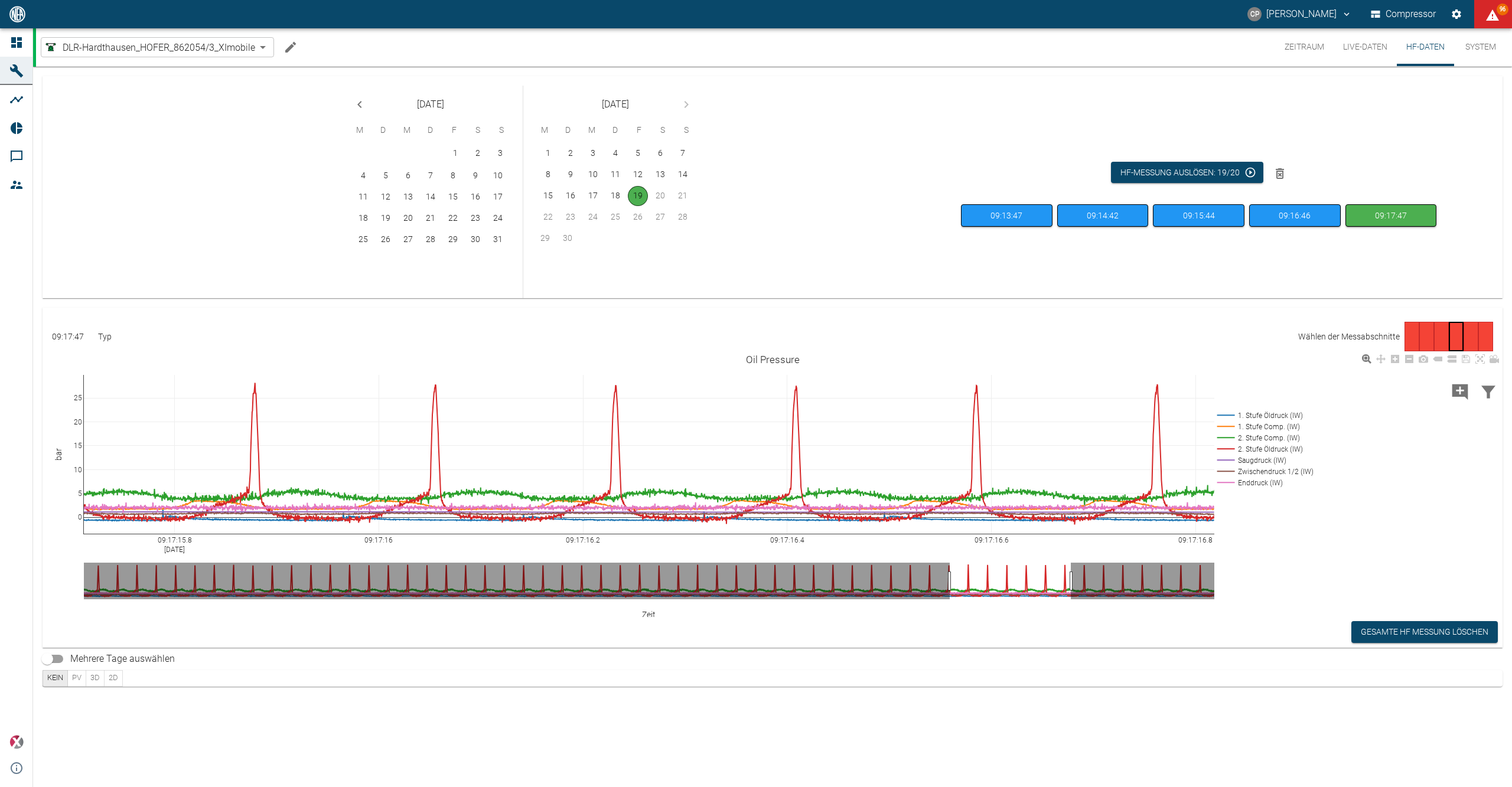
click at [1264, 440] on rect at bounding box center [1263, 438] width 98 height 12
click at [1264, 450] on rect at bounding box center [1263, 450] width 98 height 12
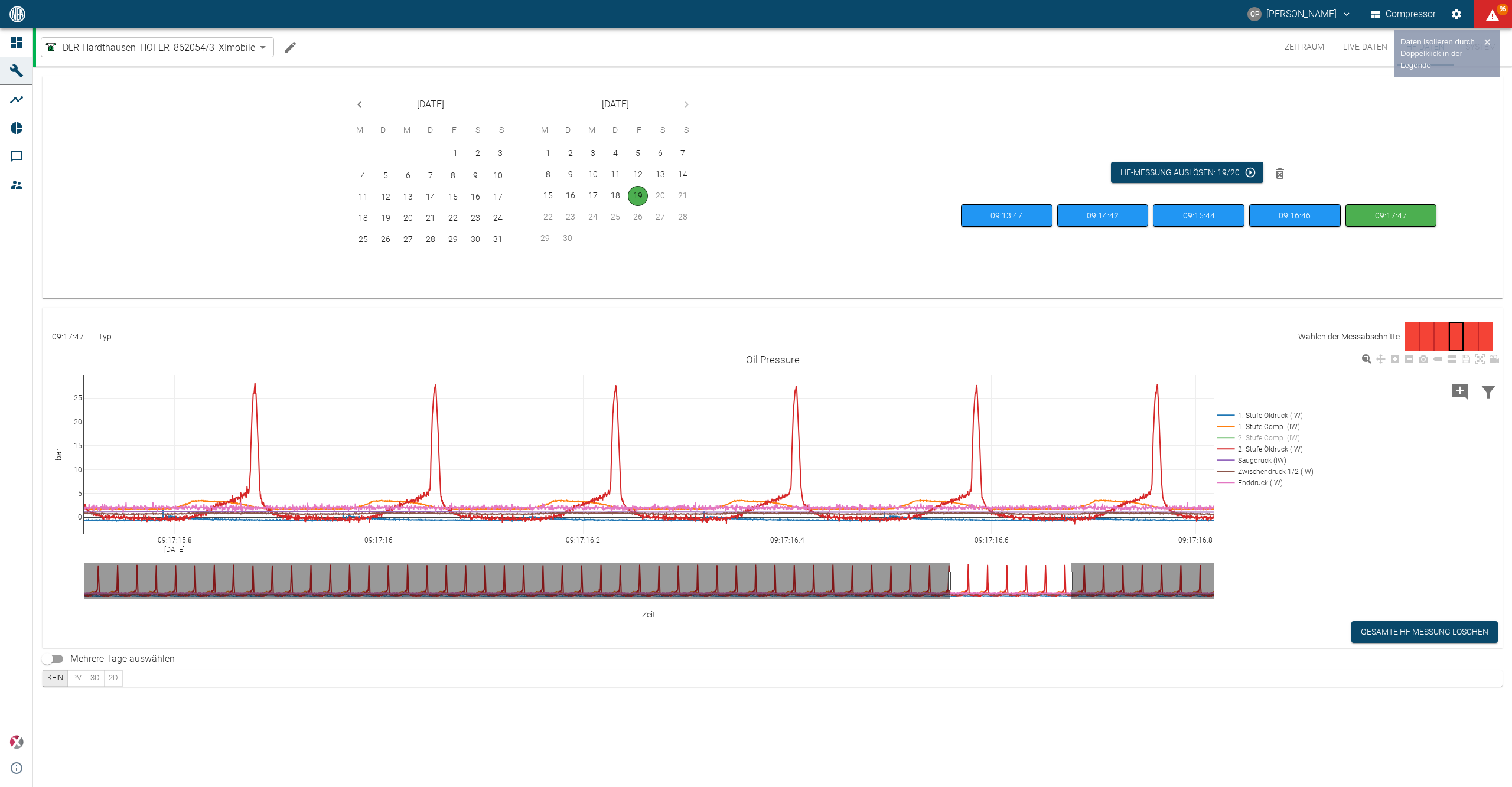
click at [1263, 460] on rect at bounding box center [1263, 460] width 98 height 12
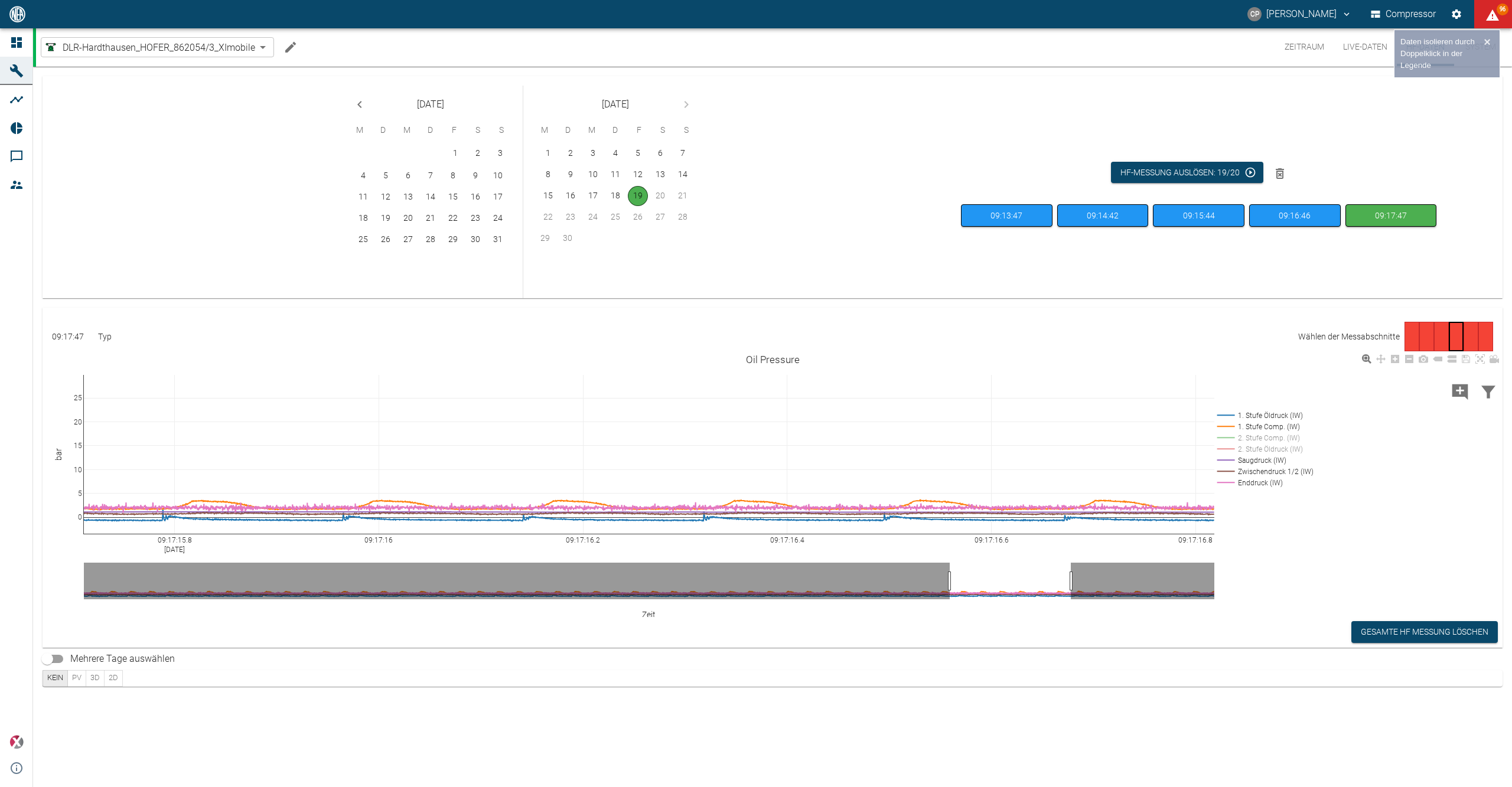
click at [1262, 466] on rect at bounding box center [1263, 472] width 98 height 12
click at [1260, 483] on rect at bounding box center [1263, 483] width 98 height 12
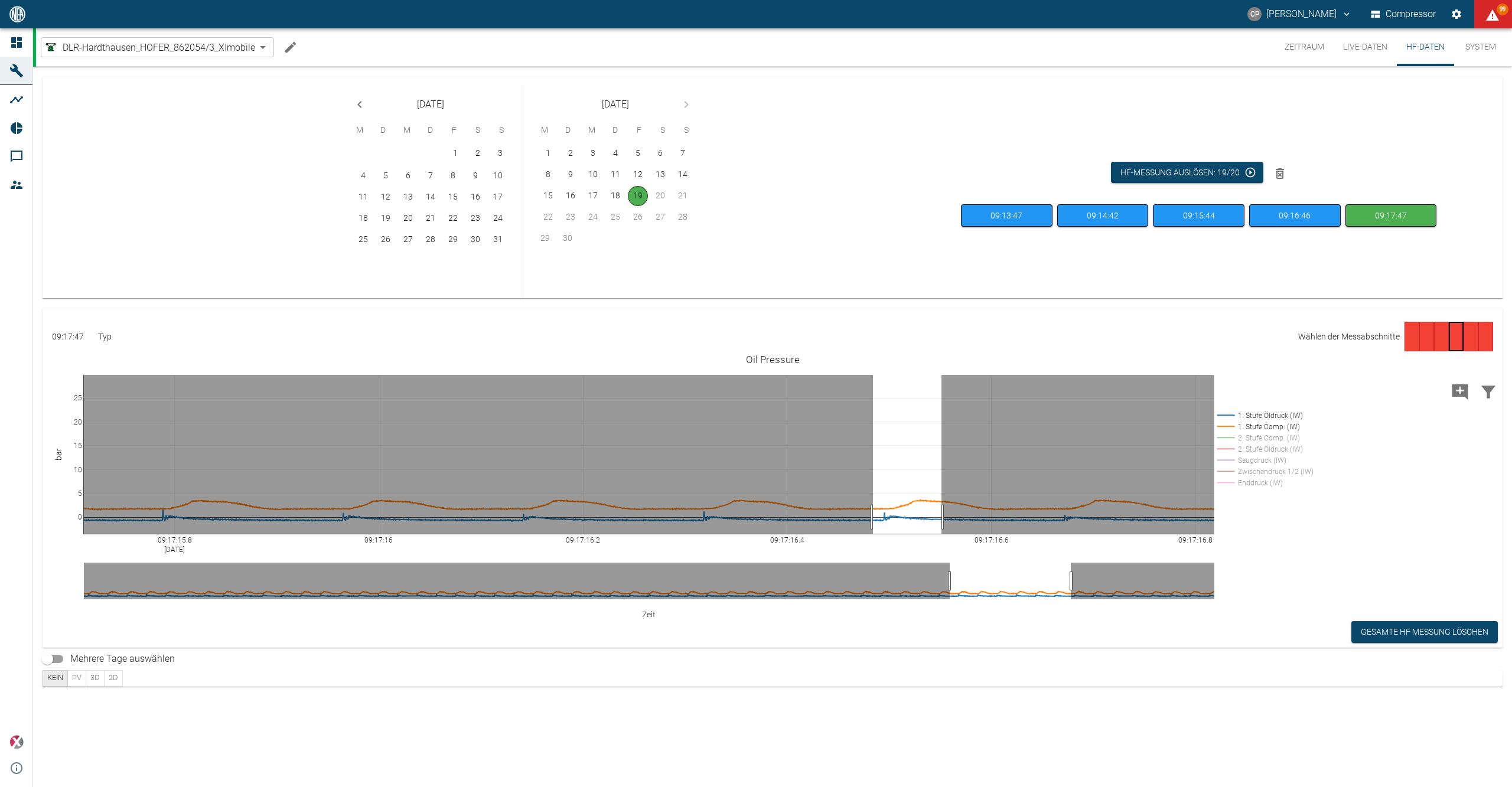
drag, startPoint x: 873, startPoint y: 518, endPoint x: 942, endPoint y: 515, distance: 69.1
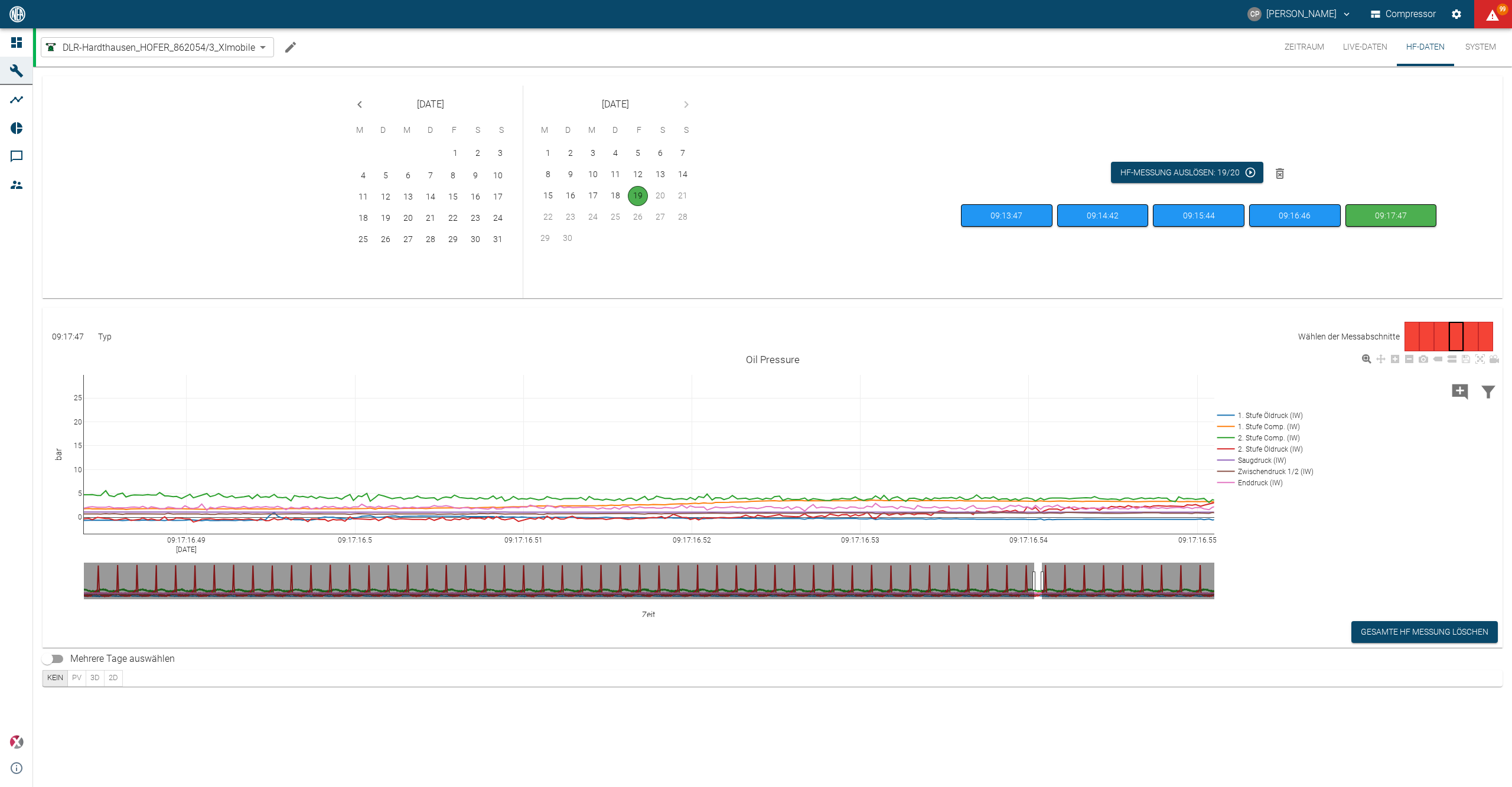
click at [1263, 483] on rect at bounding box center [1263, 483] width 98 height 12
click at [1263, 475] on rect at bounding box center [1263, 472] width 98 height 12
click at [1263, 465] on rect at bounding box center [1263, 460] width 98 height 12
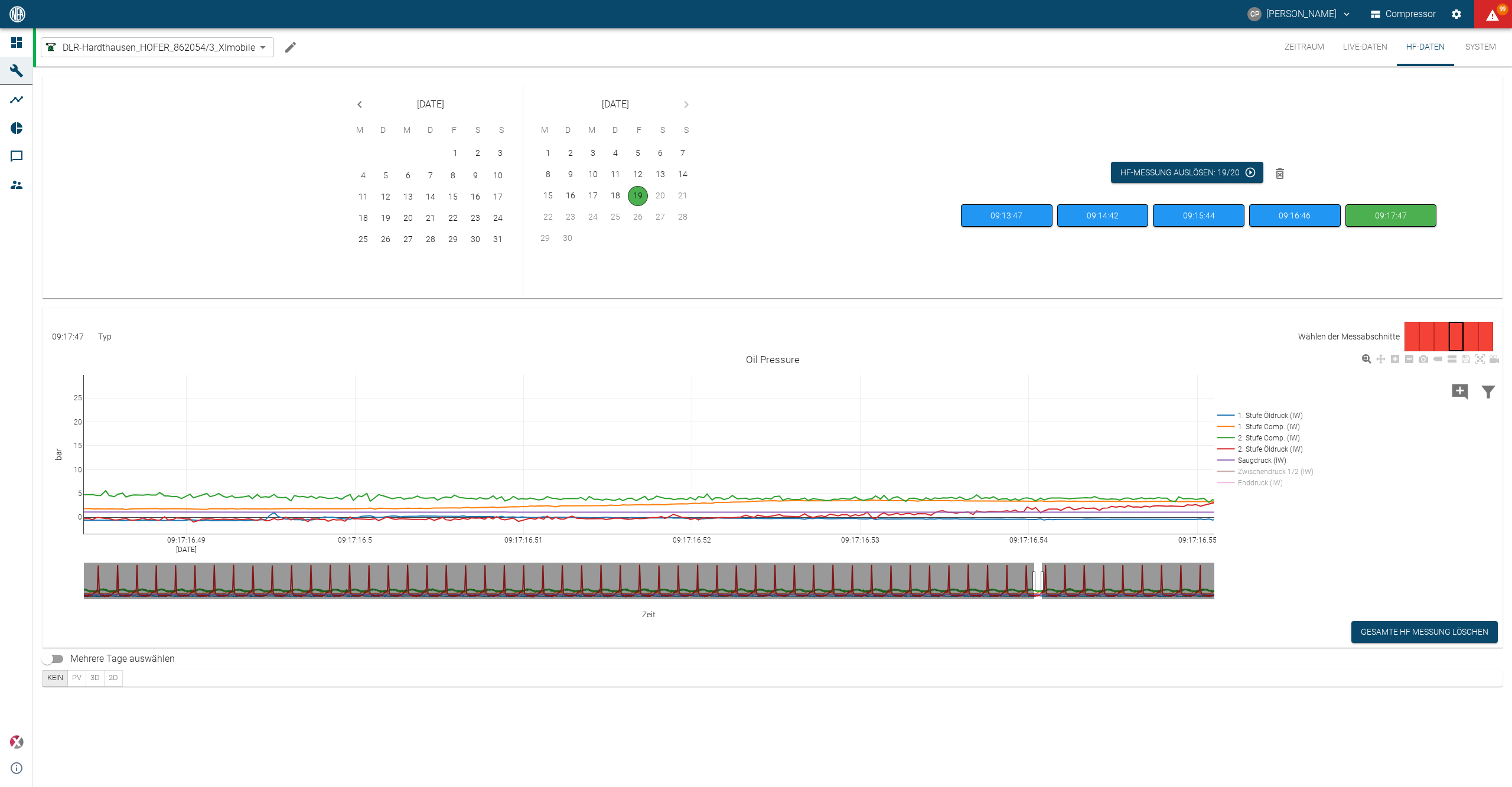
click at [1262, 451] on rect at bounding box center [1263, 450] width 98 height 12
click at [1262, 440] on rect at bounding box center [1263, 438] width 98 height 12
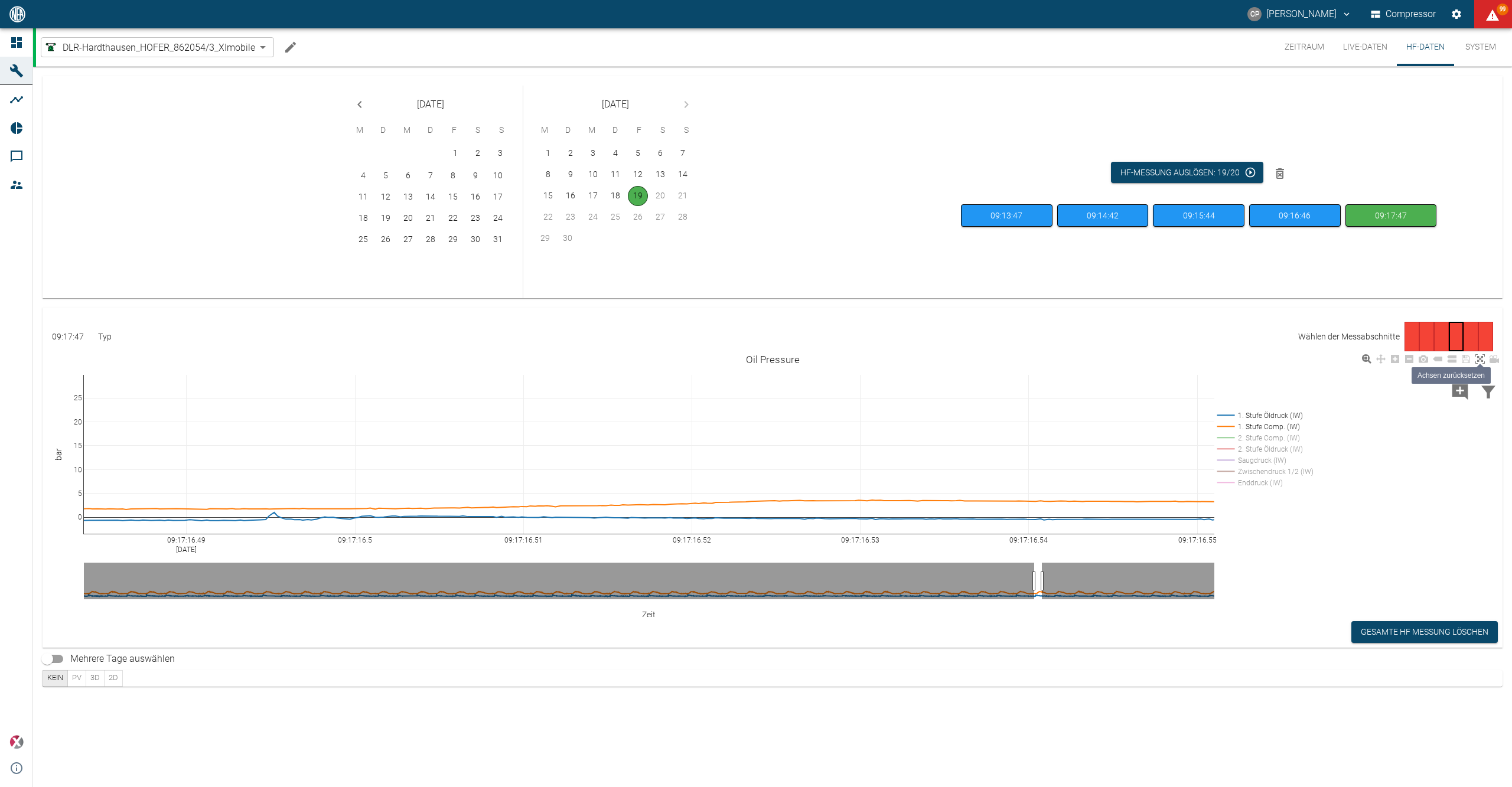
click at [1480, 364] on icon at bounding box center [1480, 358] width 9 height 9
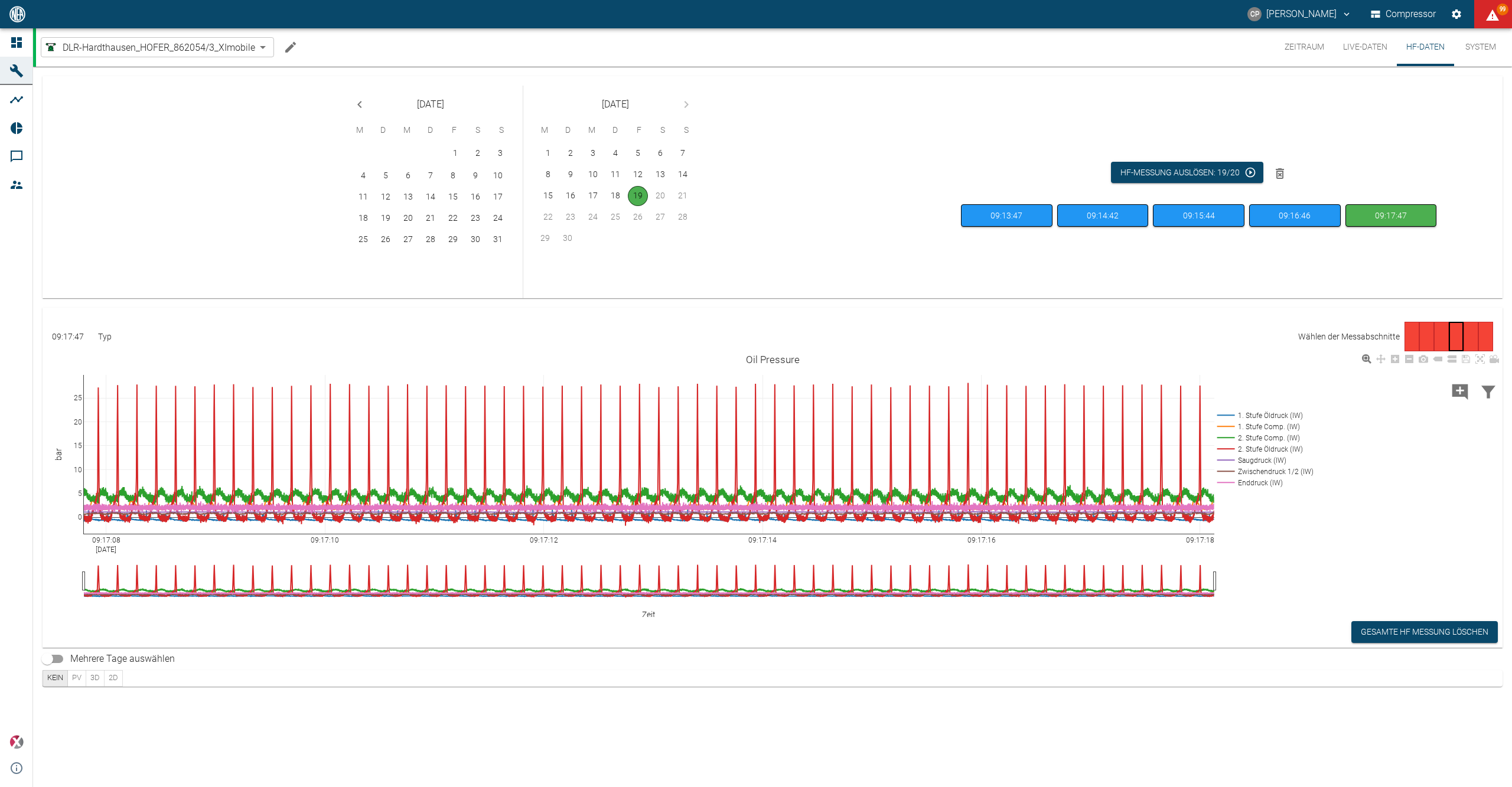
click at [1257, 462] on rect at bounding box center [1263, 460] width 98 height 12
click at [1255, 475] on rect at bounding box center [1263, 472] width 98 height 12
click at [1254, 488] on rect at bounding box center [1263, 483] width 98 height 12
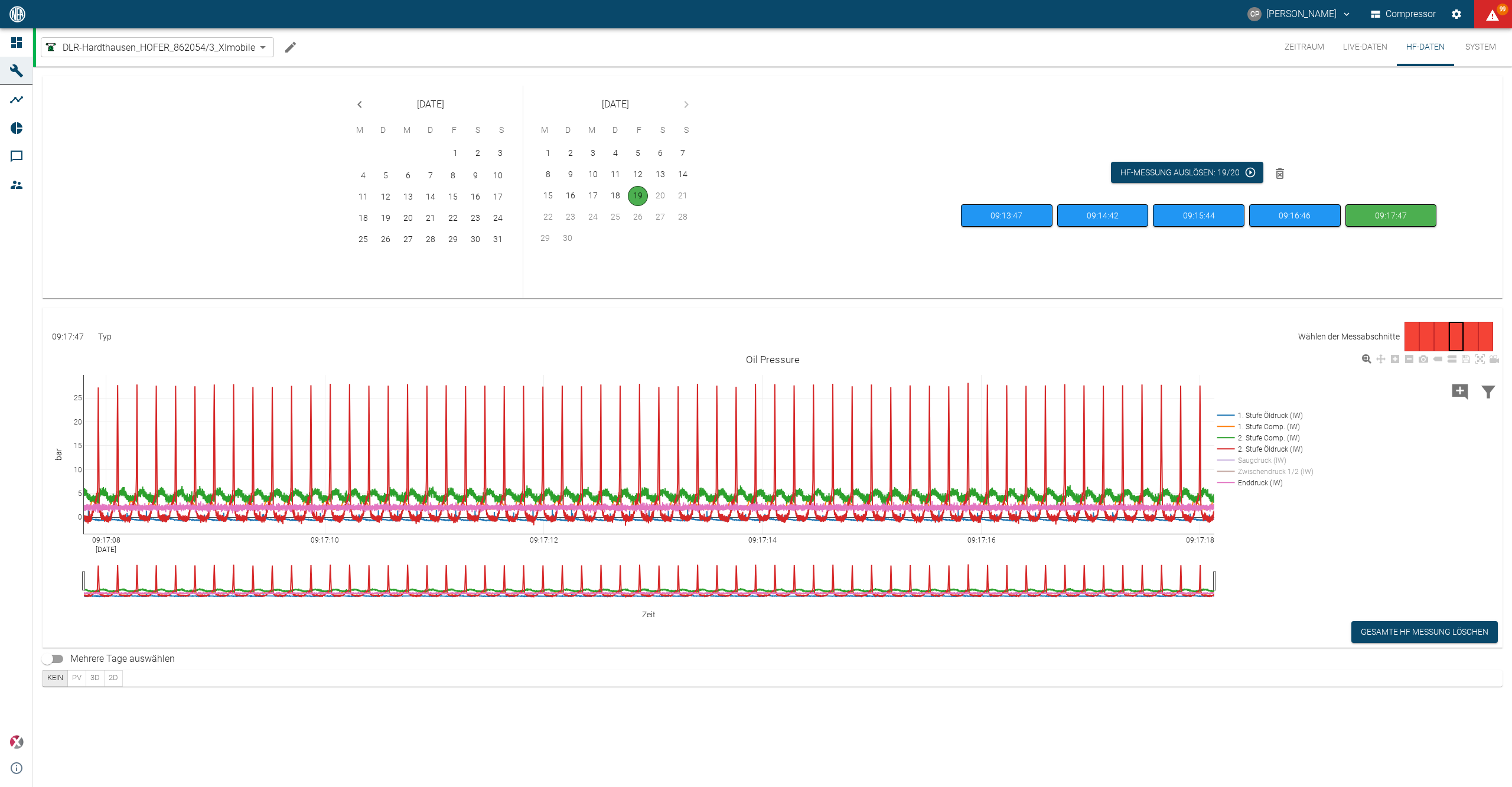
click at [1257, 449] on rect at bounding box center [1263, 450] width 98 height 12
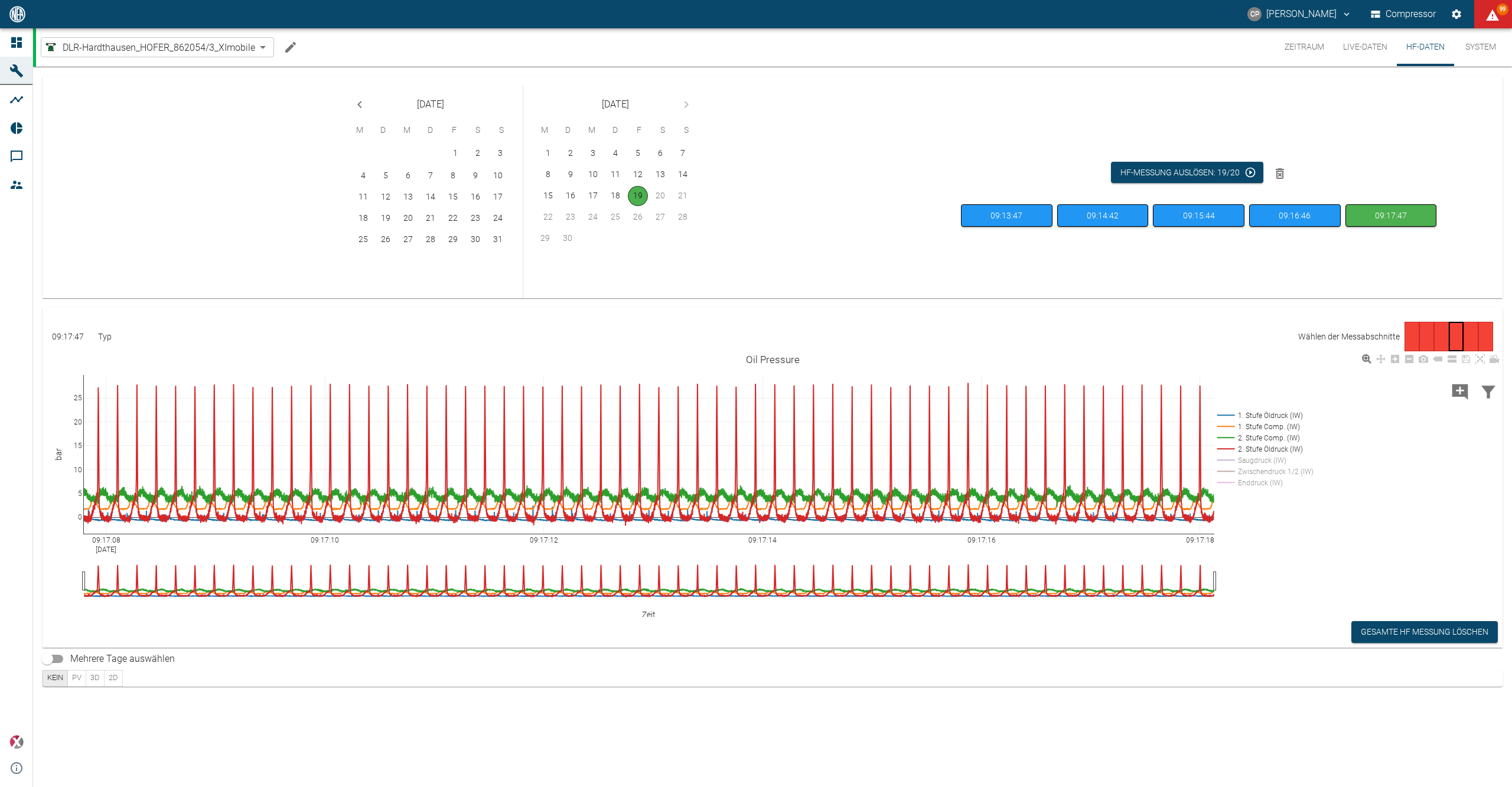
click at [1259, 438] on rect at bounding box center [1263, 438] width 98 height 12
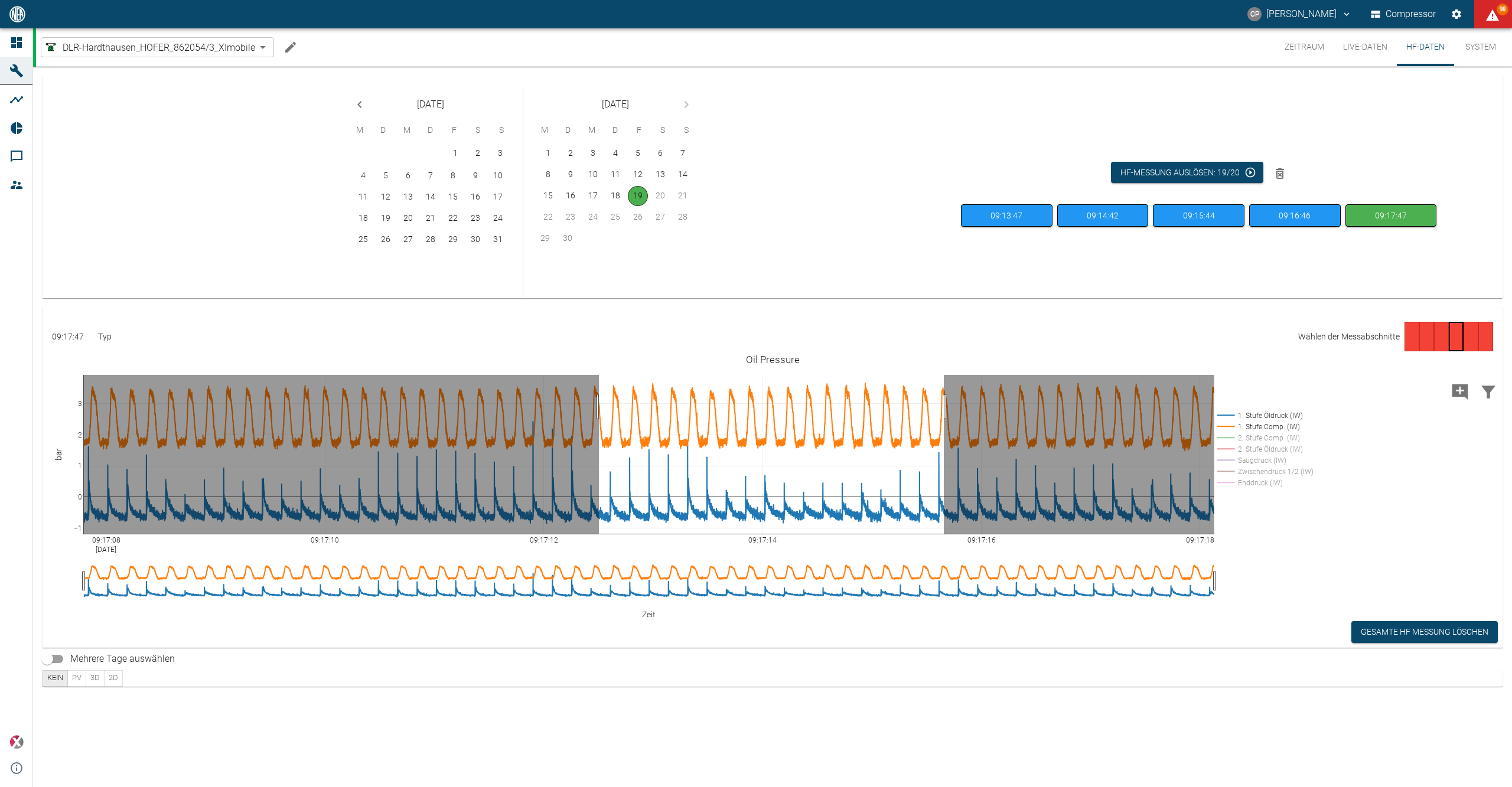
drag, startPoint x: 599, startPoint y: 407, endPoint x: 944, endPoint y: 410, distance: 345.0
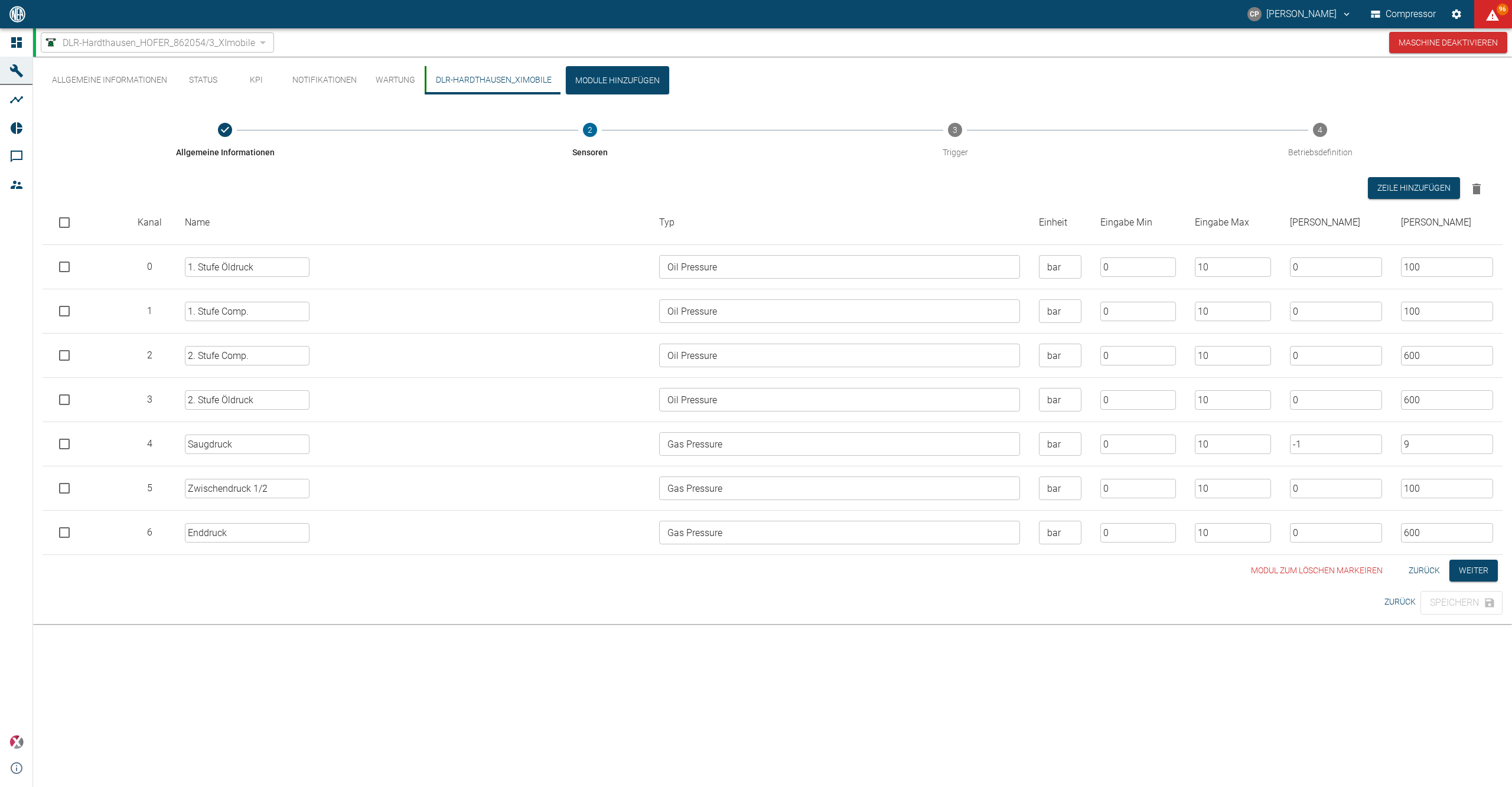
drag, startPoint x: 0, startPoint y: 0, endPoint x: 1195, endPoint y: 220, distance: 1215.1
click at [1186, 220] on th "Eingabe Min" at bounding box center [1139, 223] width 95 height 44
drag, startPoint x: 1177, startPoint y: 243, endPoint x: 1173, endPoint y: 211, distance: 32.2
click at [1173, 211] on th "Eingabe Min" at bounding box center [1139, 223] width 95 height 44
click at [110, 78] on button "Allgemeine Informationen" at bounding box center [109, 81] width 134 height 28
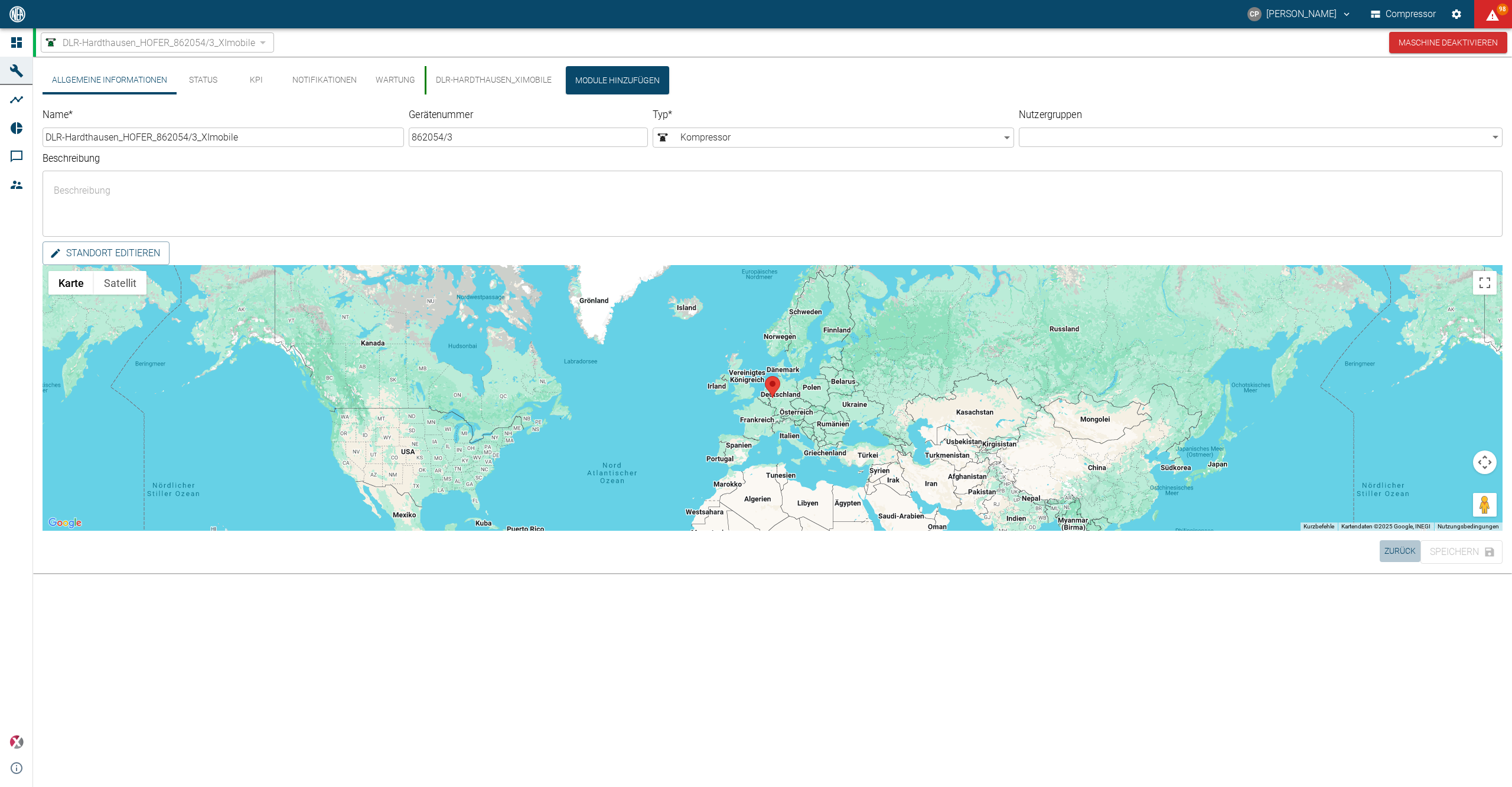
click at [1402, 558] on button "Zurück" at bounding box center [1400, 551] width 41 height 22
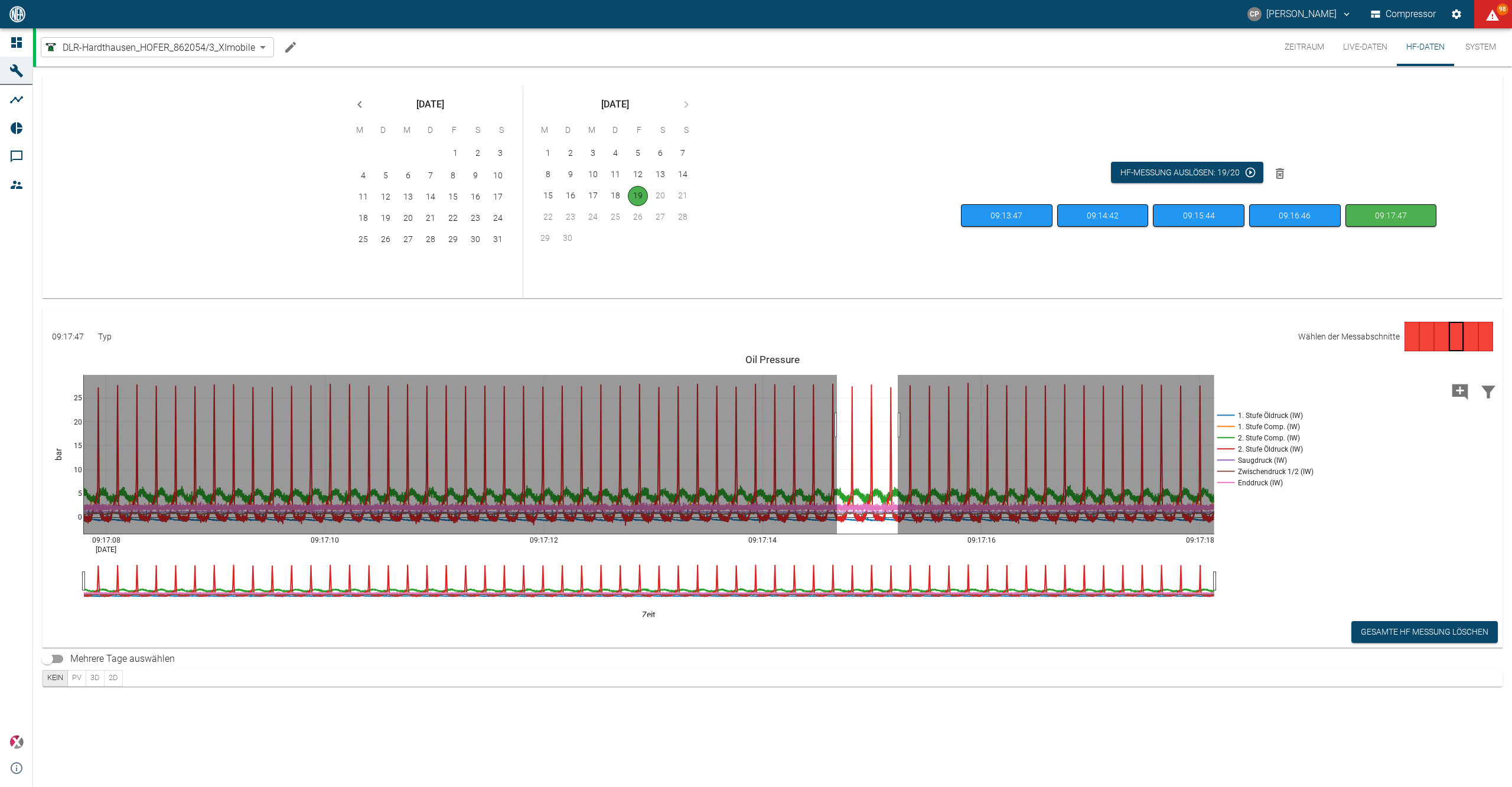
drag, startPoint x: 837, startPoint y: 425, endPoint x: 903, endPoint y: 428, distance: 66.1
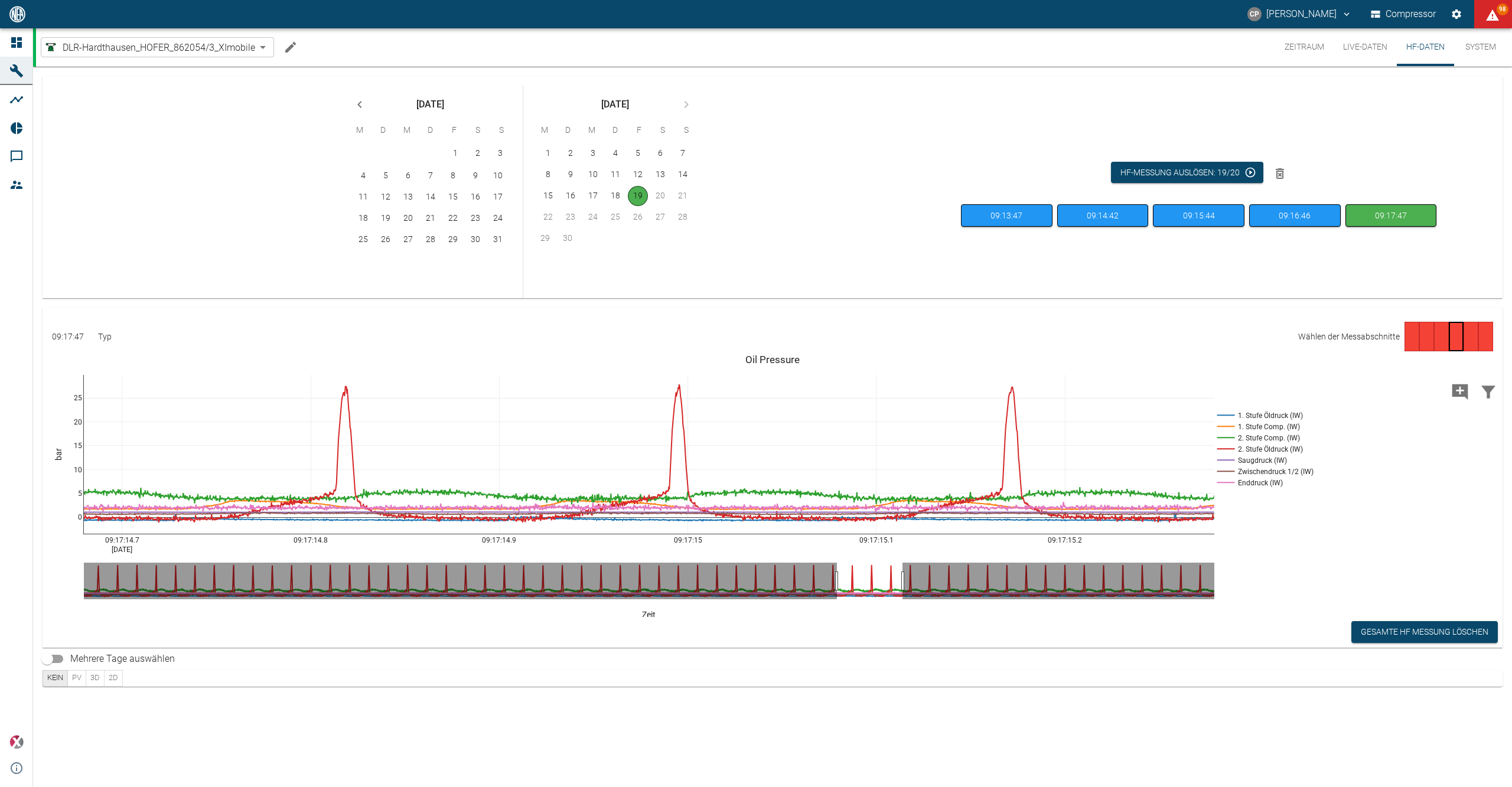
click at [1355, 46] on button "Live-Daten" at bounding box center [1366, 47] width 63 height 37
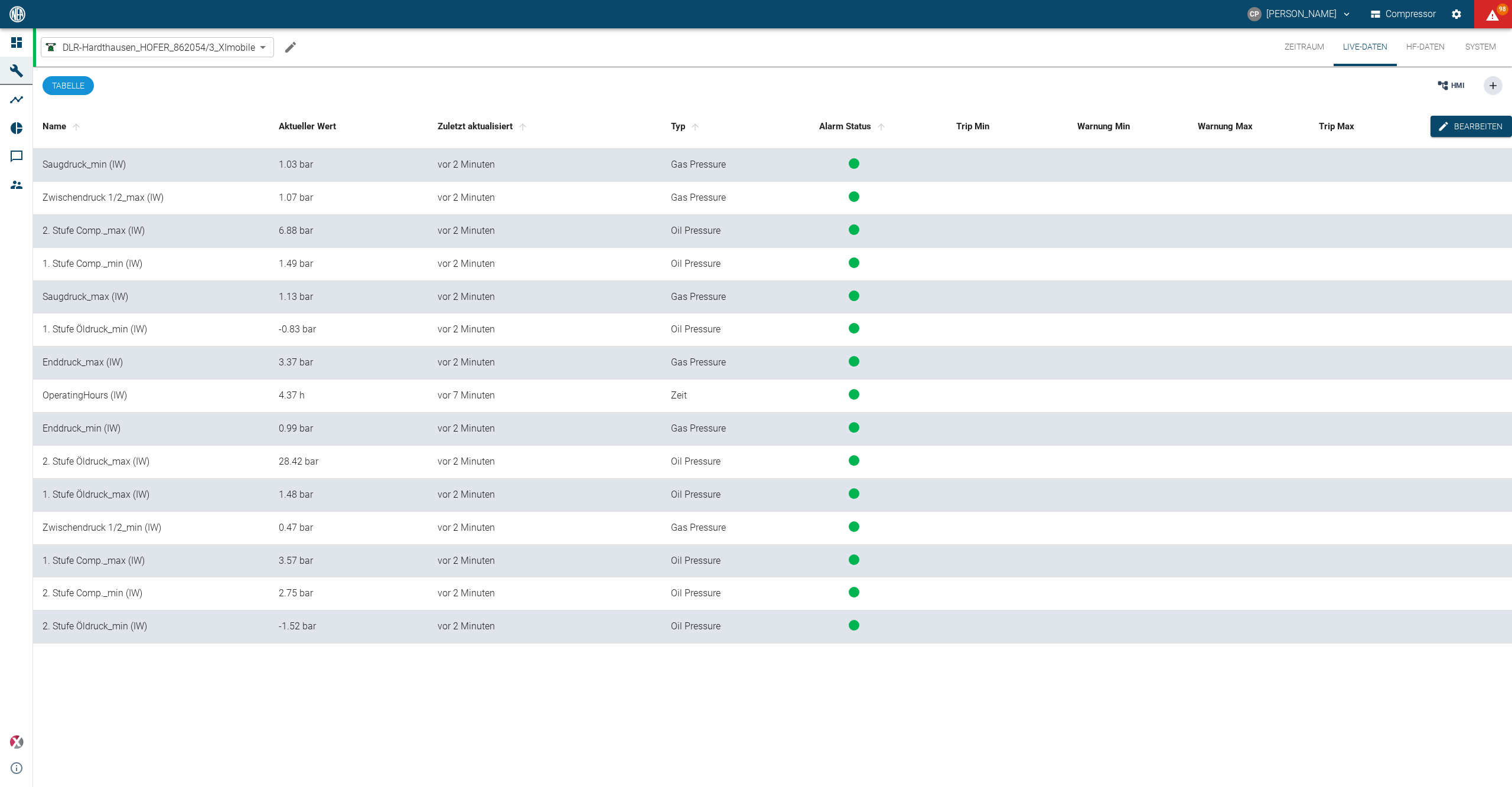
click at [1268, 45] on div "DLR-Hardthausen_HOFER_862054/3_XImobile 6a824e10-dda1-494e-a717-2bb9560b64a4 ​ …" at bounding box center [774, 47] width 1476 height 37
click at [1292, 45] on button "Zeitraum" at bounding box center [1304, 47] width 58 height 37
